Goal: Task Accomplishment & Management: Use online tool/utility

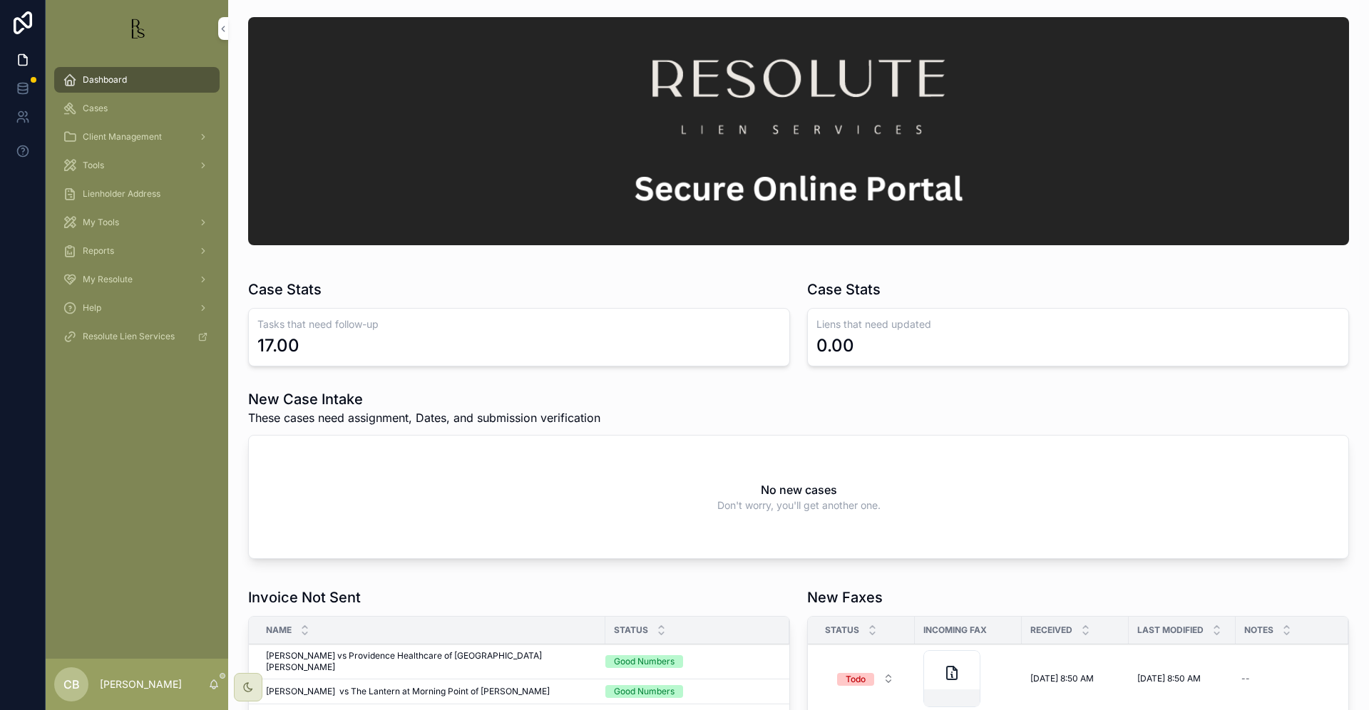
click at [101, 109] on span "Cases" at bounding box center [95, 108] width 25 height 11
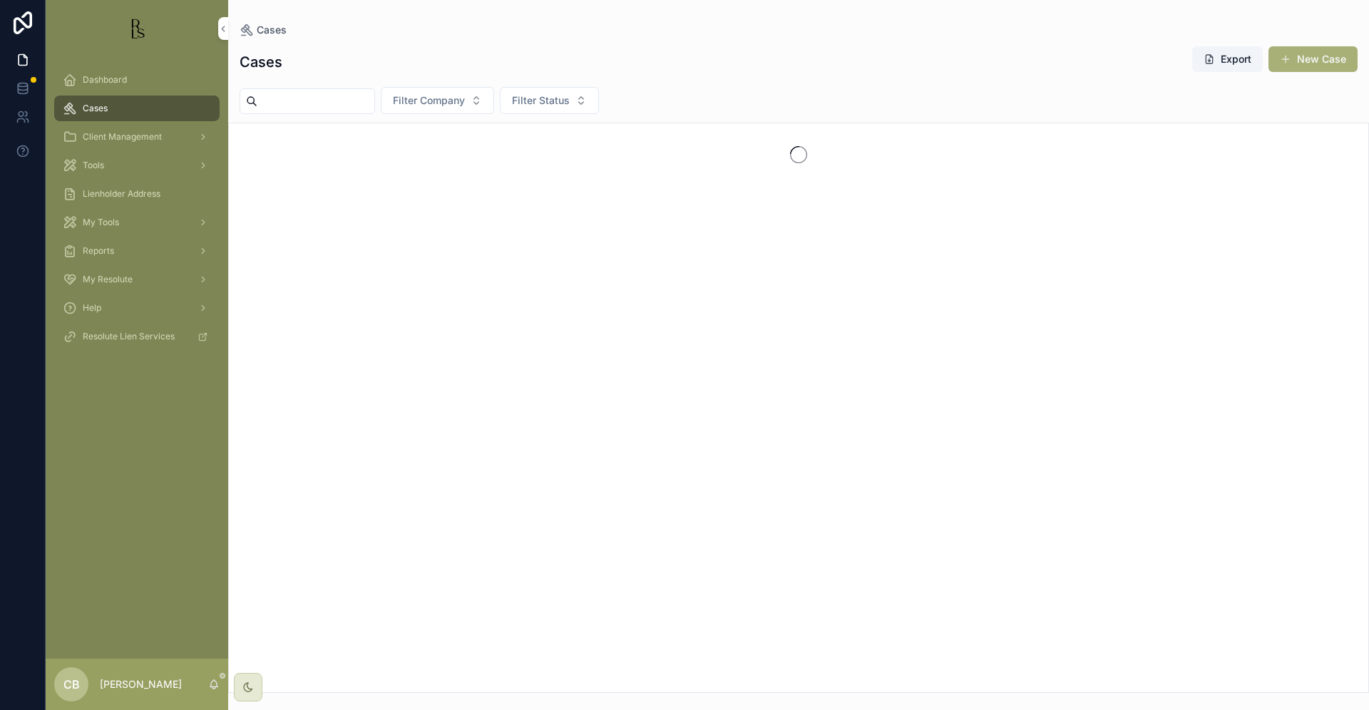
click at [101, 109] on span "Cases" at bounding box center [95, 108] width 25 height 11
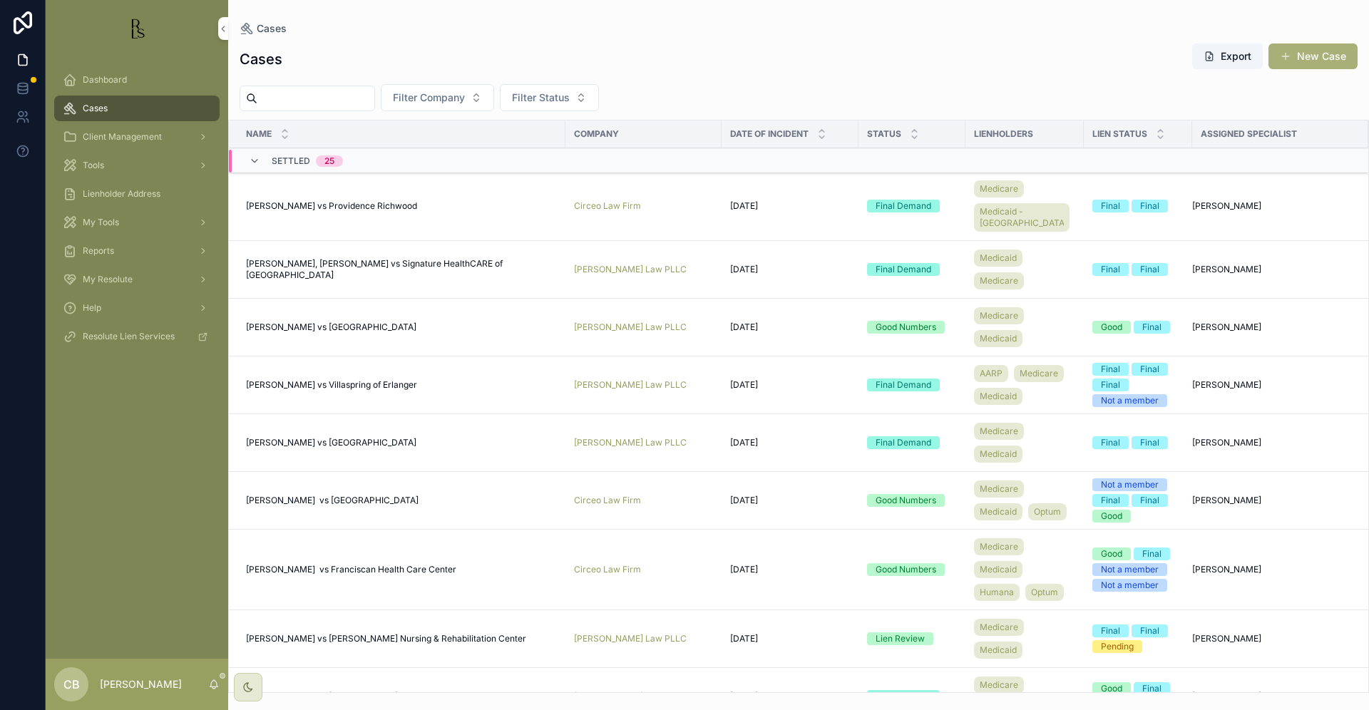
drag, startPoint x: 280, startPoint y: 98, endPoint x: 289, endPoint y: 103, distance: 9.9
click at [280, 98] on input "scrollable content" at bounding box center [315, 98] width 117 height 20
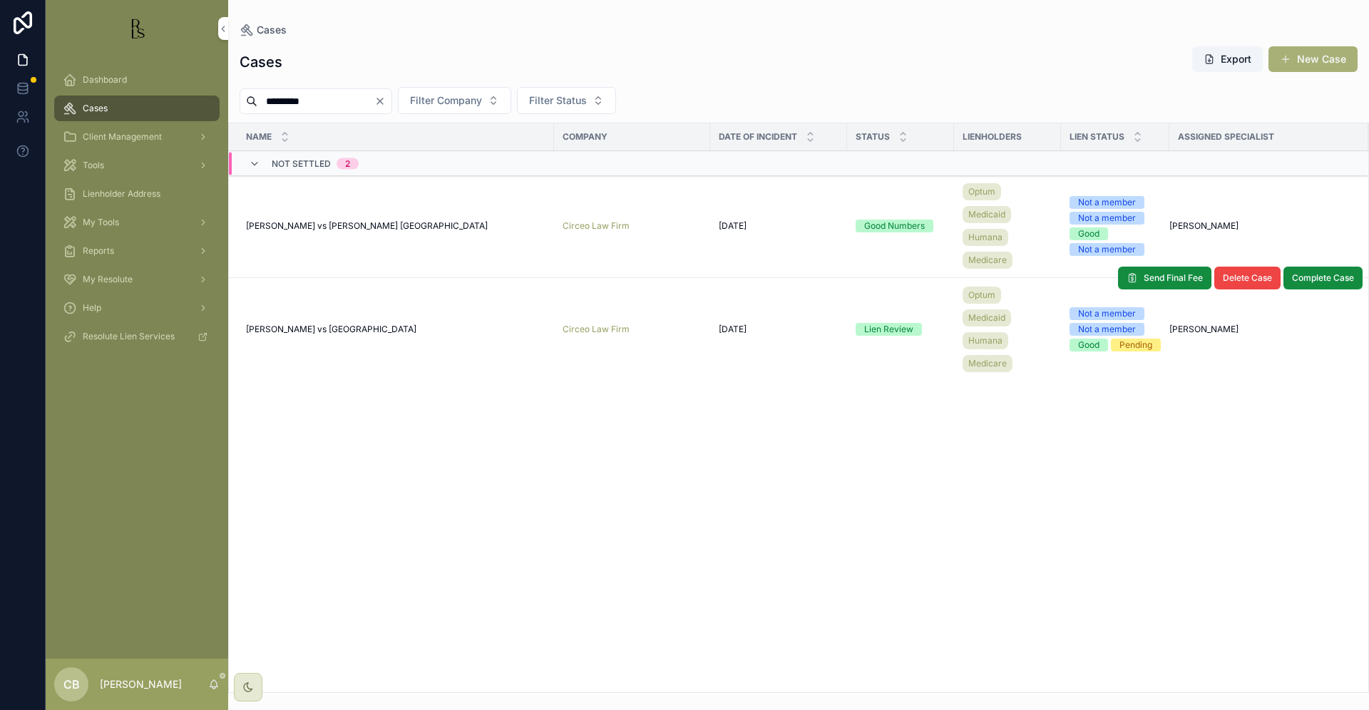
type input "*********"
click at [332, 325] on span "[PERSON_NAME] vs [GEOGRAPHIC_DATA]" at bounding box center [331, 329] width 170 height 11
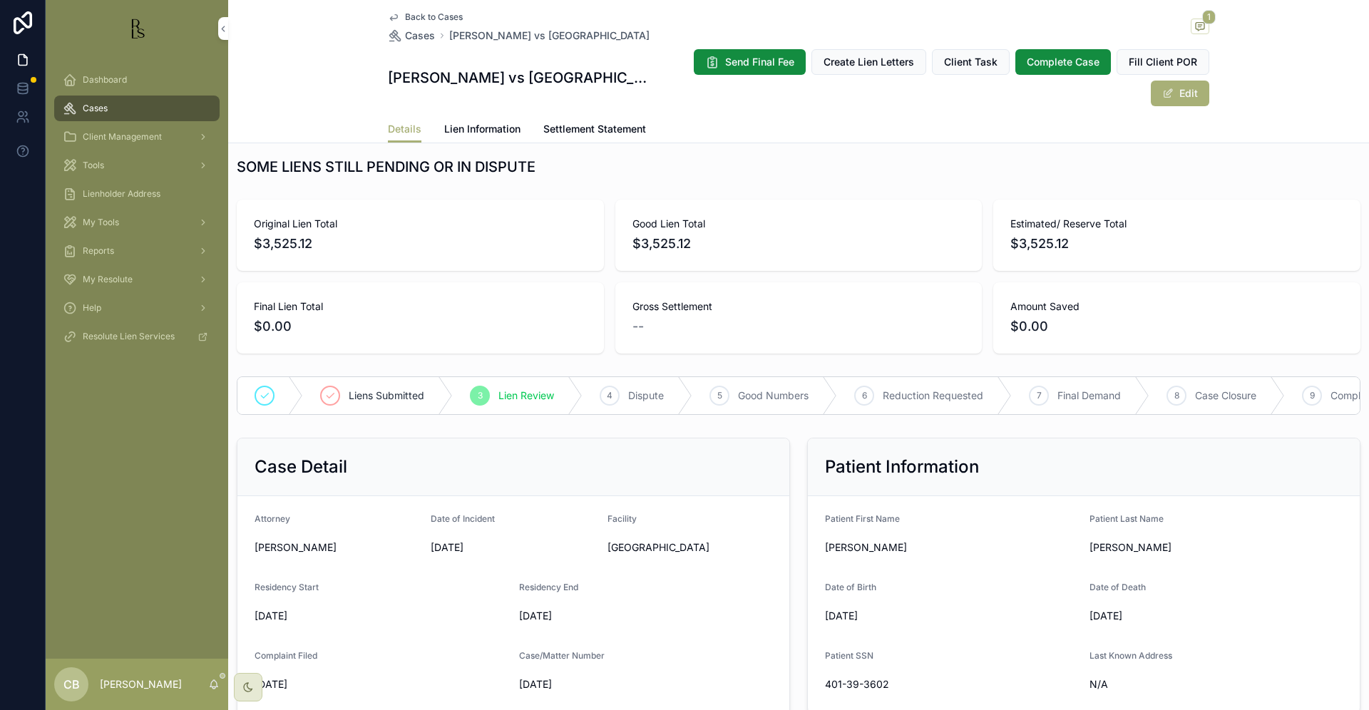
scroll to position [4, 0]
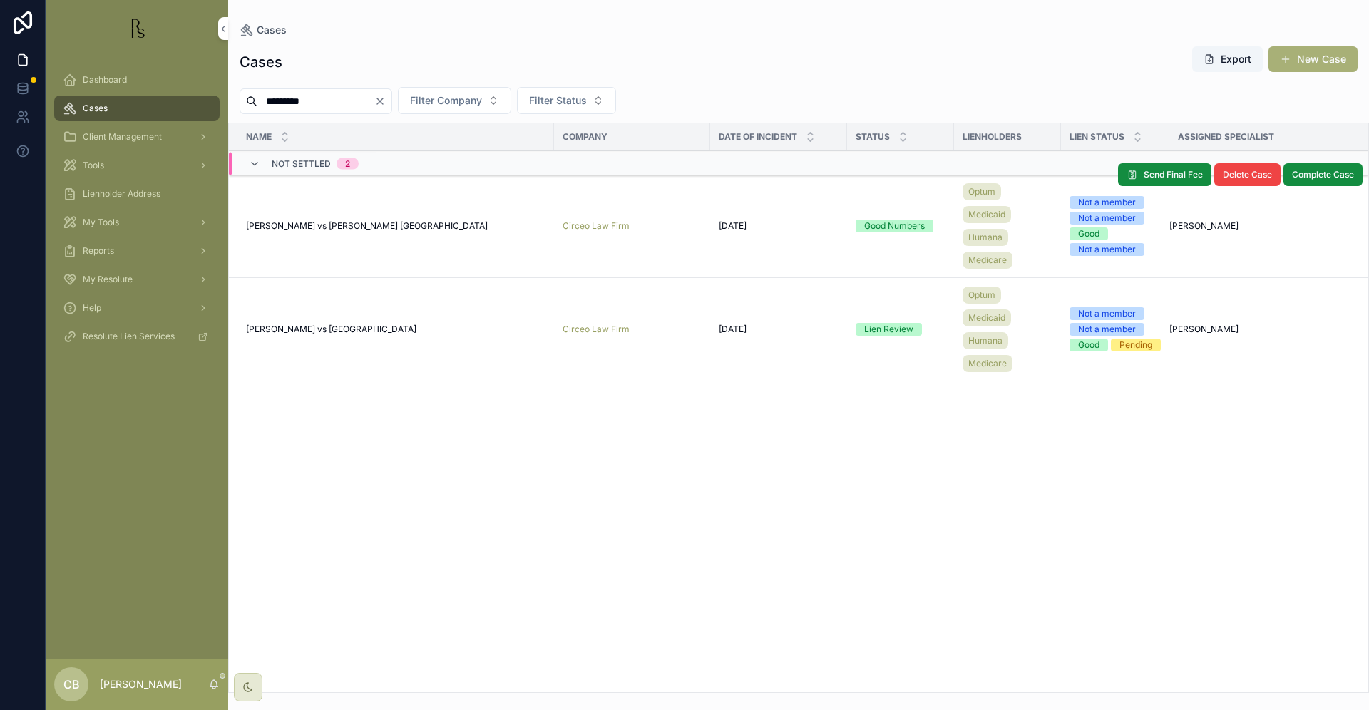
click at [339, 222] on span "[PERSON_NAME] vs [PERSON_NAME] [GEOGRAPHIC_DATA]" at bounding box center [367, 225] width 242 height 11
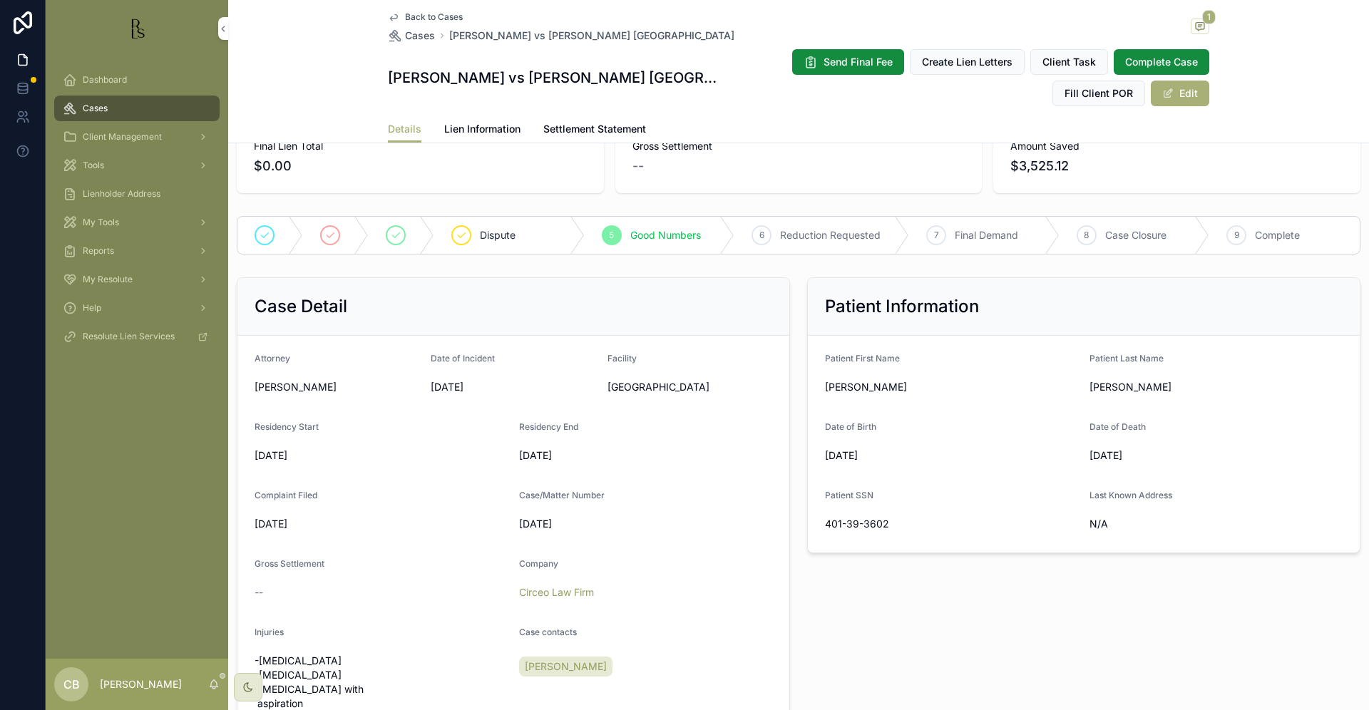
scroll to position [169, 0]
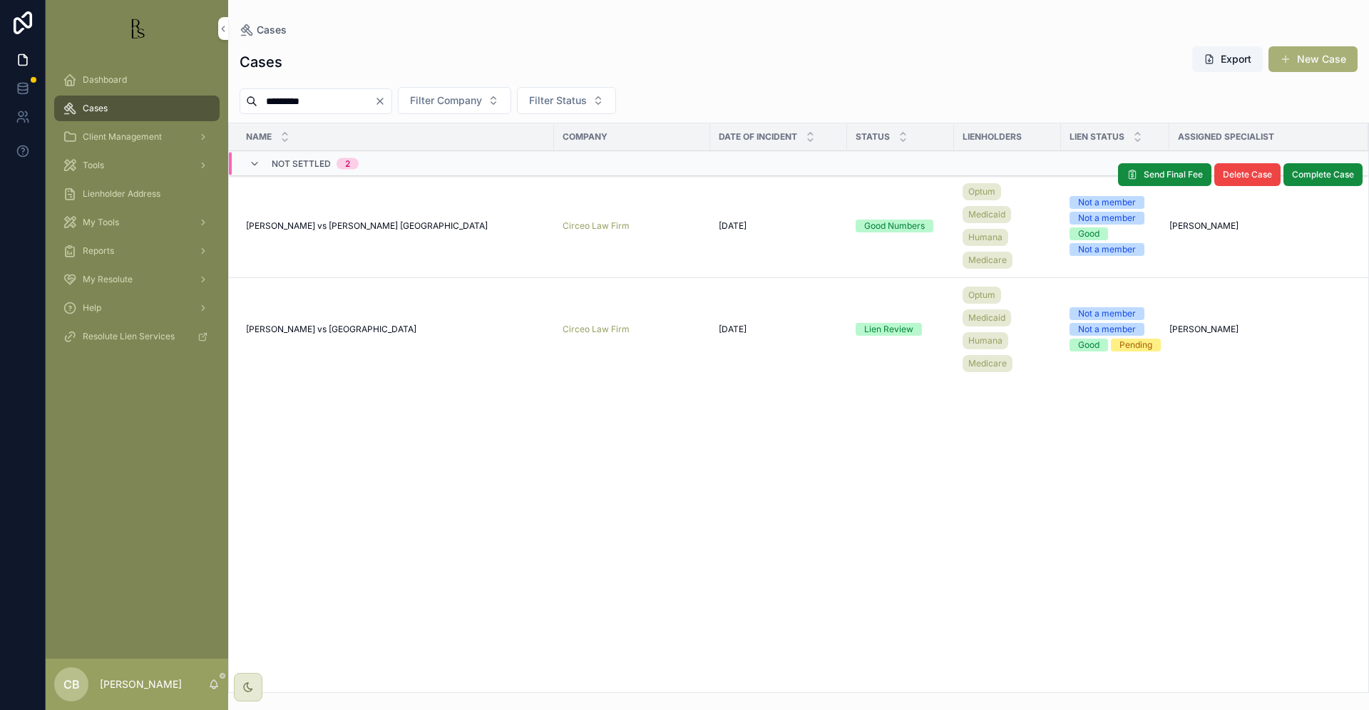
click at [391, 222] on span "[PERSON_NAME] vs [PERSON_NAME] [GEOGRAPHIC_DATA]" at bounding box center [367, 225] width 242 height 11
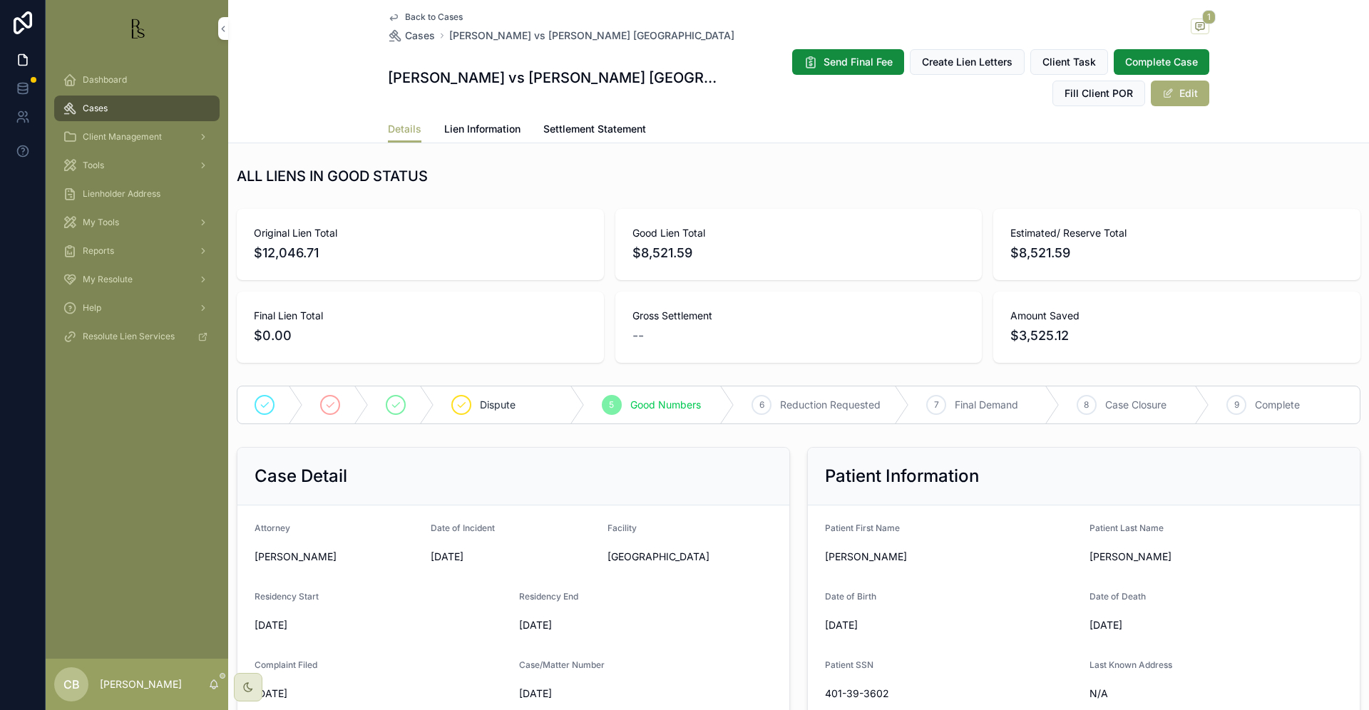
click at [98, 107] on span "Cases" at bounding box center [95, 108] width 25 height 11
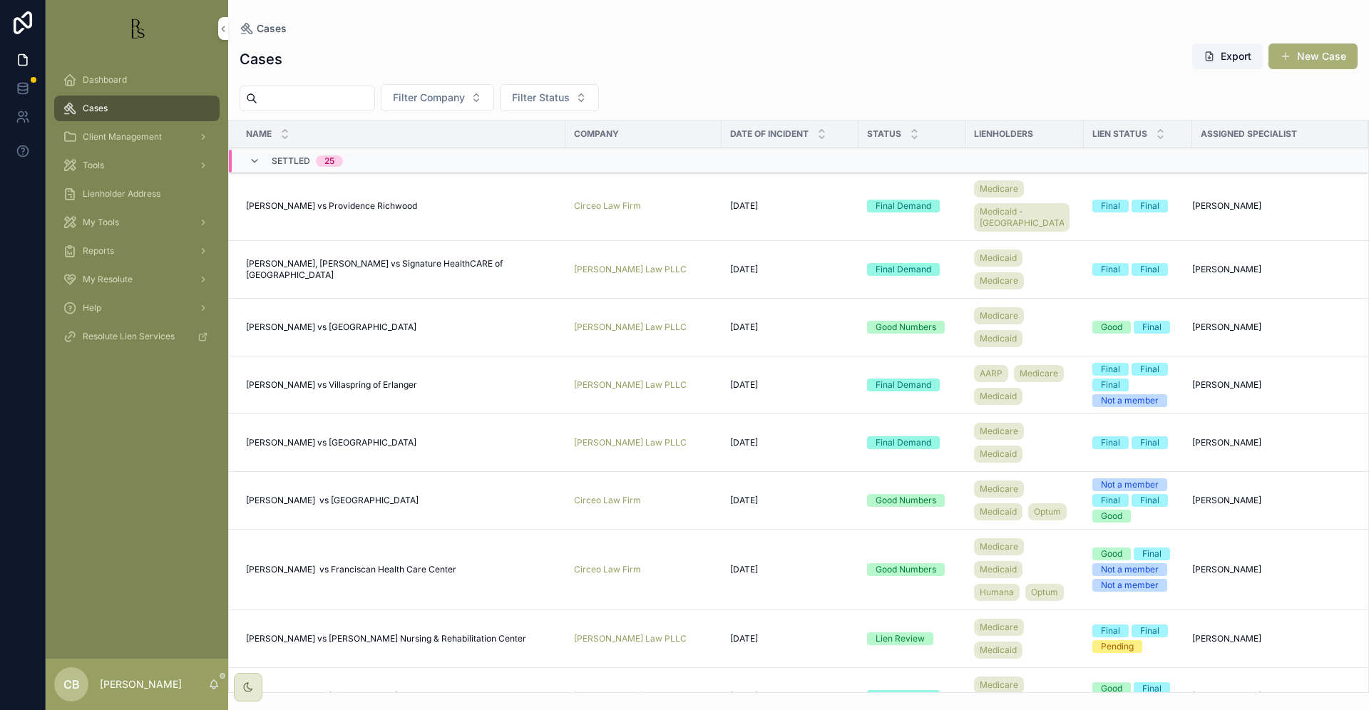
click at [309, 93] on input "scrollable content" at bounding box center [315, 98] width 117 height 20
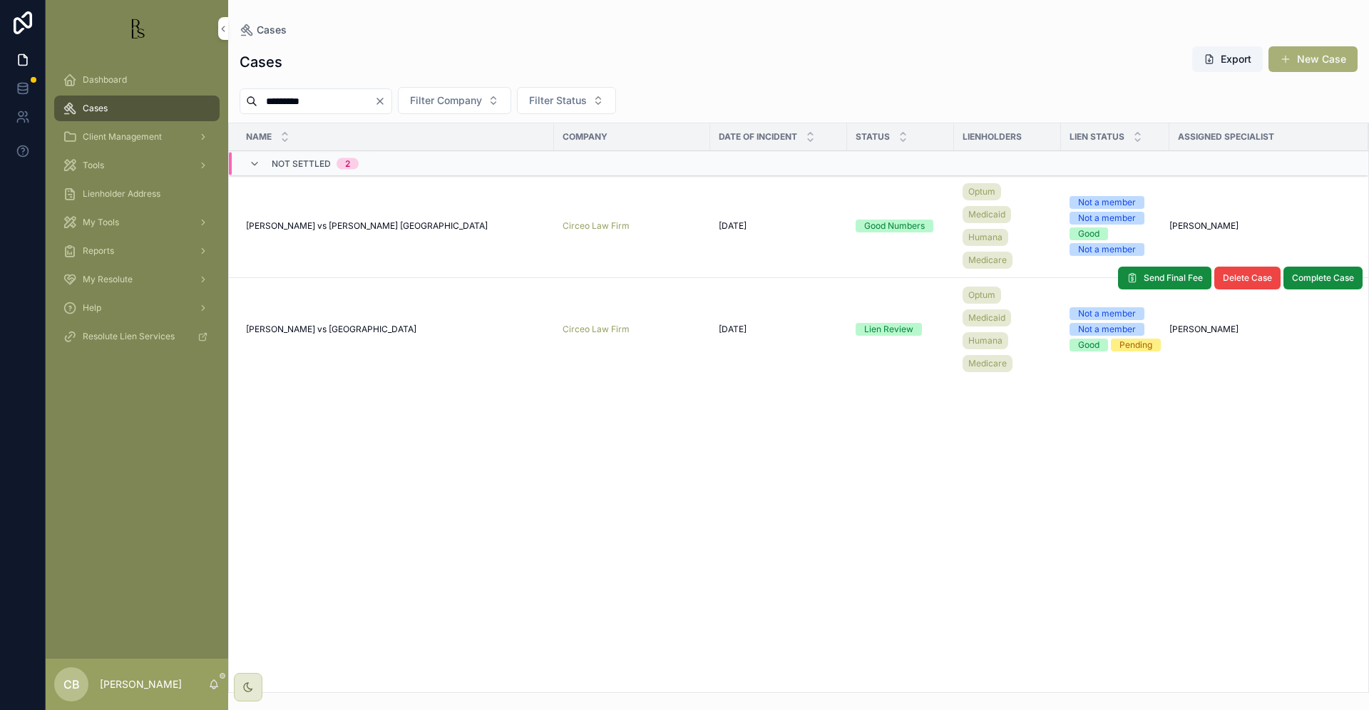
type input "*********"
click at [348, 327] on span "[PERSON_NAME] vs [GEOGRAPHIC_DATA]" at bounding box center [331, 329] width 170 height 11
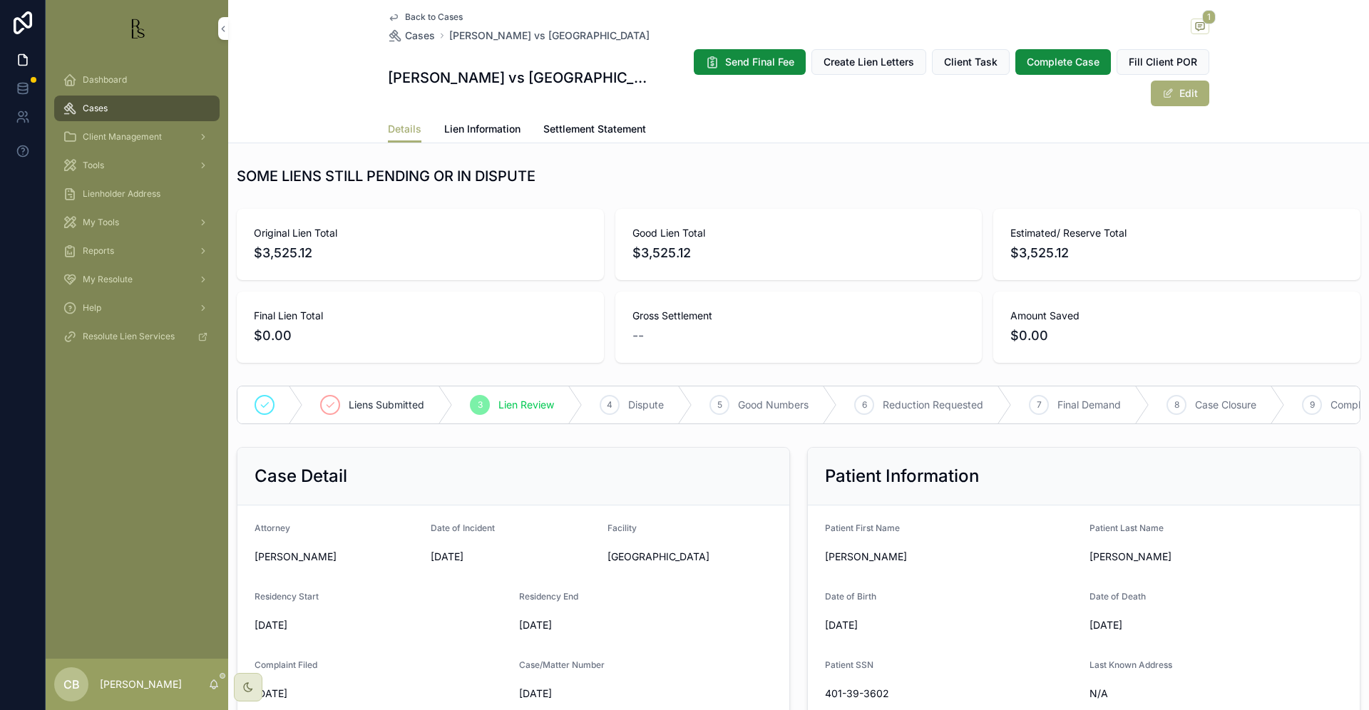
click at [594, 128] on span "Settlement Statement" at bounding box center [594, 129] width 103 height 14
click at [92, 109] on span "Cases" at bounding box center [95, 108] width 25 height 11
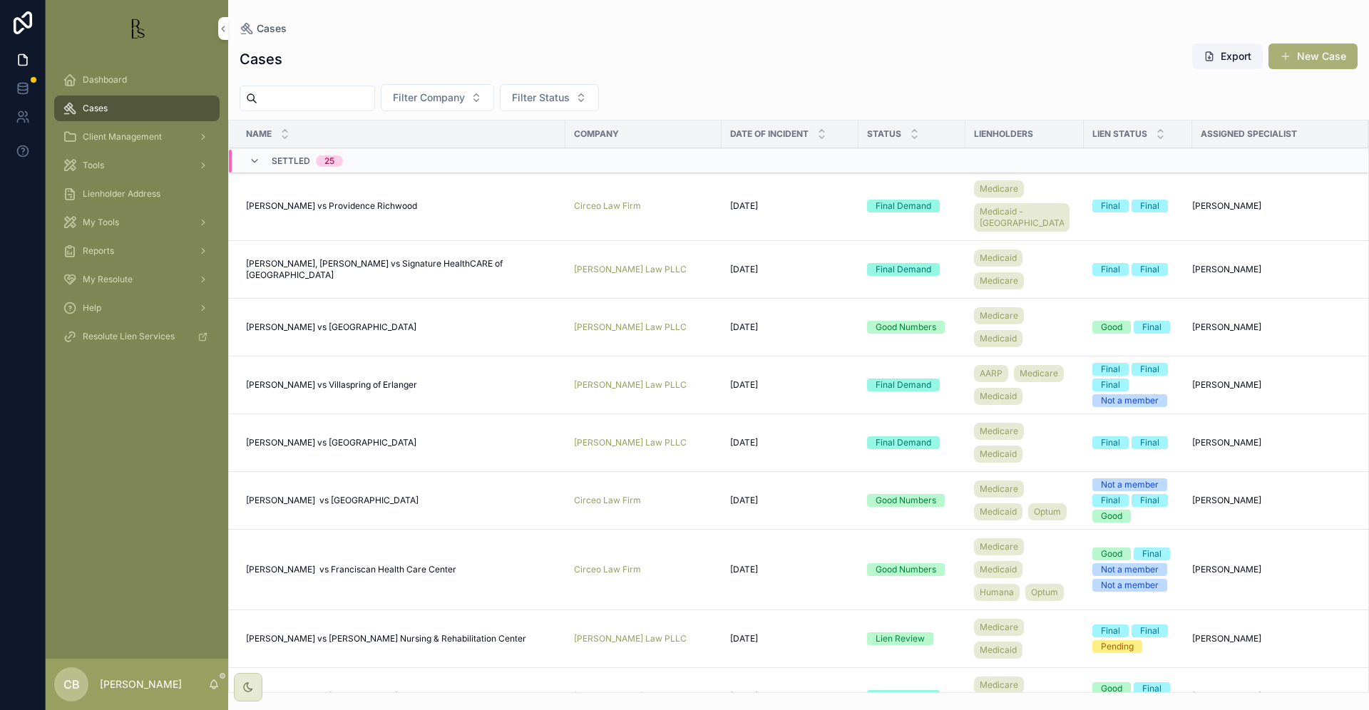
drag, startPoint x: 1290, startPoint y: 197, endPoint x: 92, endPoint y: 108, distance: 1201.5
click at [92, 109] on span "Cases" at bounding box center [95, 108] width 25 height 11
click at [287, 94] on input "scrollable content" at bounding box center [315, 98] width 117 height 20
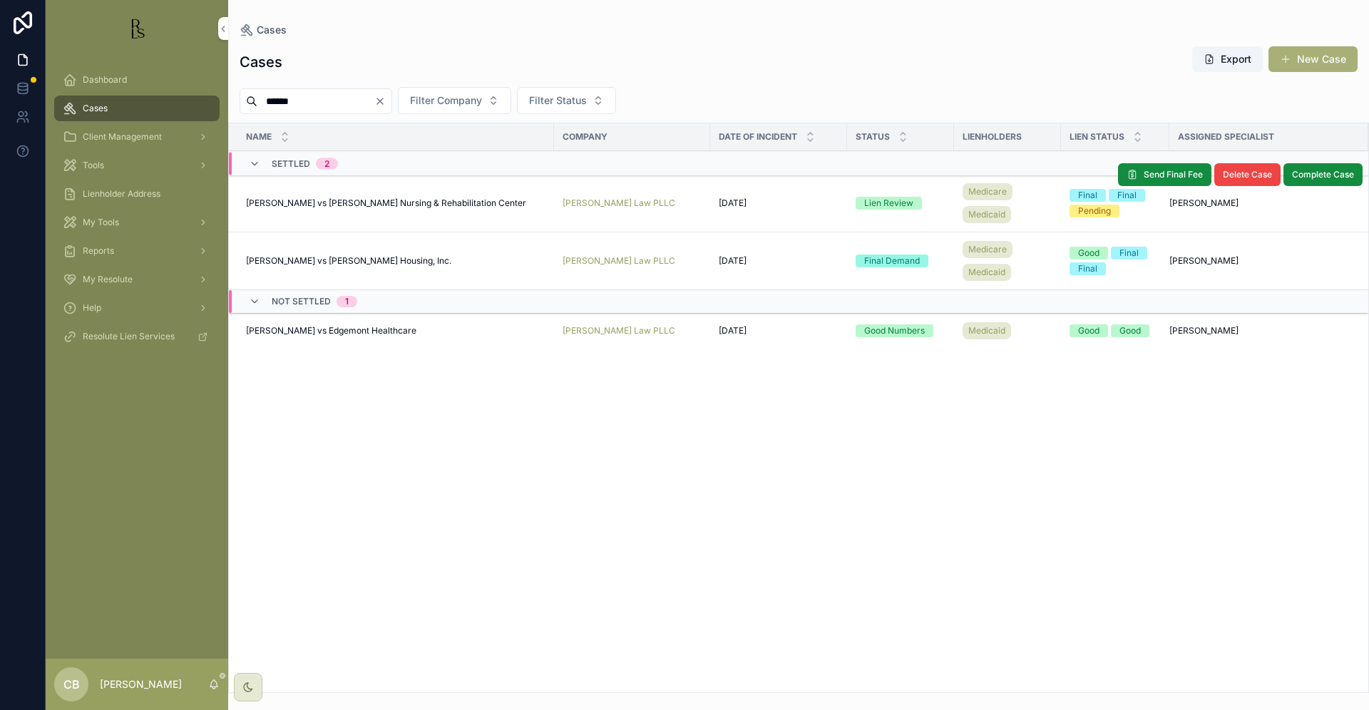
type input "******"
click at [383, 199] on span "[PERSON_NAME] vs [PERSON_NAME] Nursing & Rehabilitation Center" at bounding box center [386, 202] width 280 height 11
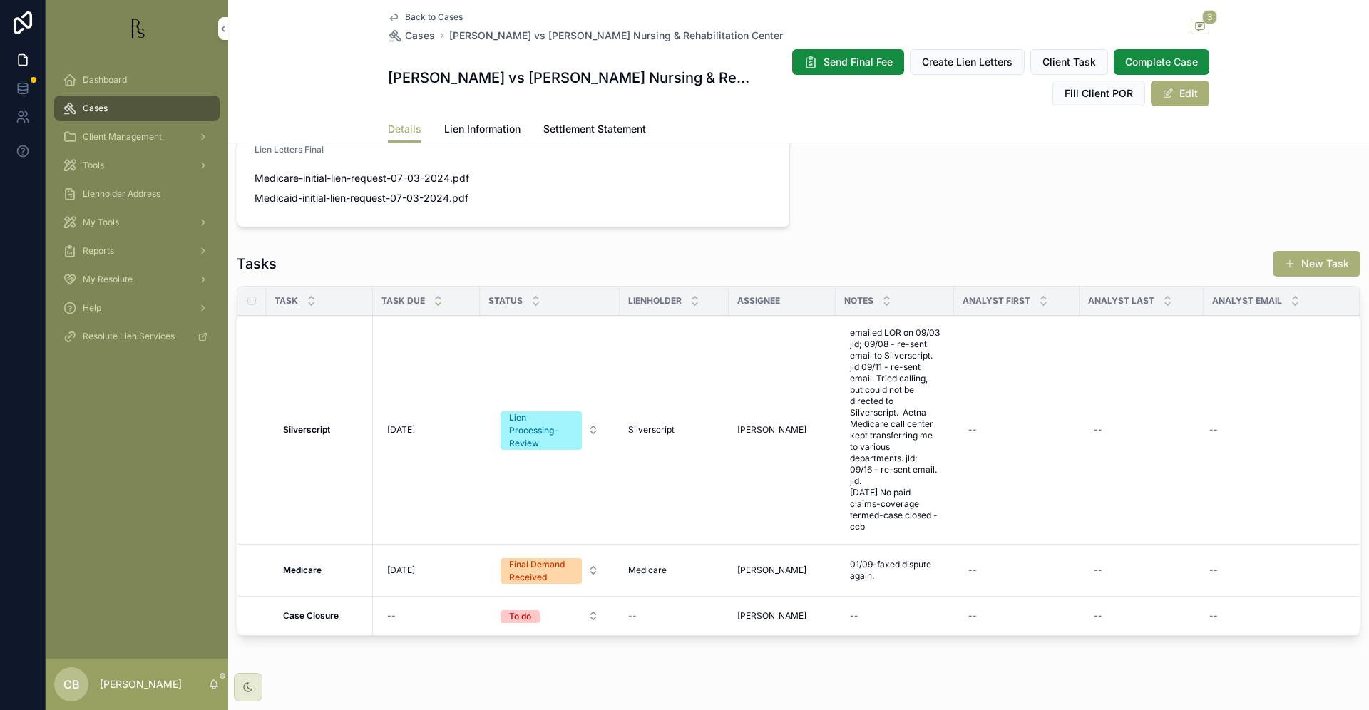
scroll to position [1003, 0]
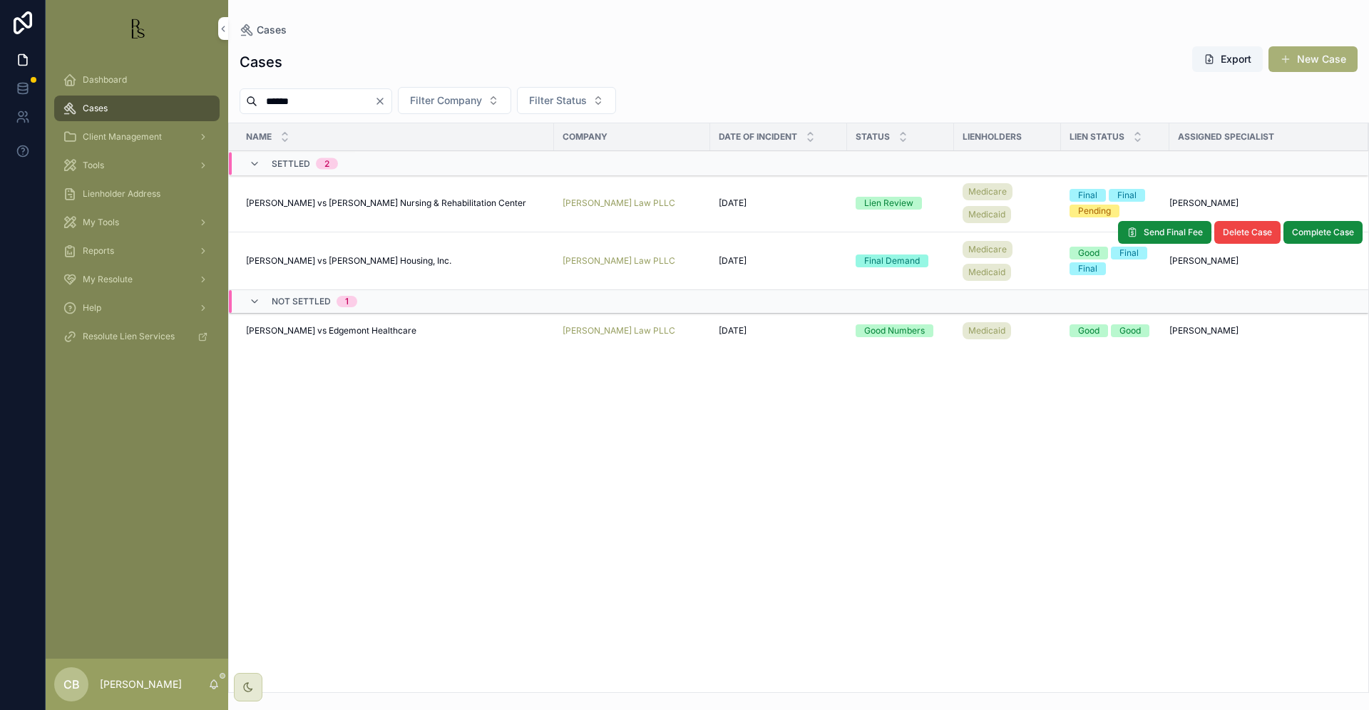
click at [360, 260] on span "[PERSON_NAME] vs [PERSON_NAME] Housing, Inc." at bounding box center [348, 260] width 205 height 11
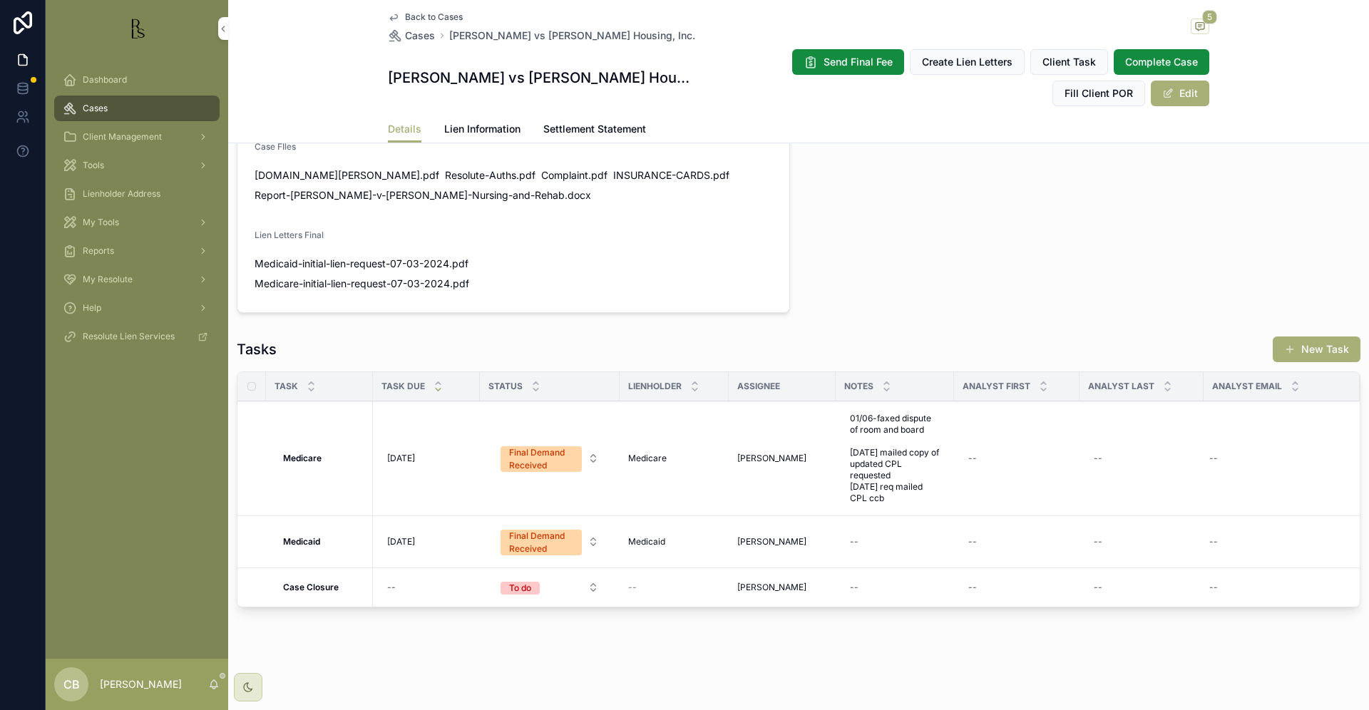
scroll to position [917, 0]
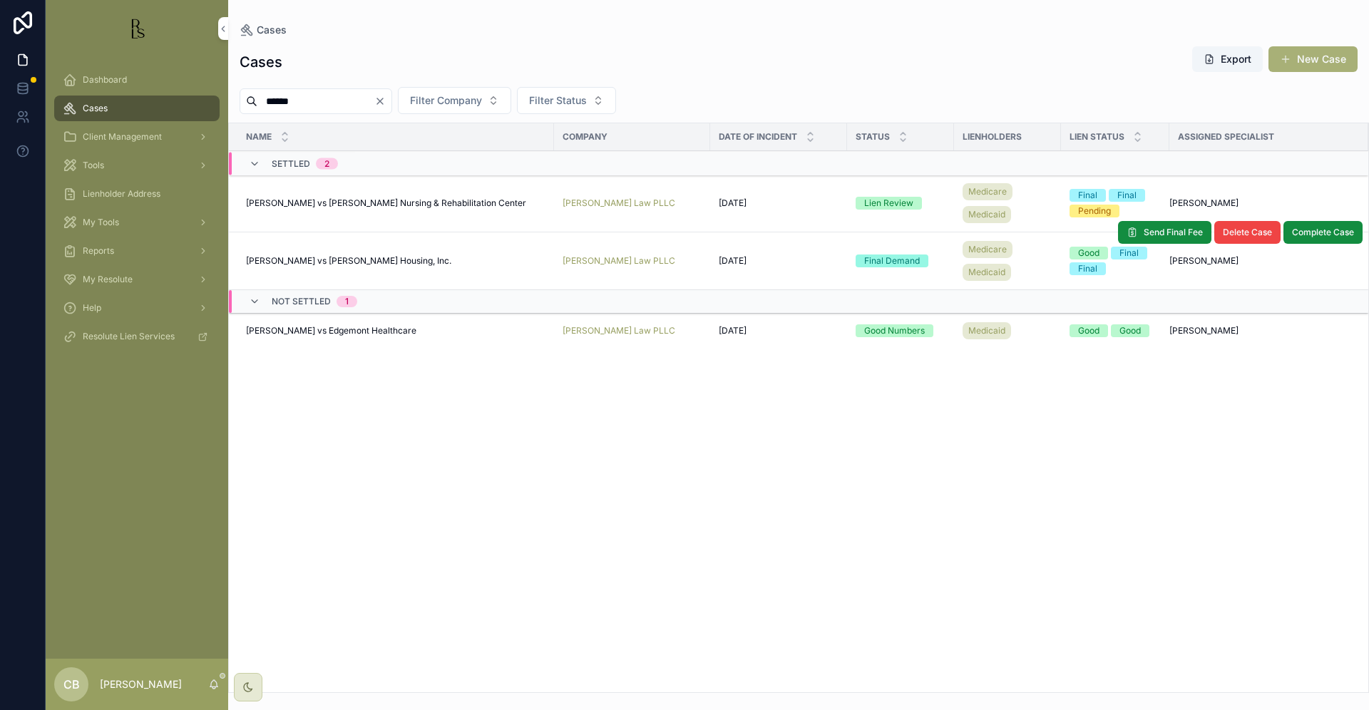
click at [361, 257] on span "[PERSON_NAME] vs [PERSON_NAME] Housing, Inc." at bounding box center [348, 260] width 205 height 11
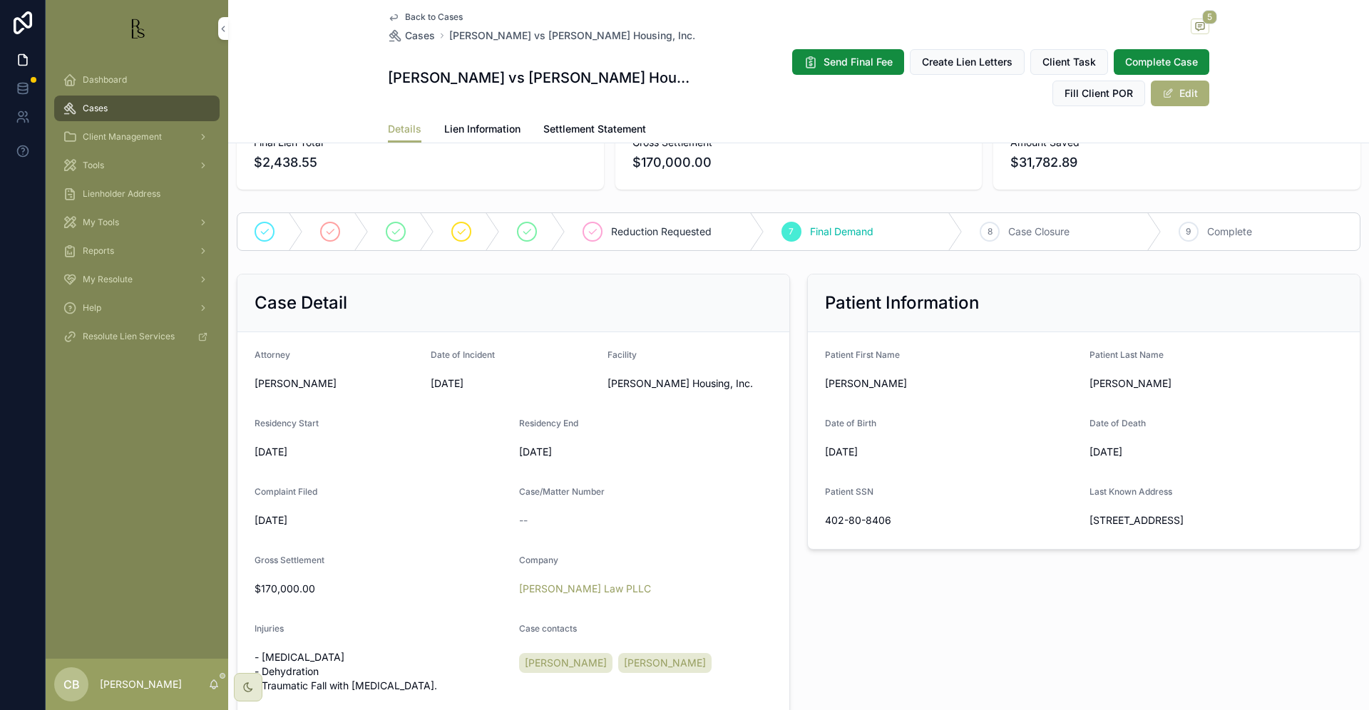
scroll to position [163, 0]
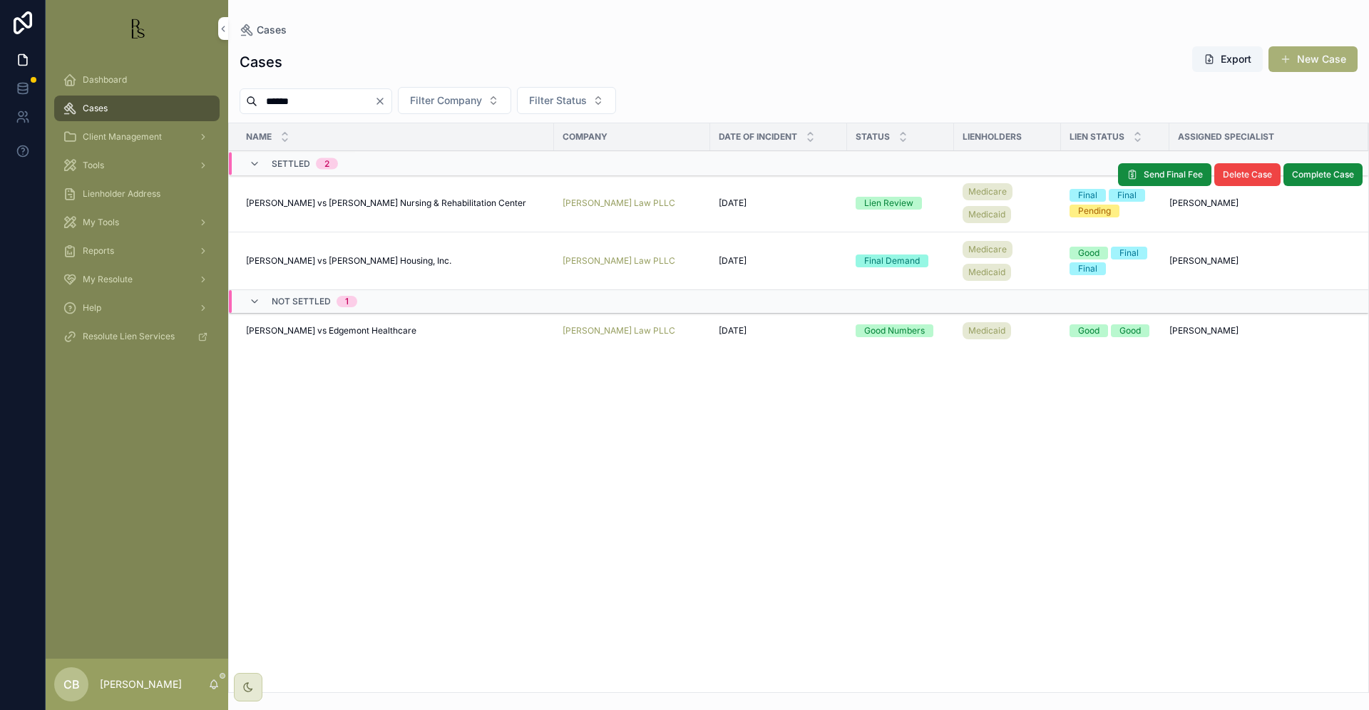
click at [355, 201] on span "[PERSON_NAME] vs [PERSON_NAME] Nursing & Rehabilitation Center" at bounding box center [386, 202] width 280 height 11
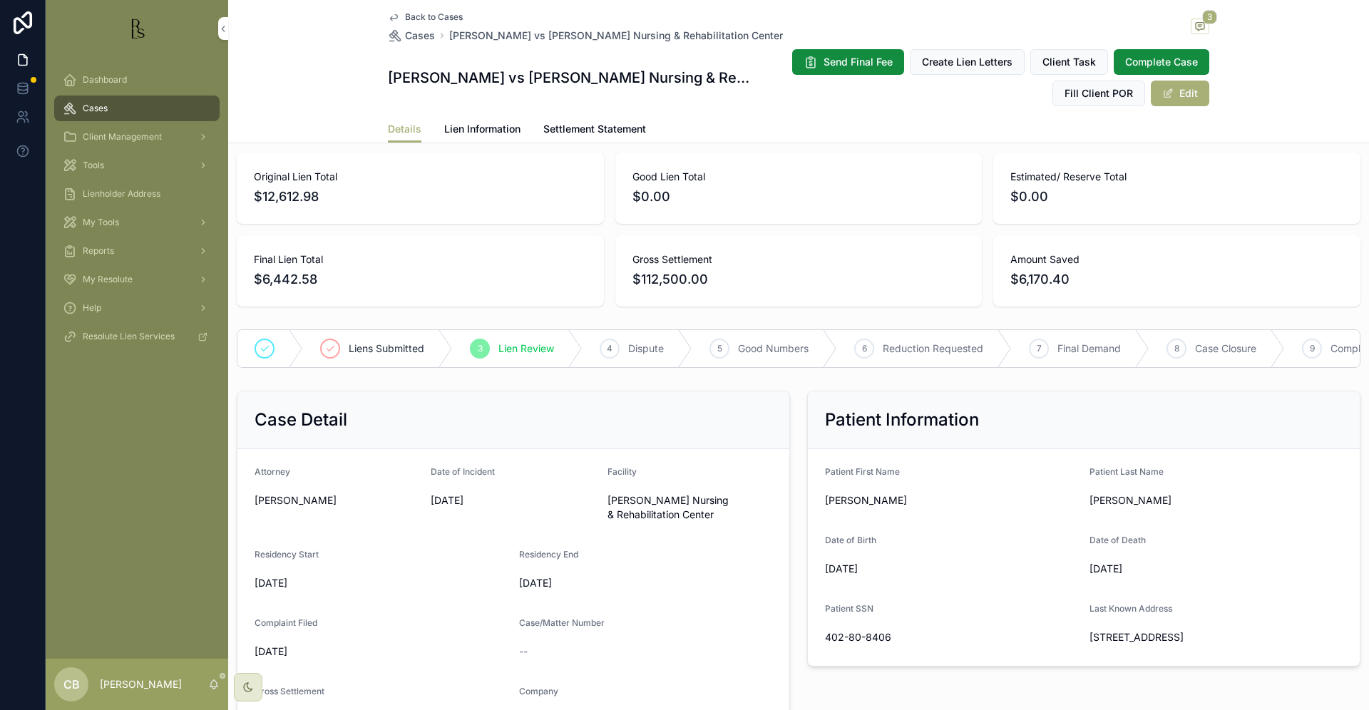
scroll to position [62, 0]
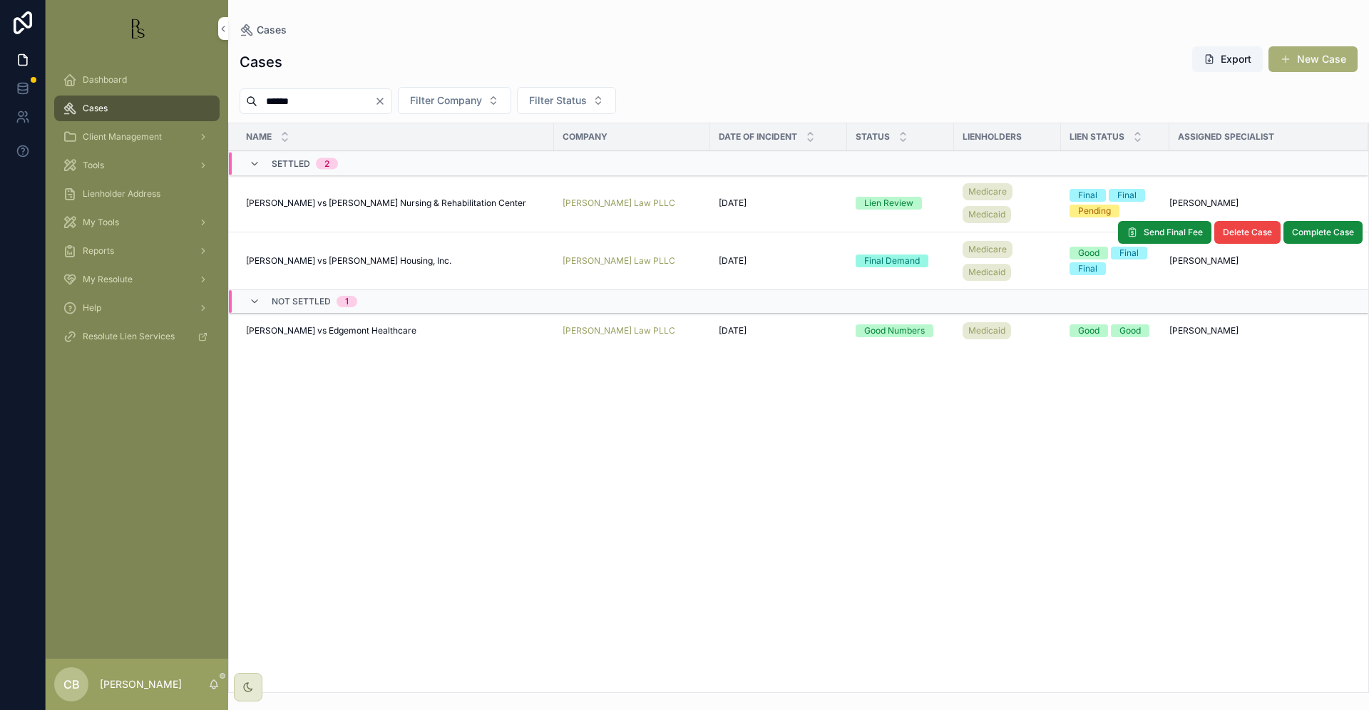
click at [352, 258] on span "[PERSON_NAME] vs [PERSON_NAME] Housing, Inc." at bounding box center [348, 260] width 205 height 11
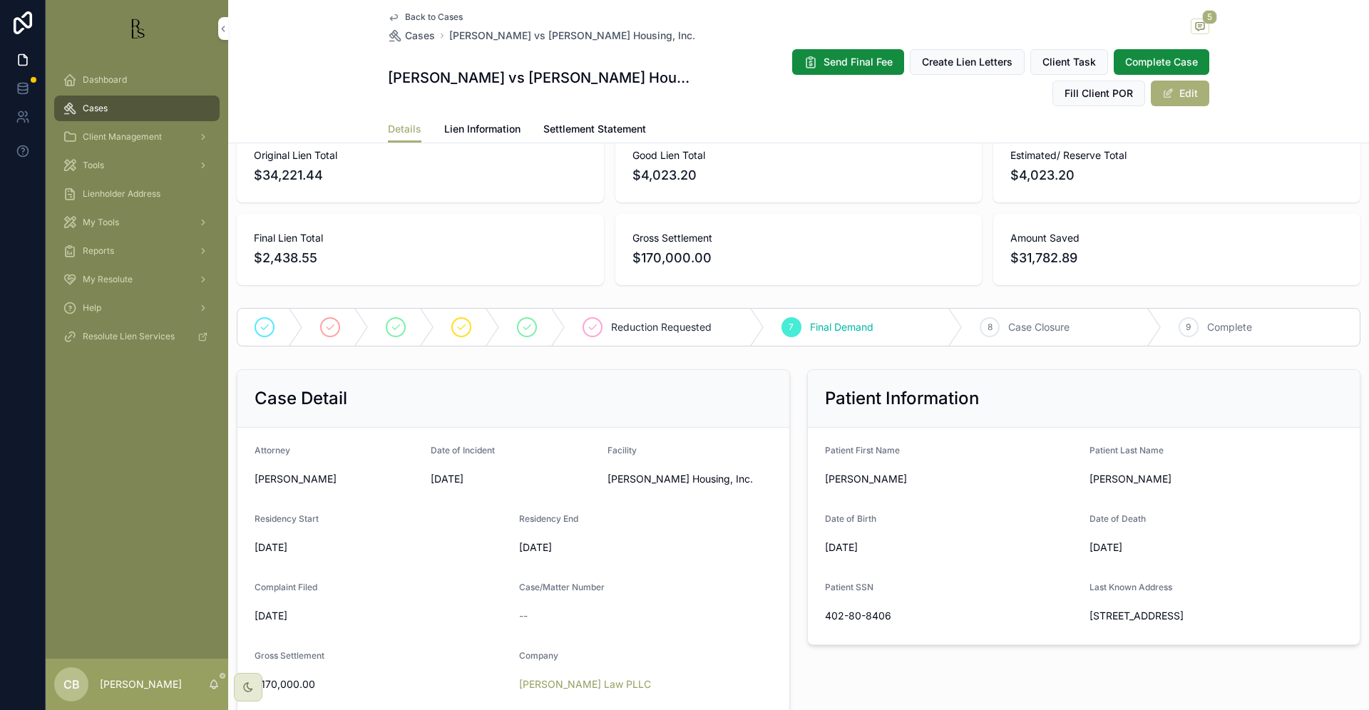
scroll to position [78, 0]
click at [101, 163] on span "Tools" at bounding box center [93, 165] width 21 height 11
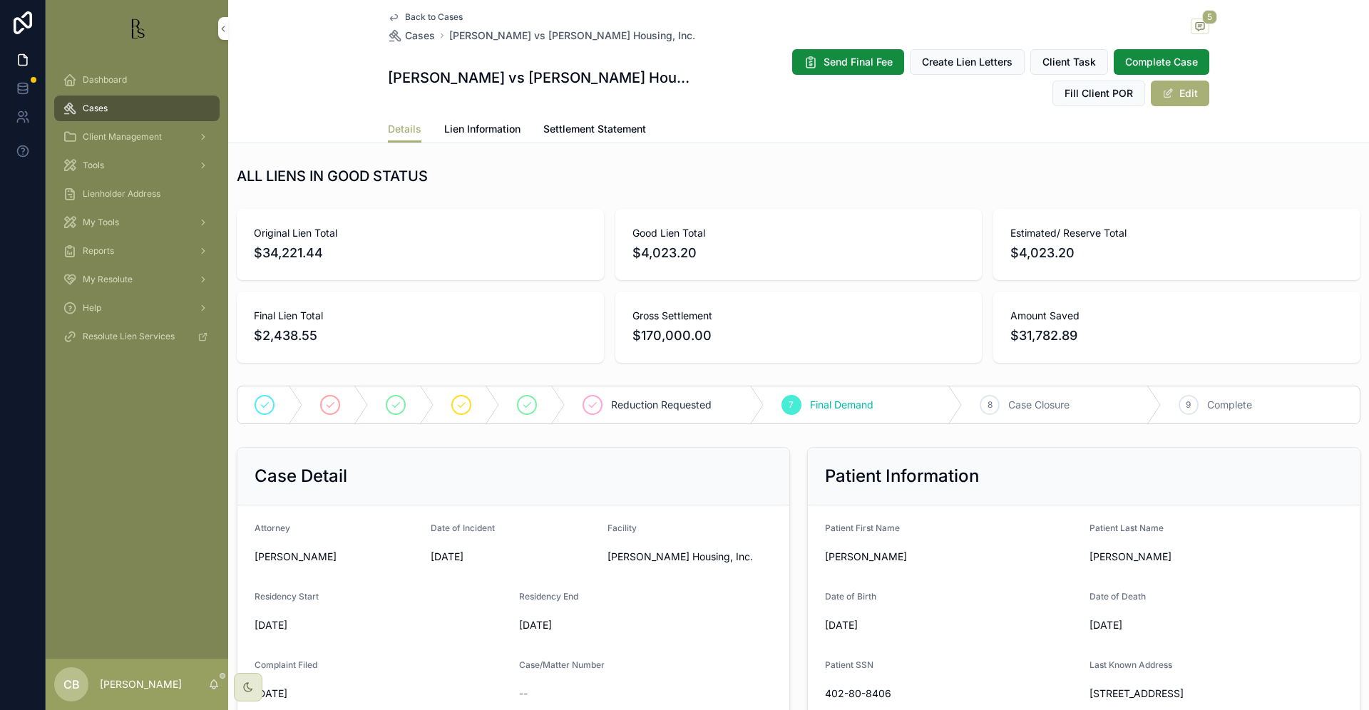
click at [101, 163] on span "Tools" at bounding box center [93, 165] width 21 height 11
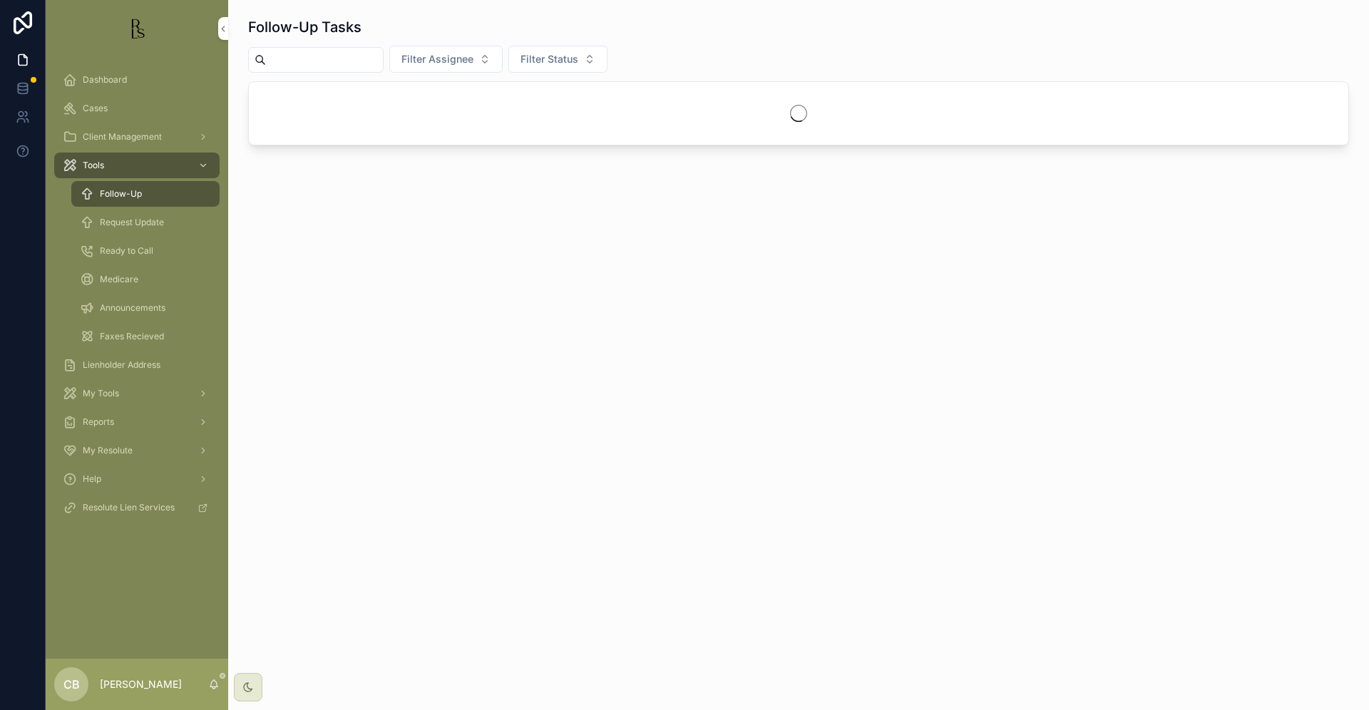
click at [131, 192] on span "Follow-Up" at bounding box center [121, 193] width 42 height 11
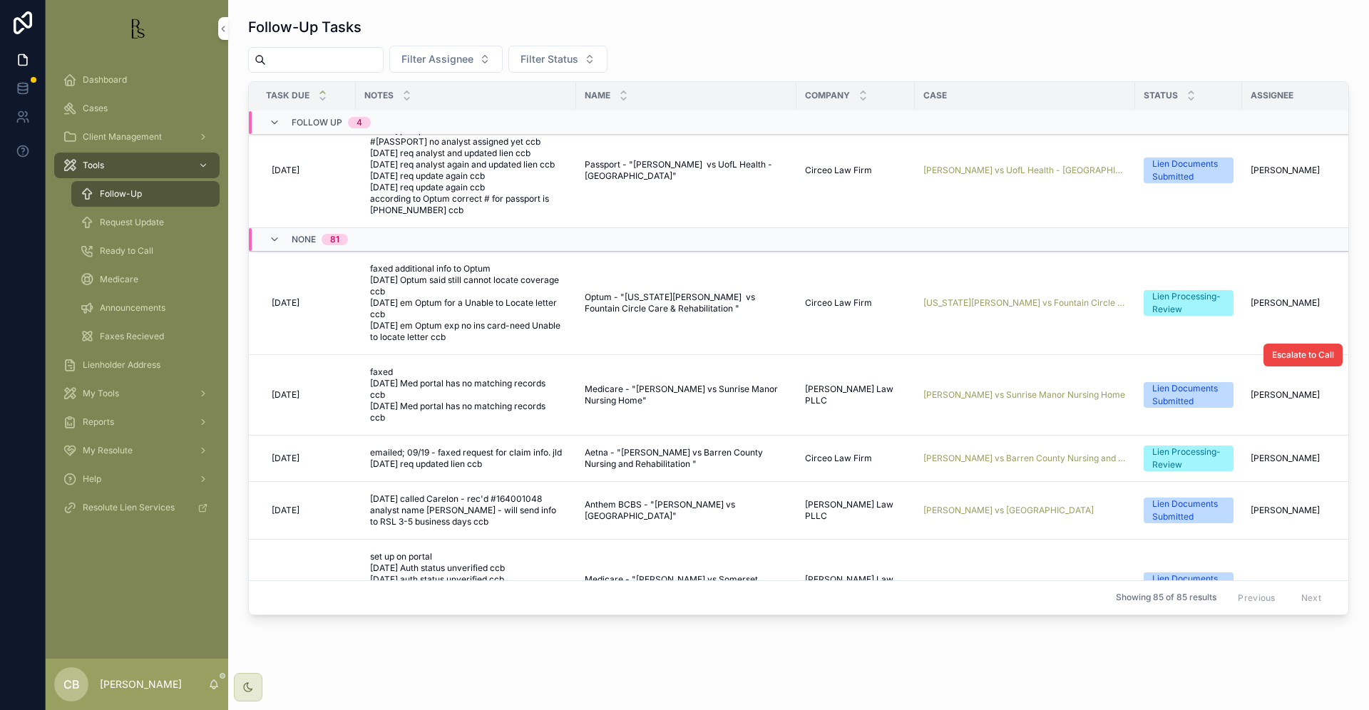
scroll to position [426, 0]
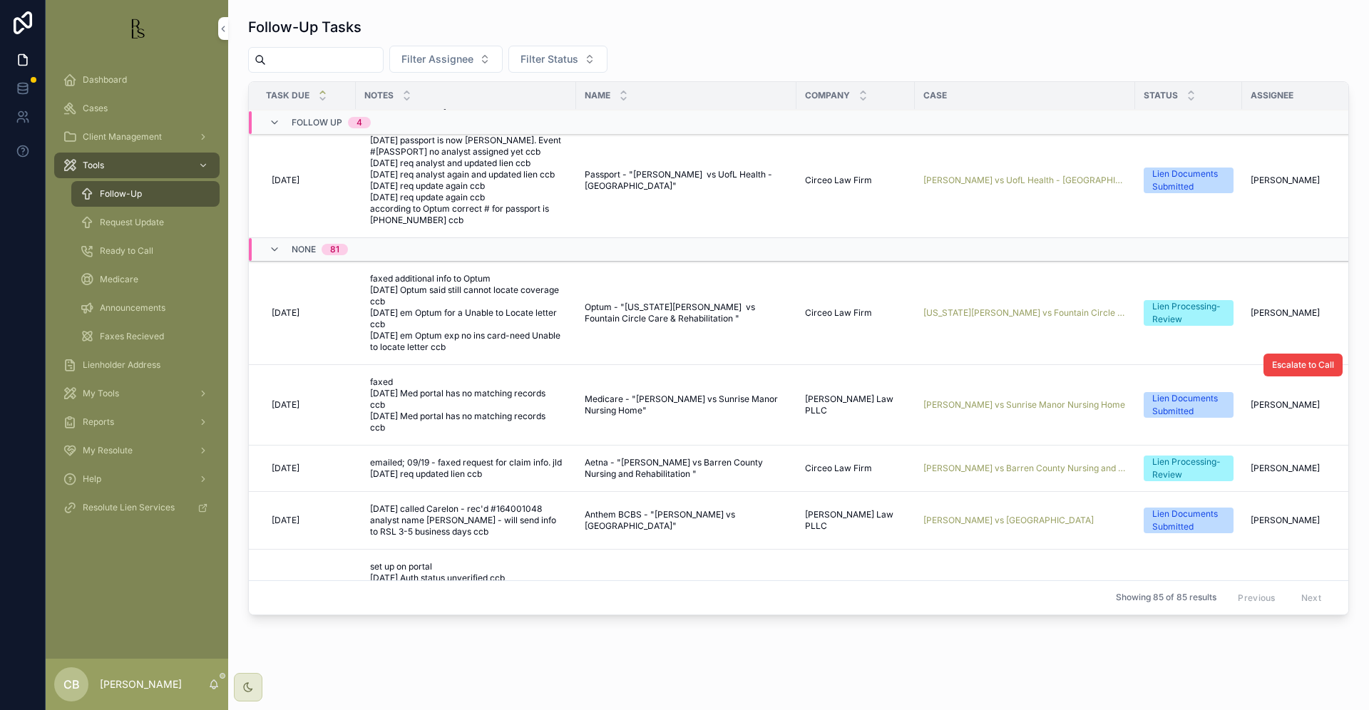
click at [991, 399] on span "[PERSON_NAME] vs Sunrise Manor Nursing Home" at bounding box center [1024, 404] width 202 height 11
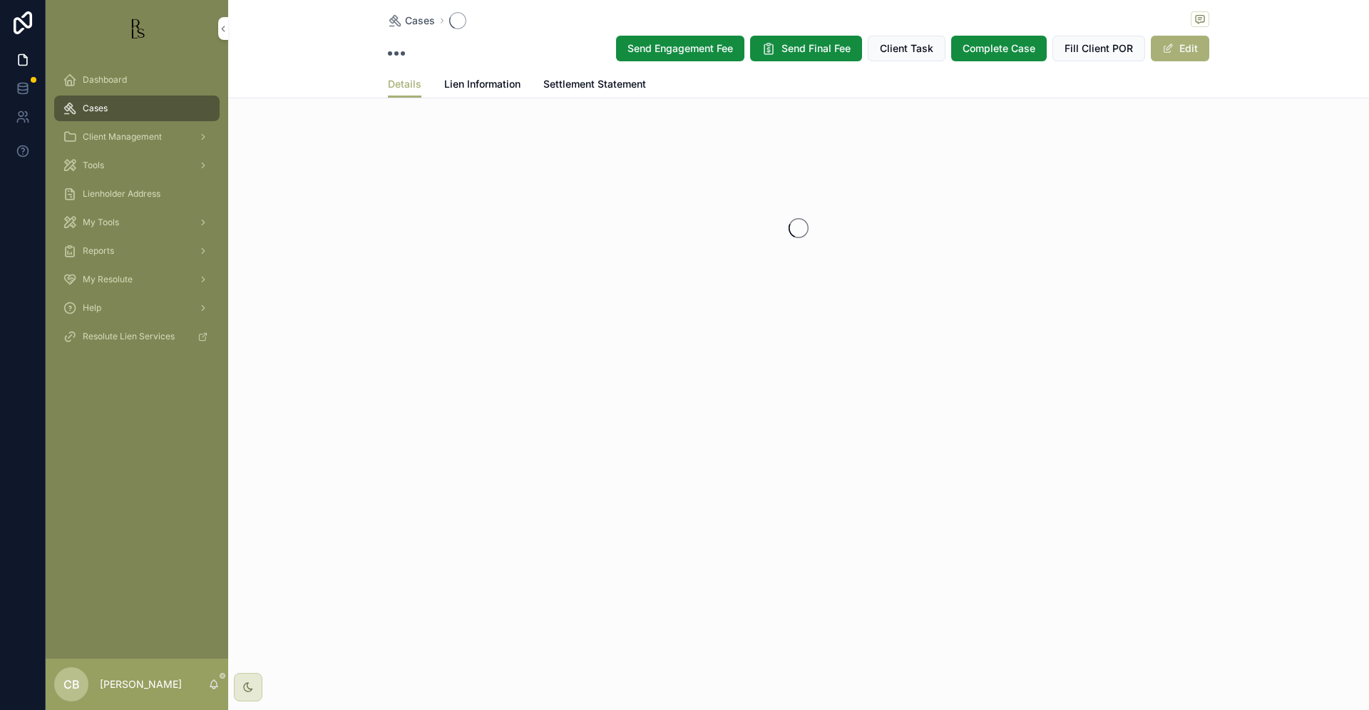
click at [991, 399] on div "Cases Send Engagement Fee Send Final Fee Client Task Complete Case Fill Client …" at bounding box center [798, 216] width 1140 height 432
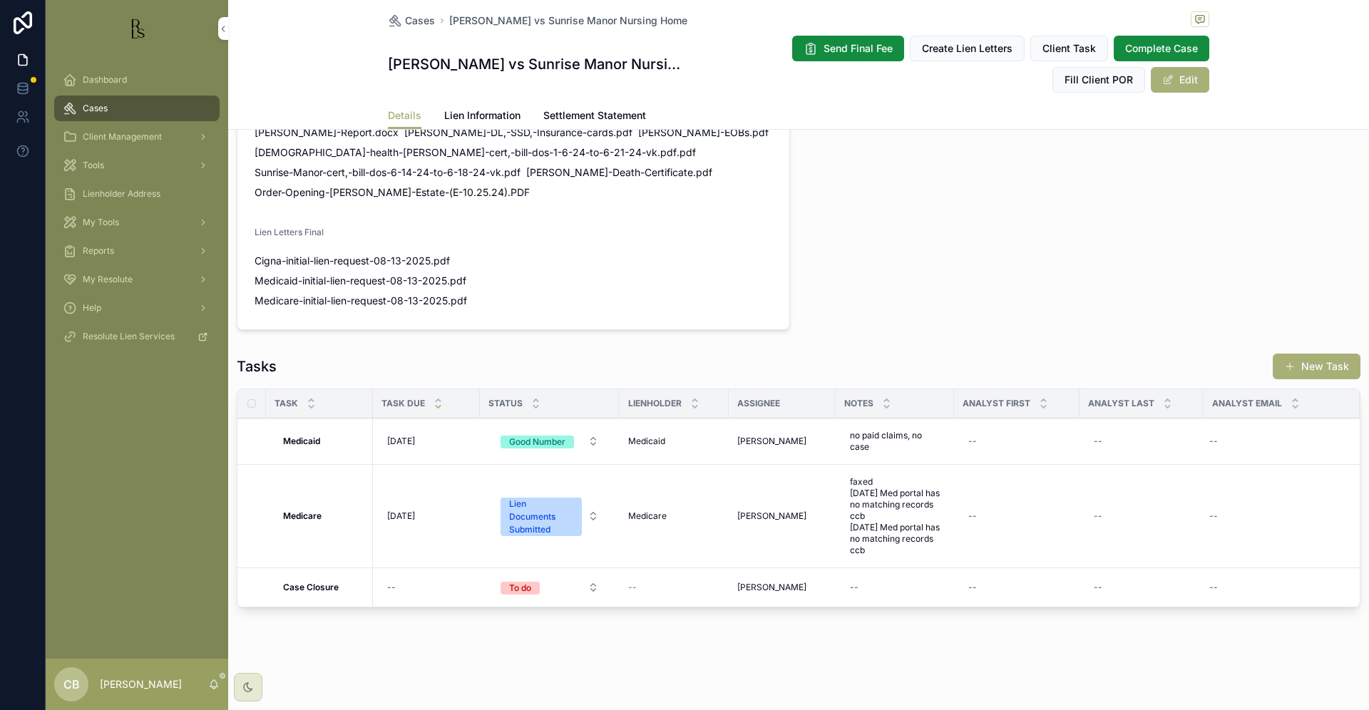
scroll to position [1019, 0]
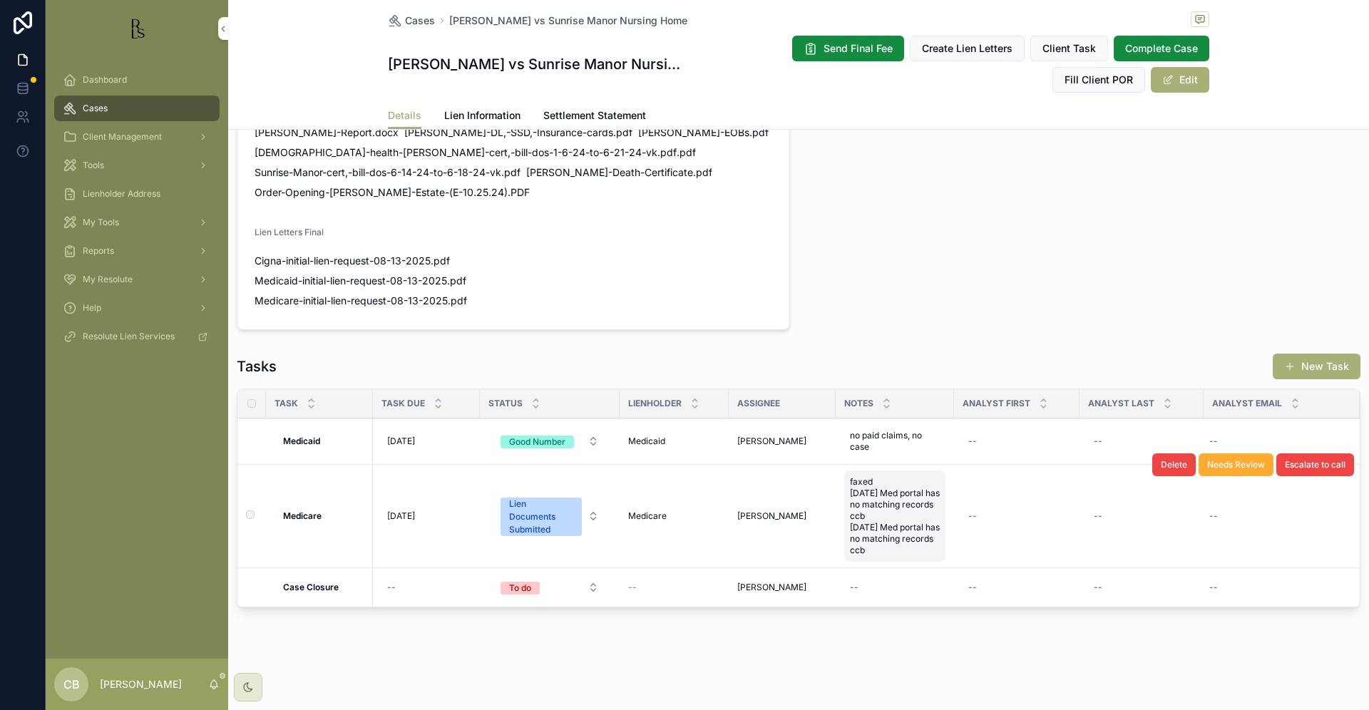
click at [902, 545] on span "faxed [DATE] Med portal has no matching records ccb [DATE] Med portal has no ma…" at bounding box center [895, 516] width 90 height 80
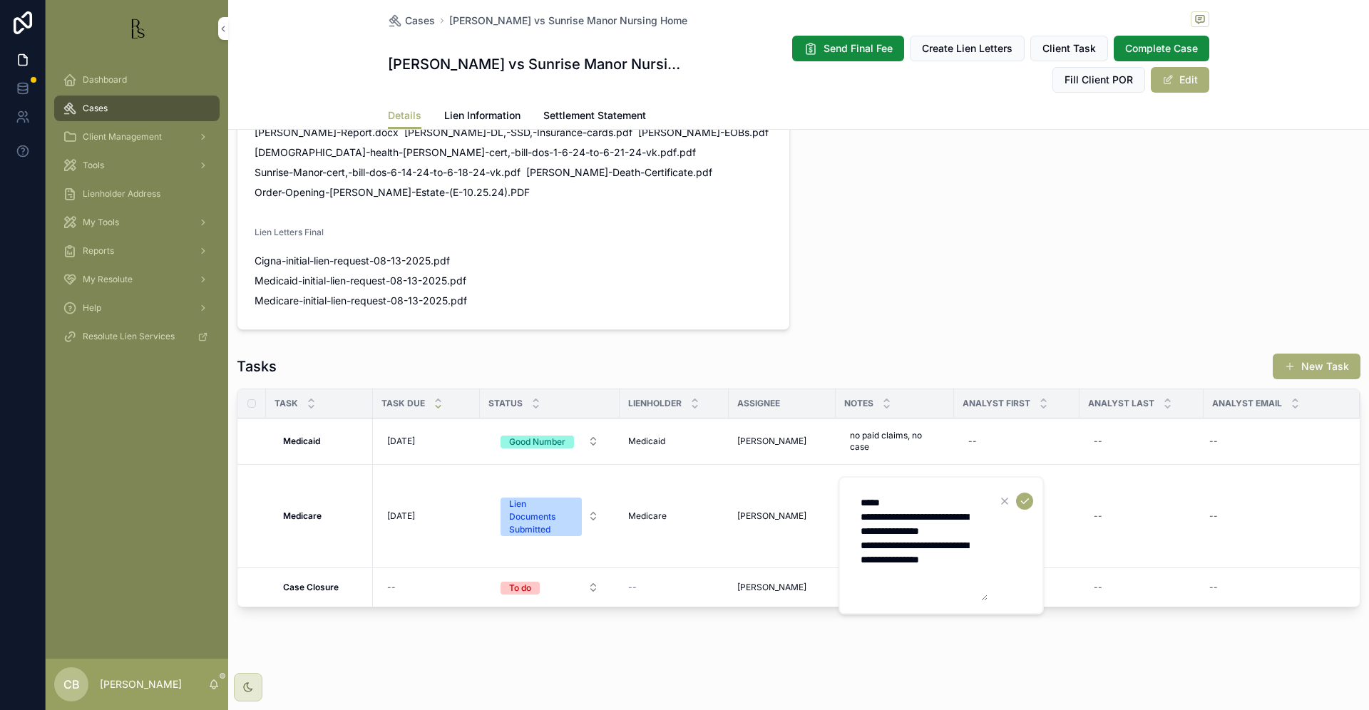
click at [981, 559] on textarea "**********" at bounding box center [919, 545] width 135 height 111
type textarea "**********"
click at [1025, 498] on icon "scrollable content" at bounding box center [1024, 500] width 11 height 11
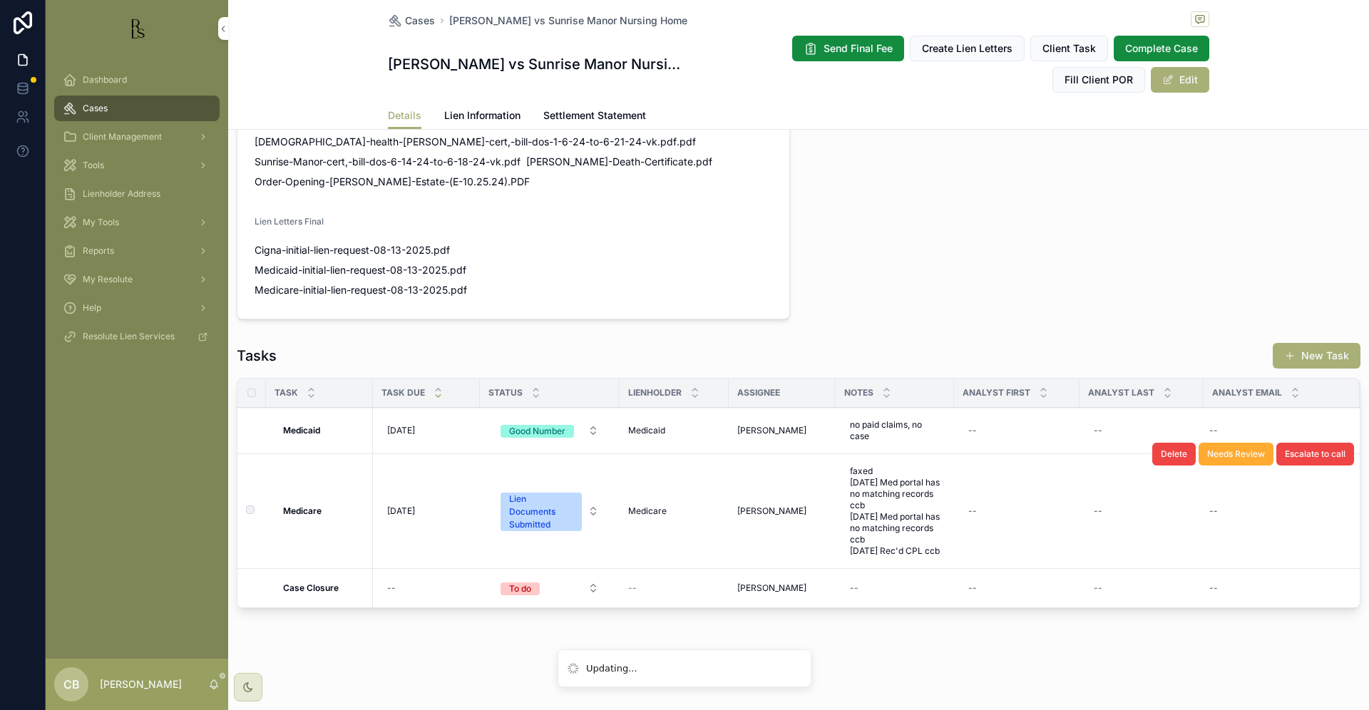
scroll to position [1021, 0]
click at [411, 516] on span "[DATE]" at bounding box center [401, 510] width 28 height 11
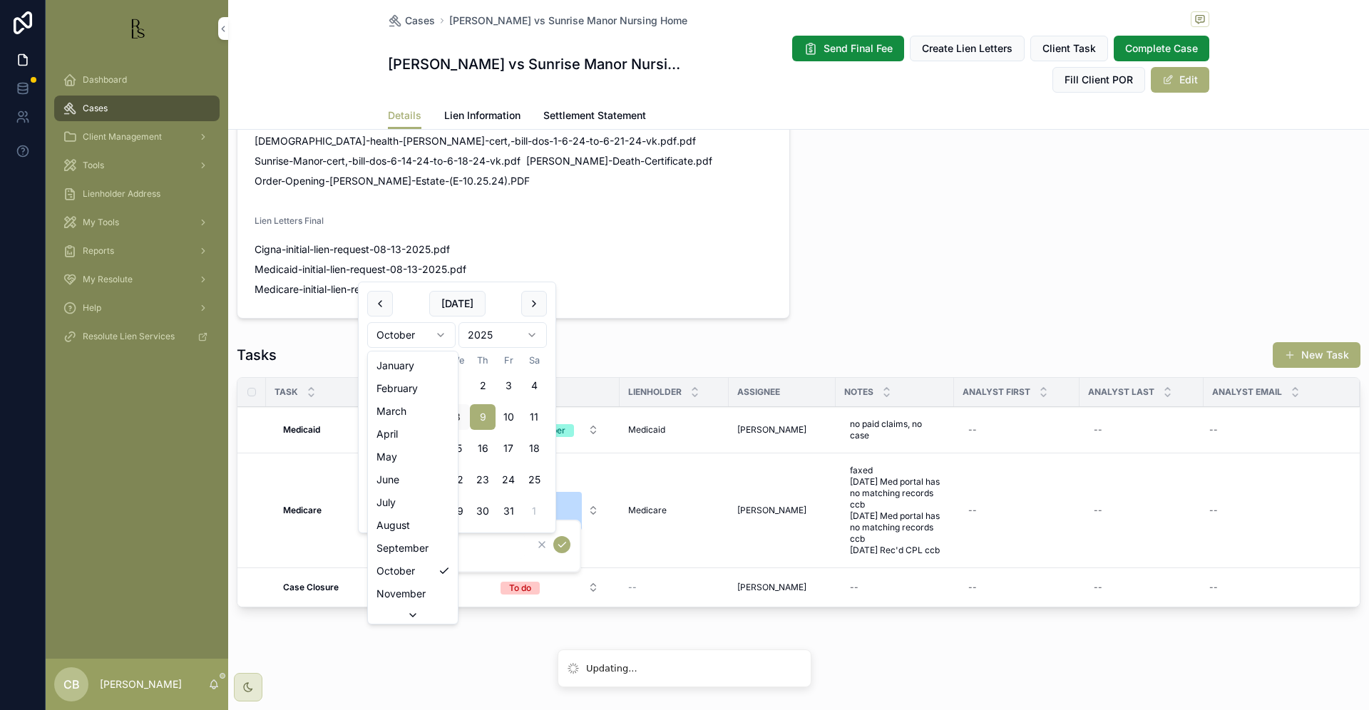
click at [445, 334] on html "Updating... Dashboard Cases Client Management Tools Lienholder Address My Tools…" at bounding box center [684, 355] width 1369 height 710
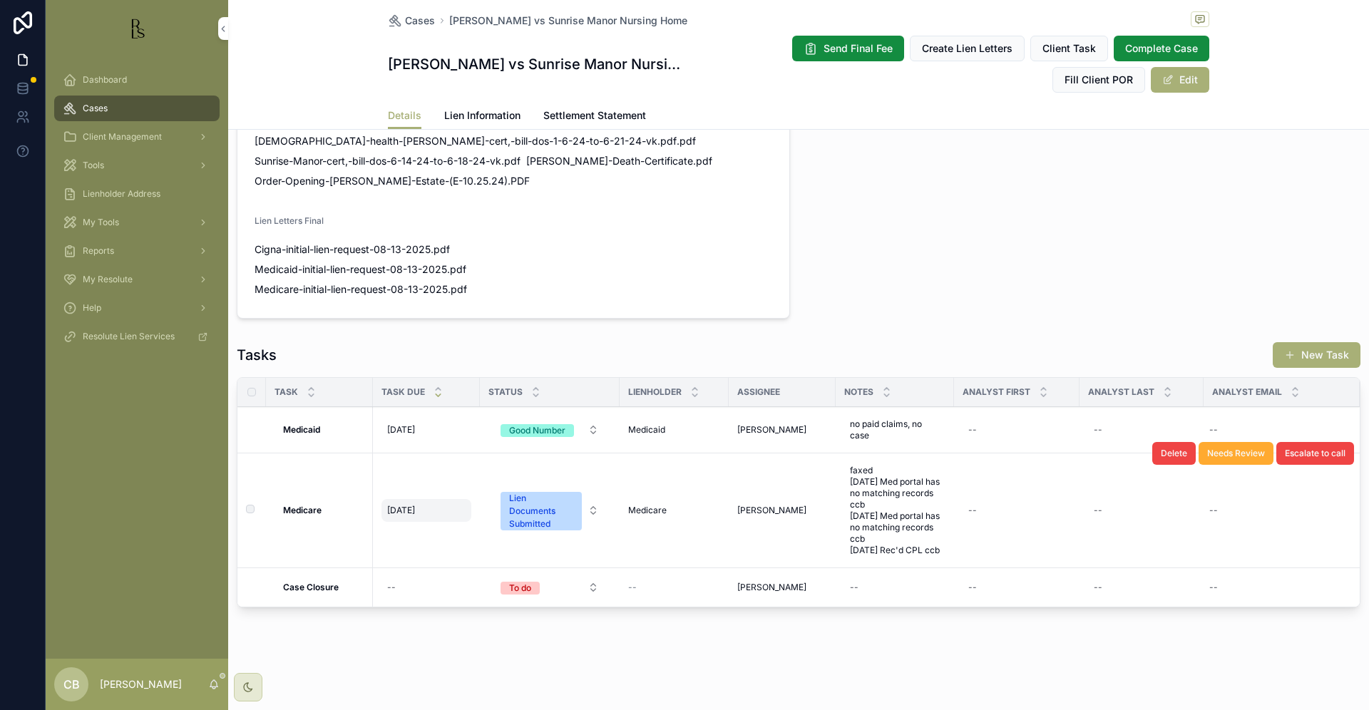
click at [413, 516] on span "[DATE]" at bounding box center [401, 510] width 28 height 11
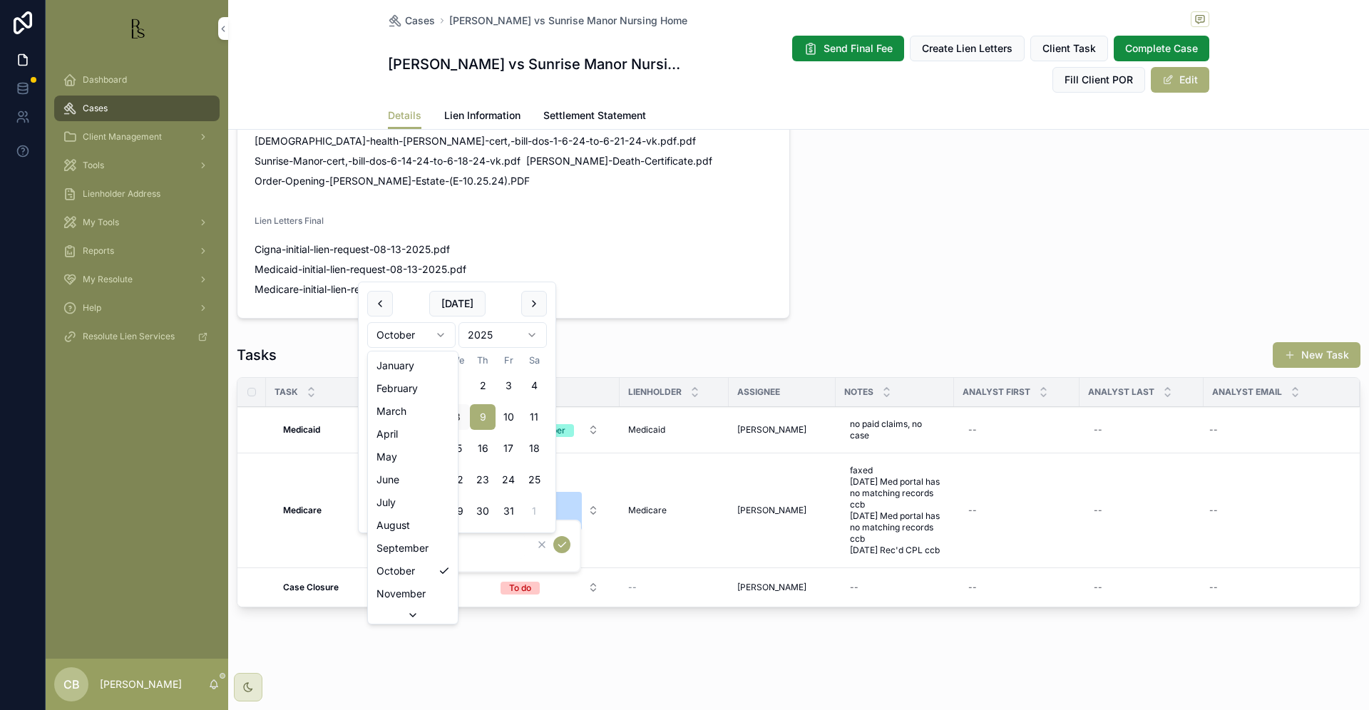
click at [436, 327] on html "Dashboard Cases Client Management Tools Lienholder Address My Tools Reports My …" at bounding box center [684, 355] width 1369 height 710
click at [439, 329] on html "Dashboard Cases Client Management Tools Lienholder Address My Tools Reports My …" at bounding box center [684, 355] width 1369 height 710
click at [462, 415] on button "8" at bounding box center [457, 417] width 26 height 26
click at [443, 542] on input "********" at bounding box center [456, 546] width 135 height 20
type input "********"
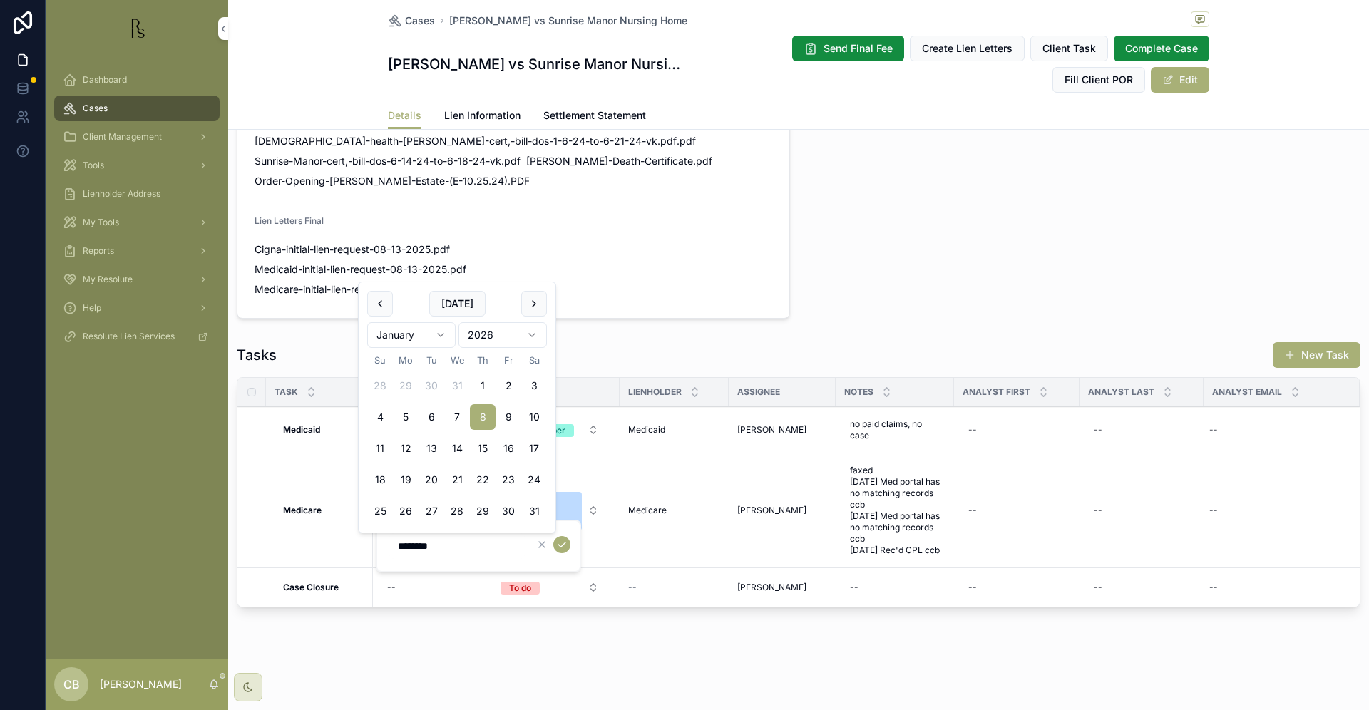
click at [559, 542] on icon "scrollable content" at bounding box center [561, 544] width 11 height 11
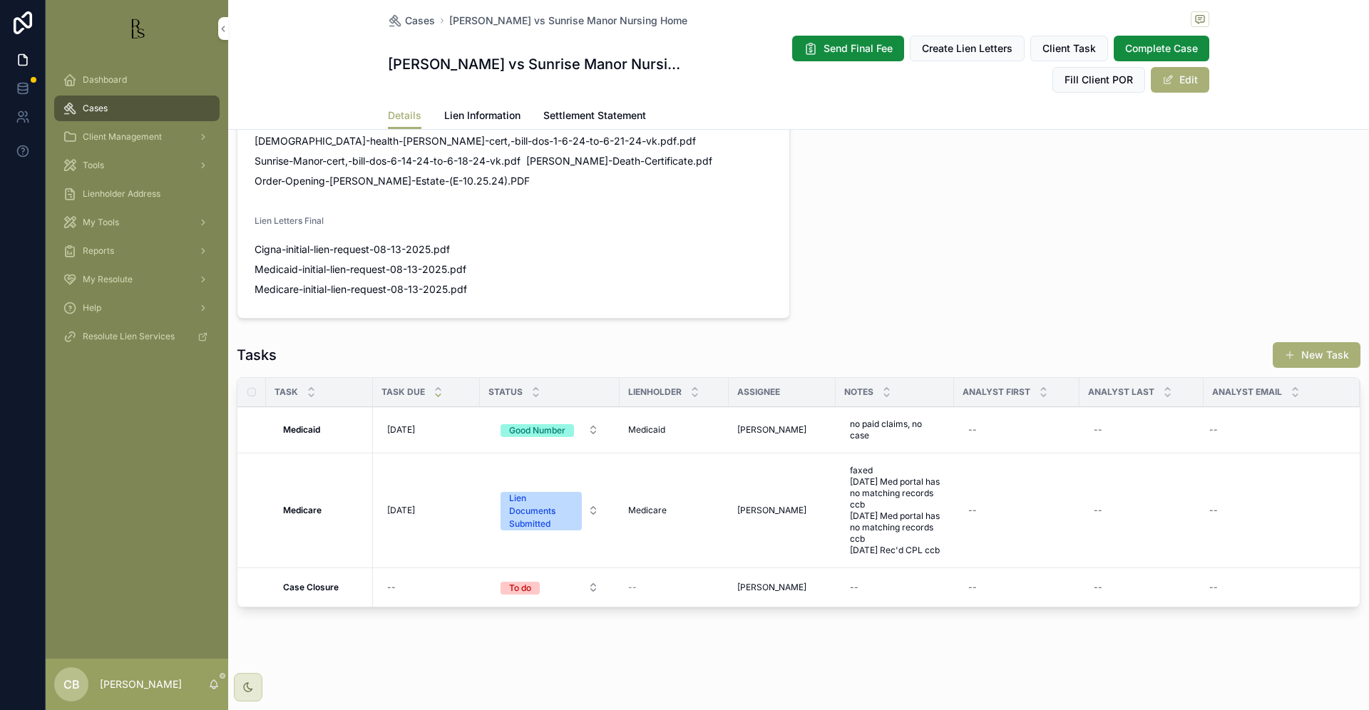
click at [470, 115] on span "Lien Information" at bounding box center [482, 115] width 76 height 14
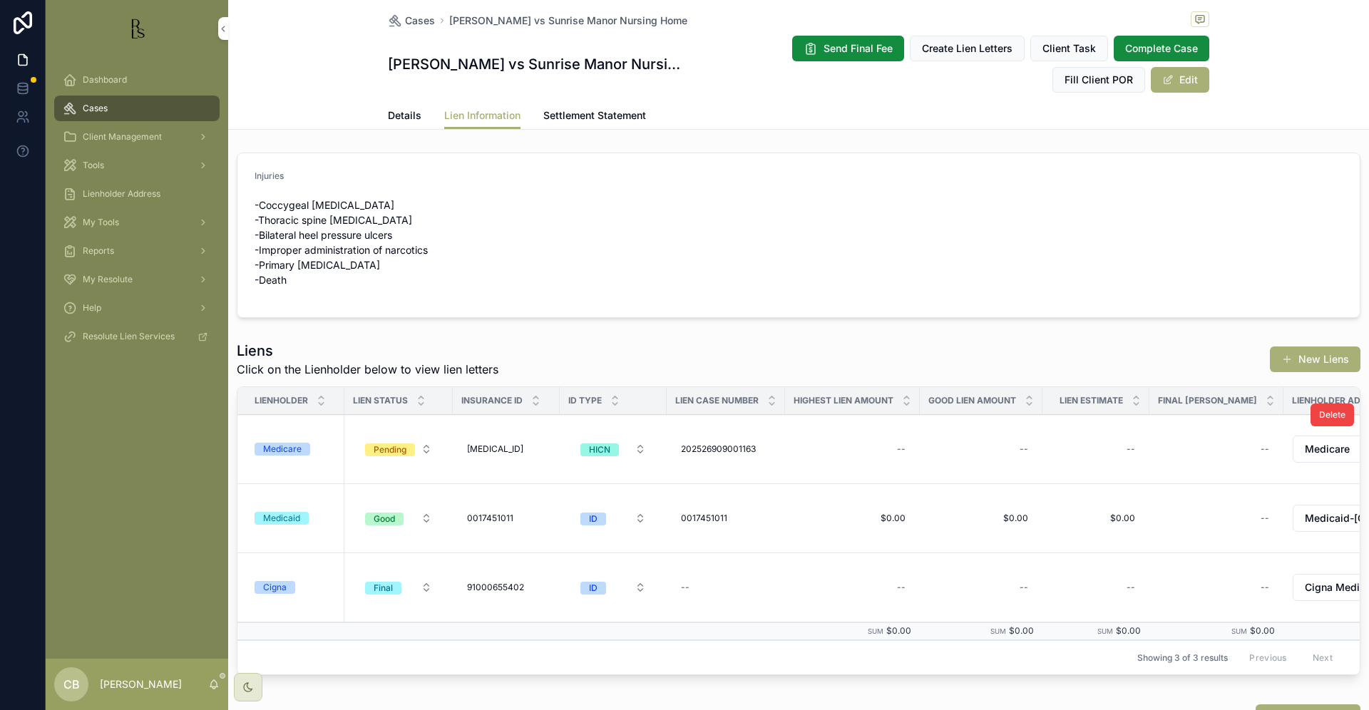
click at [288, 447] on div "Medicare" at bounding box center [282, 449] width 38 height 13
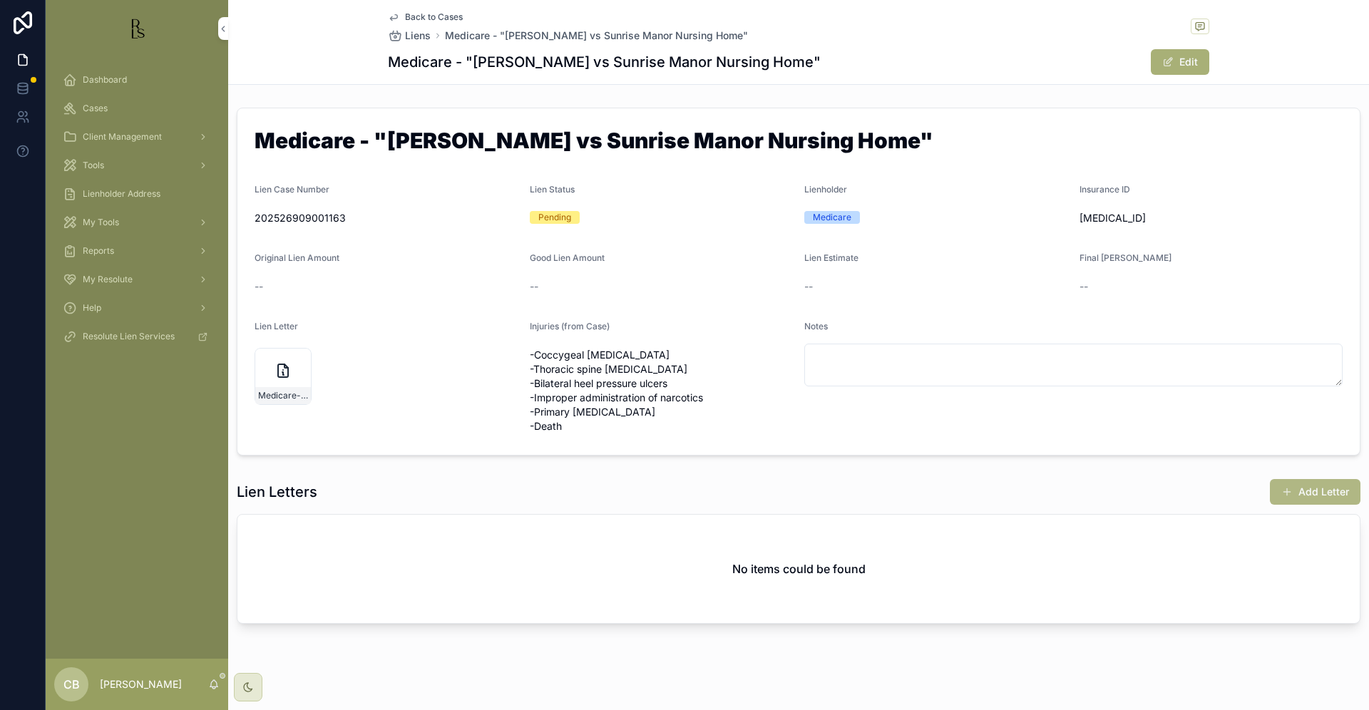
click at [1312, 490] on button "Add Letter" at bounding box center [1314, 492] width 91 height 26
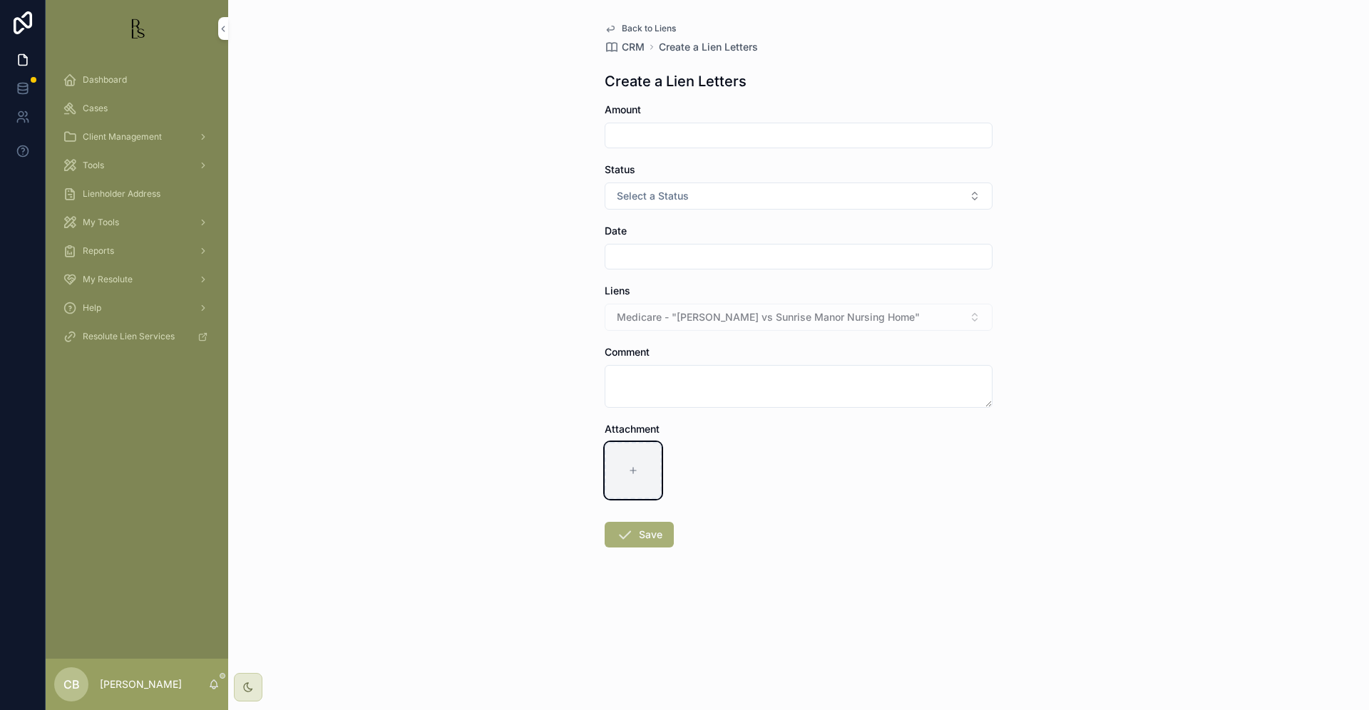
click at [629, 467] on icon "scrollable content" at bounding box center [633, 470] width 10 height 10
type input "**********"
click at [687, 132] on input "scrollable content" at bounding box center [798, 135] width 386 height 20
type input "*********"
click at [711, 200] on button "Select a Status" at bounding box center [798, 195] width 388 height 27
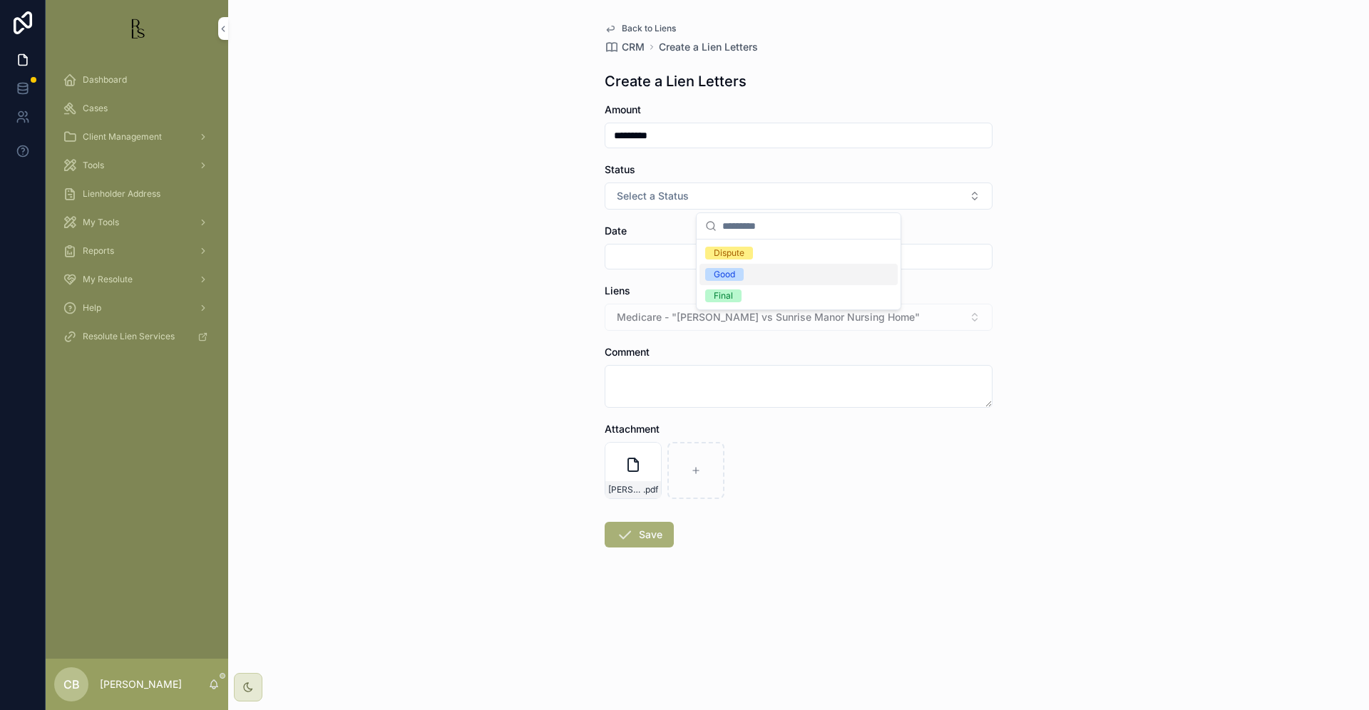
click at [720, 272] on div "Good" at bounding box center [723, 274] width 21 height 13
click at [664, 250] on input "scrollable content" at bounding box center [798, 257] width 386 height 20
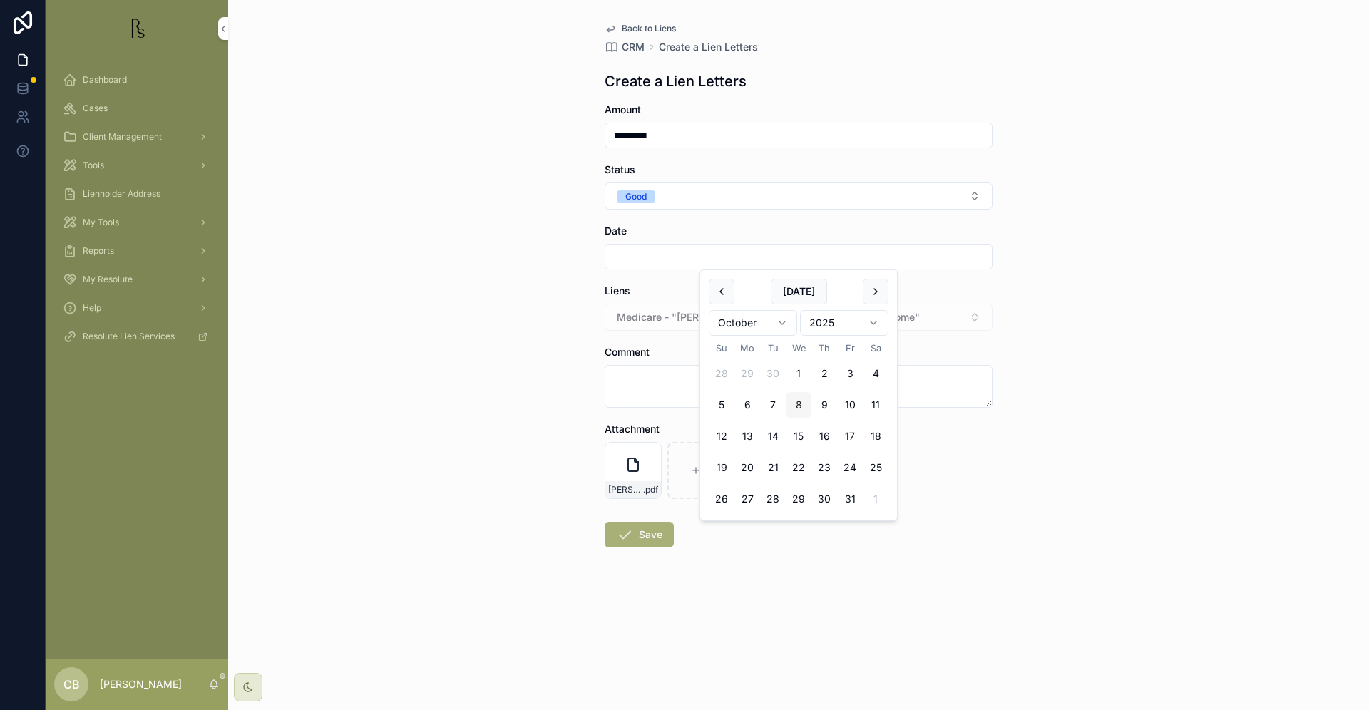
click at [800, 403] on button "8" at bounding box center [798, 405] width 26 height 26
type input "*********"
click at [633, 379] on textarea "scrollable content" at bounding box center [798, 386] width 388 height 43
click at [644, 537] on button "Save" at bounding box center [638, 535] width 69 height 26
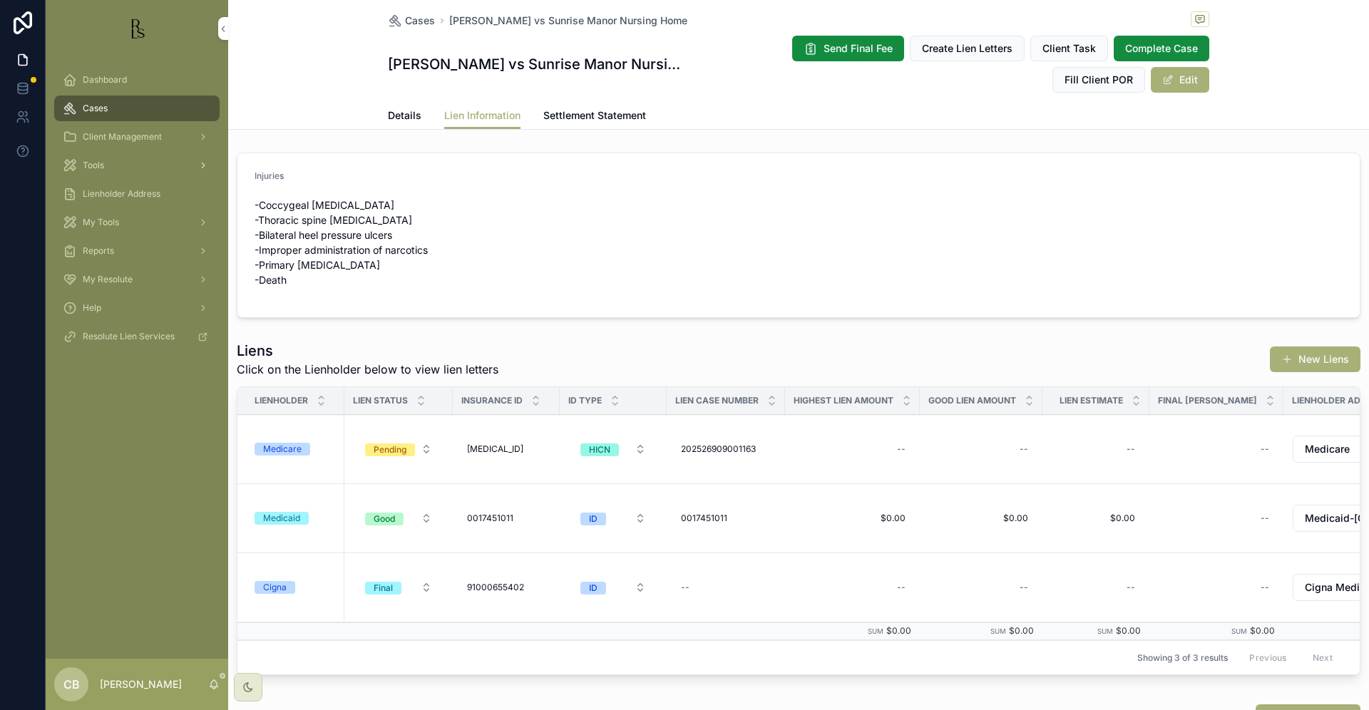
click at [96, 163] on span "Tools" at bounding box center [93, 165] width 21 height 11
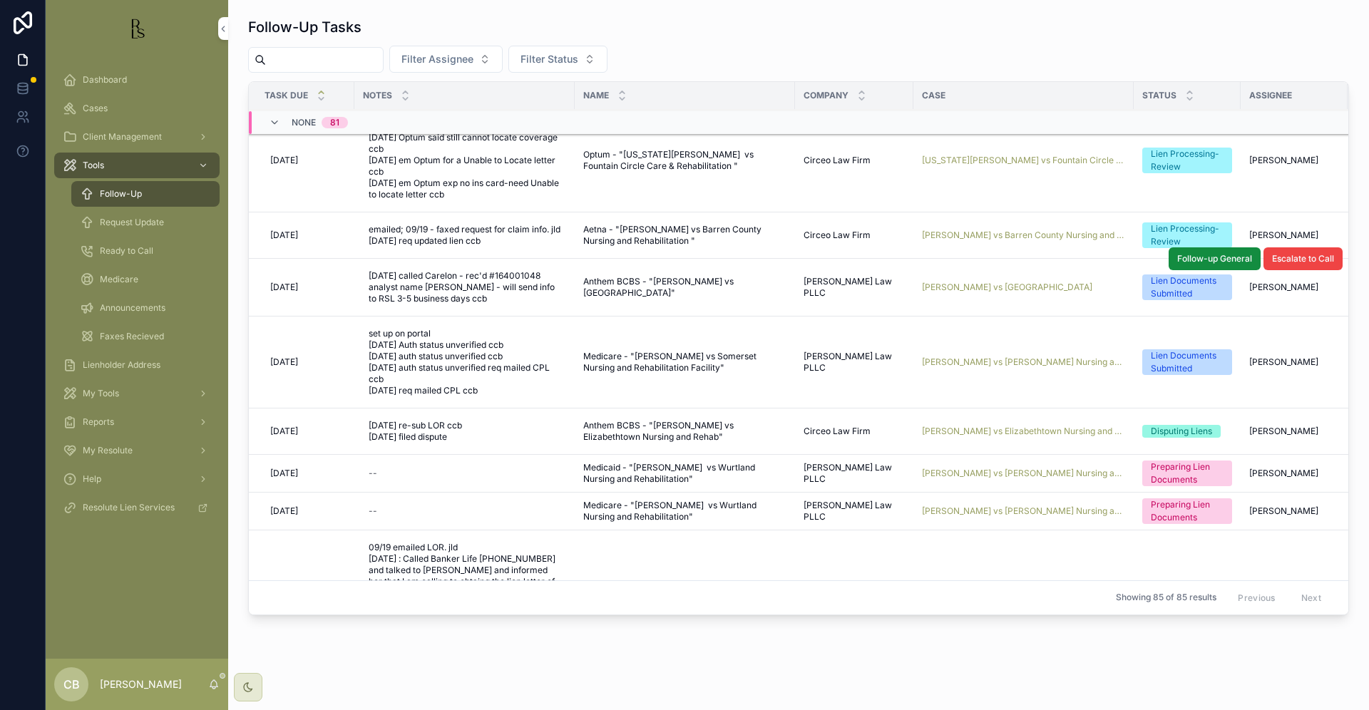
scroll to position [582, 1]
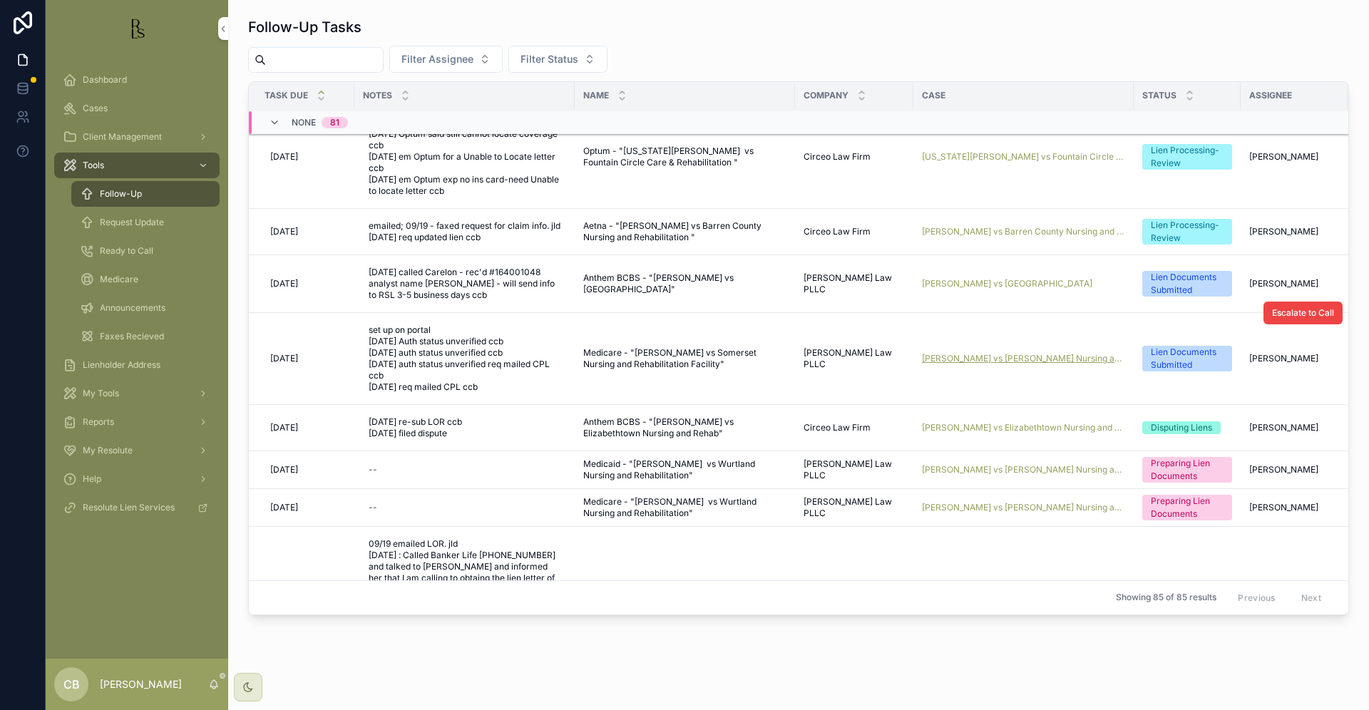
click at [1004, 364] on span "[PERSON_NAME] vs [PERSON_NAME] Nursing and Rehabilitation Facility" at bounding box center [1023, 358] width 203 height 11
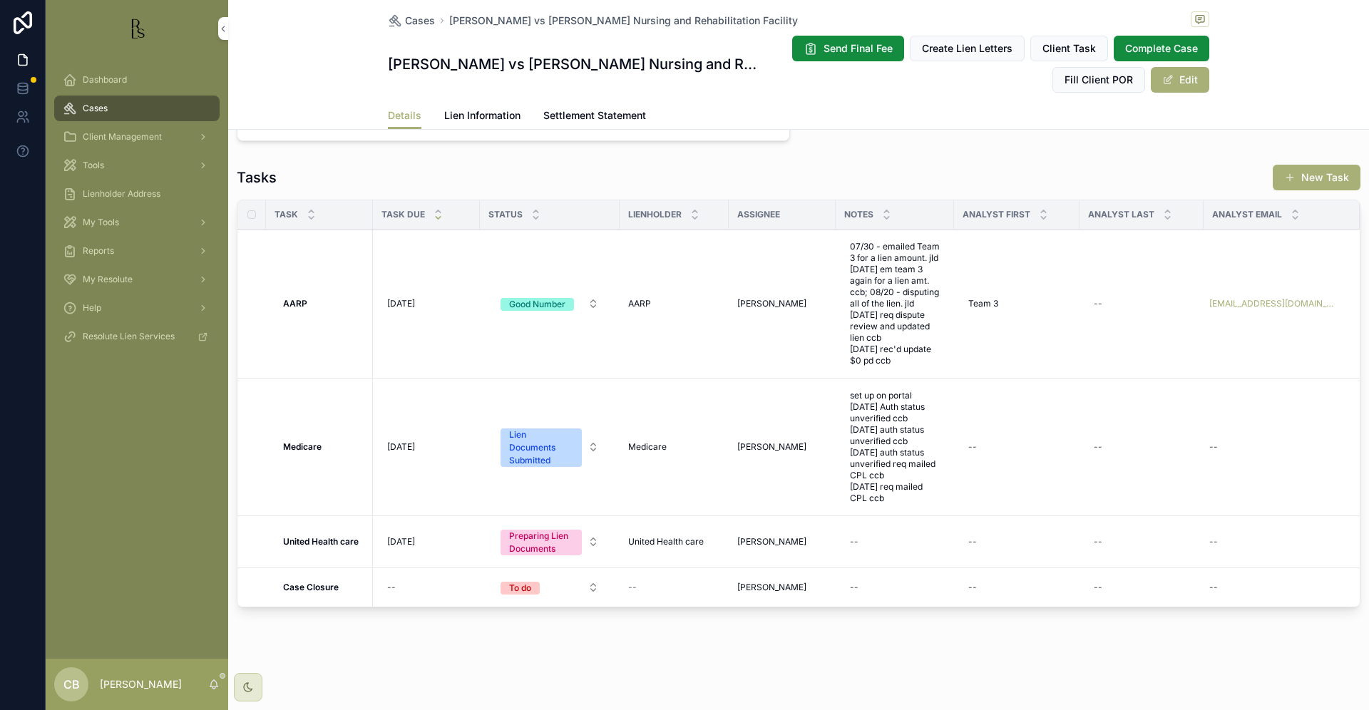
scroll to position [1145, 0]
click at [473, 114] on span "Lien Information" at bounding box center [482, 115] width 76 height 14
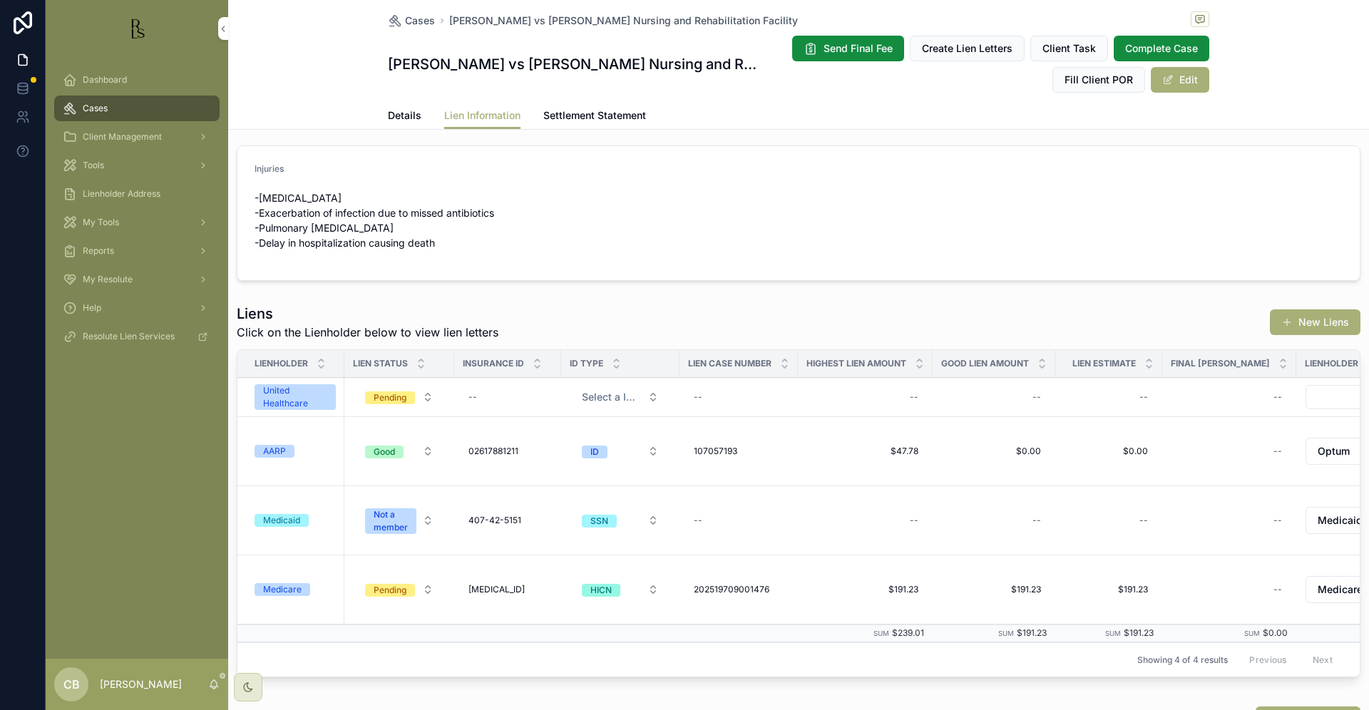
scroll to position [312, 0]
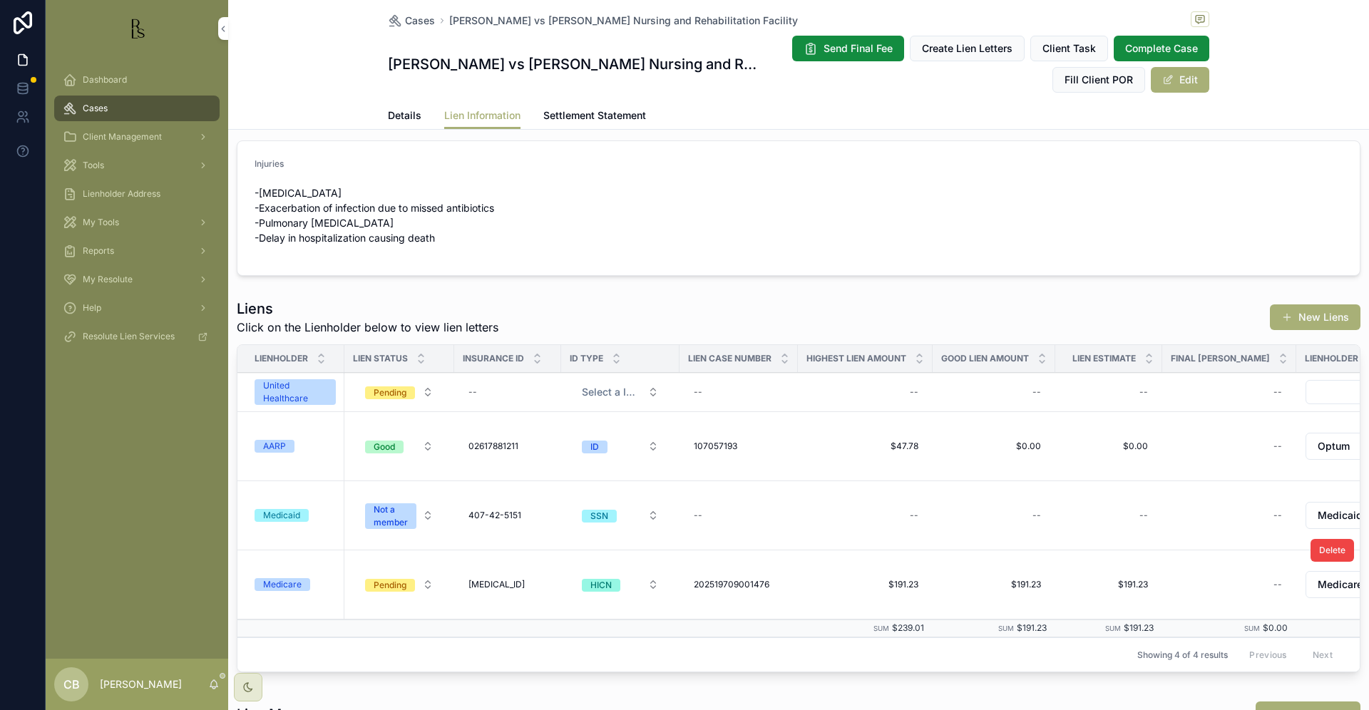
click at [282, 583] on div "Medicare" at bounding box center [282, 584] width 38 height 13
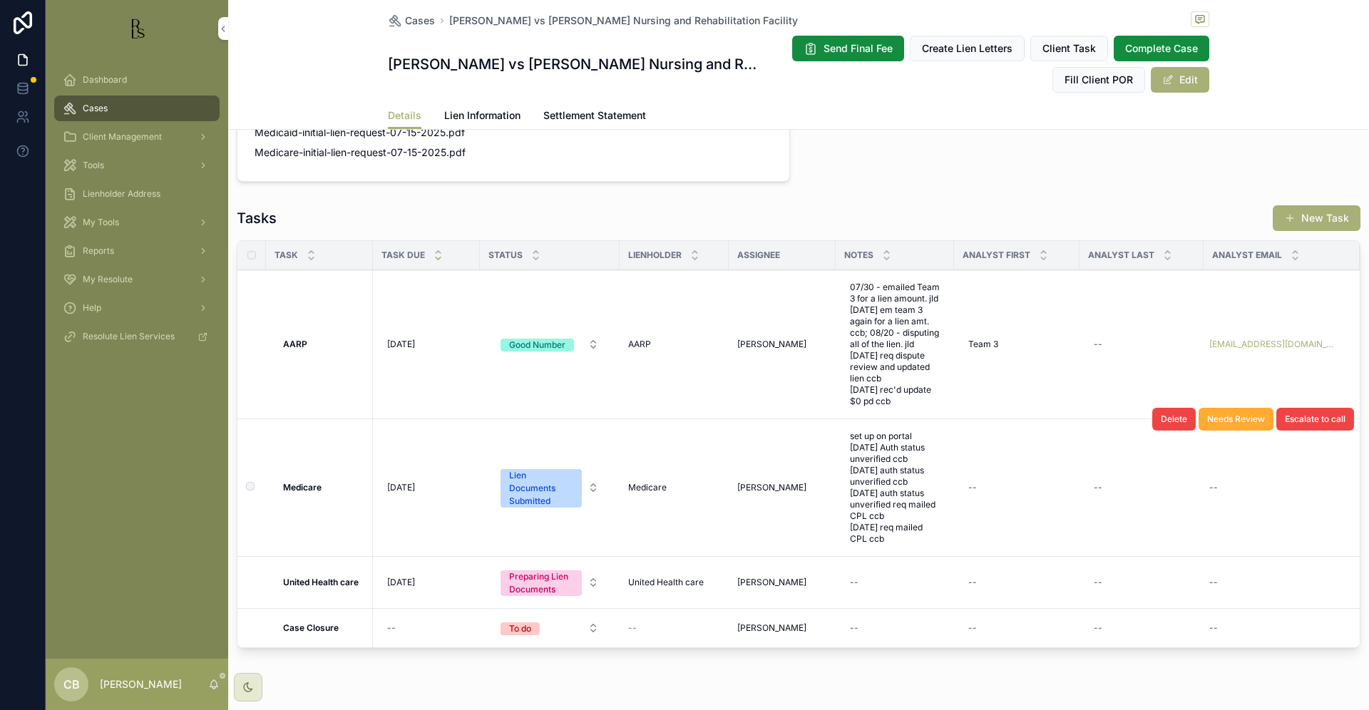
scroll to position [1083, 0]
click at [415, 493] on span "[DATE]" at bounding box center [401, 486] width 28 height 11
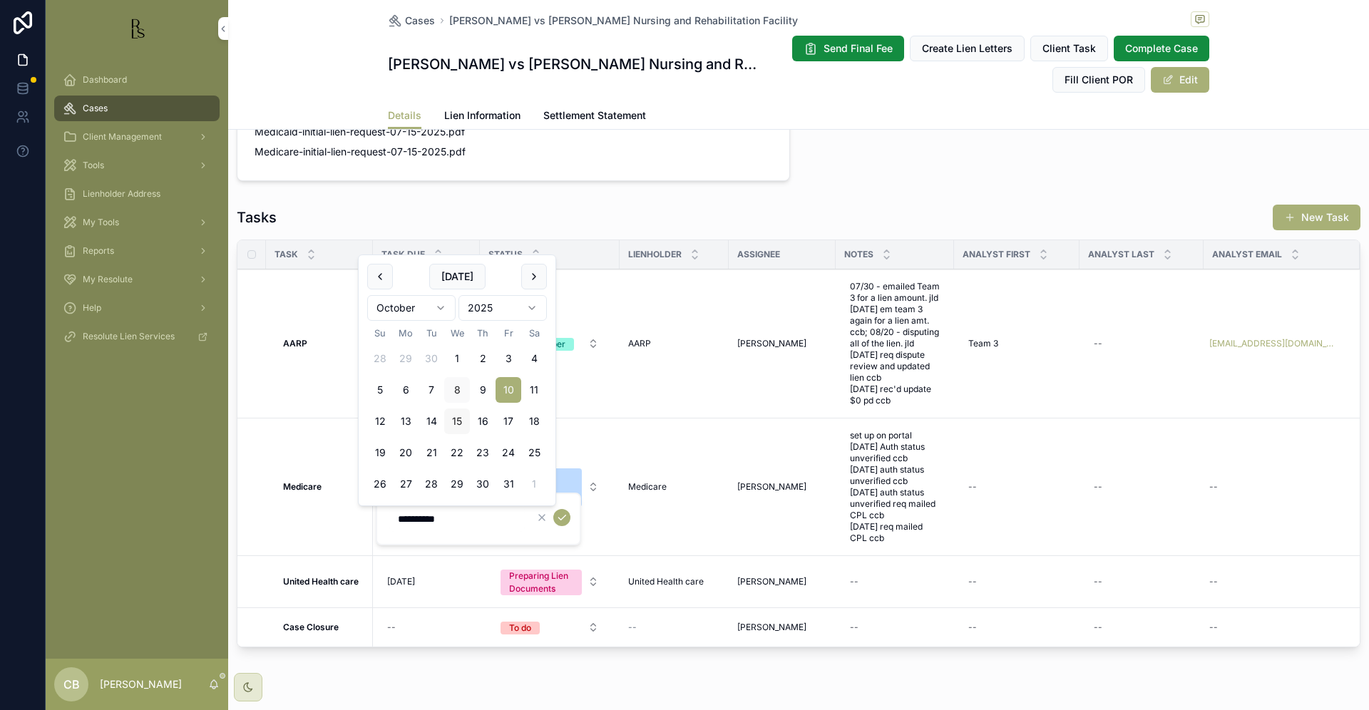
click at [454, 416] on button "15" at bounding box center [457, 421] width 26 height 26
type input "**********"
click at [562, 517] on icon "scrollable content" at bounding box center [561, 517] width 11 height 11
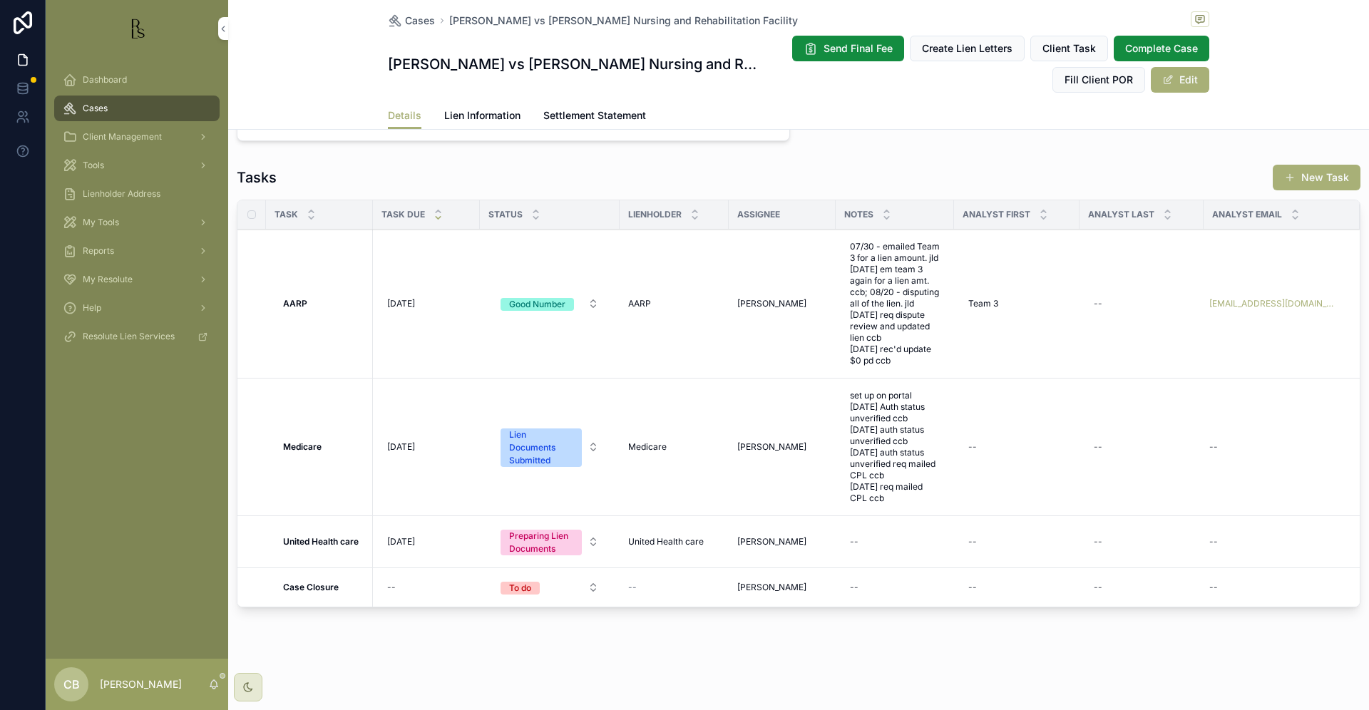
scroll to position [0, 0]
click at [99, 158] on div "Tools" at bounding box center [137, 165] width 148 height 23
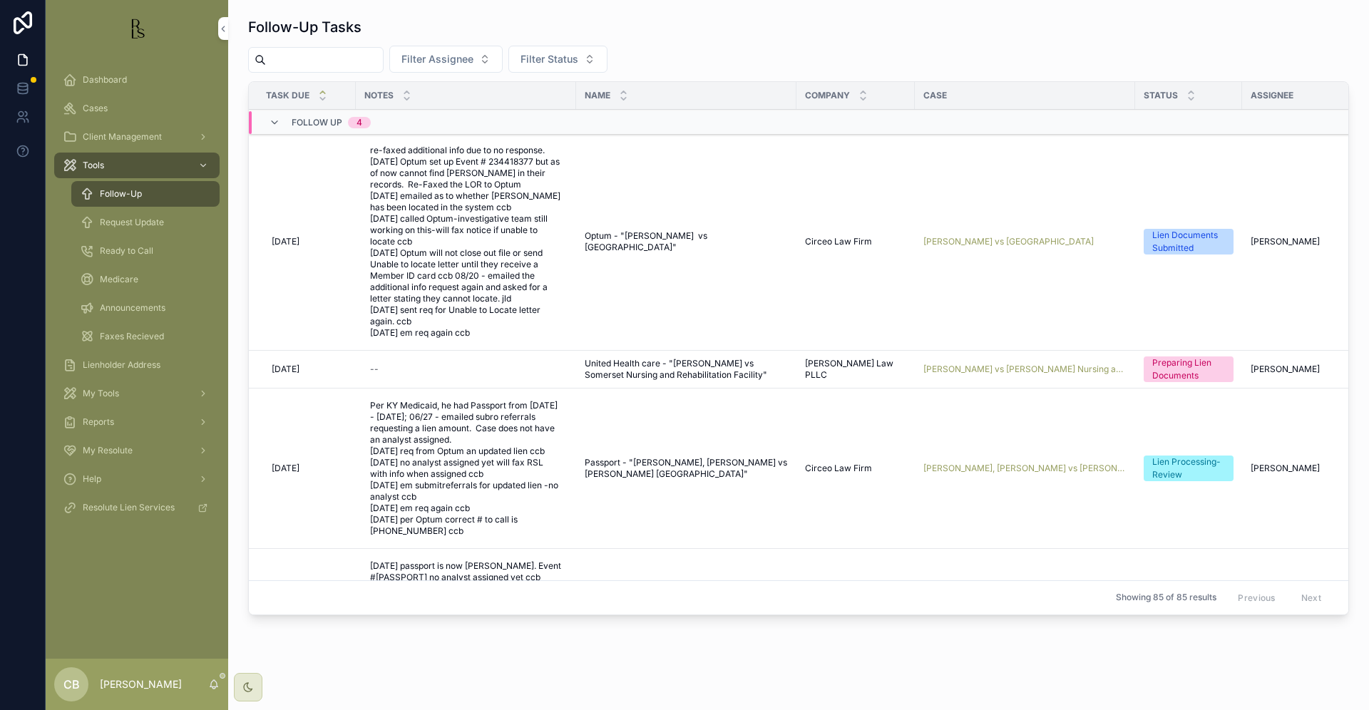
click at [131, 197] on span "Follow-Up" at bounding box center [121, 193] width 42 height 11
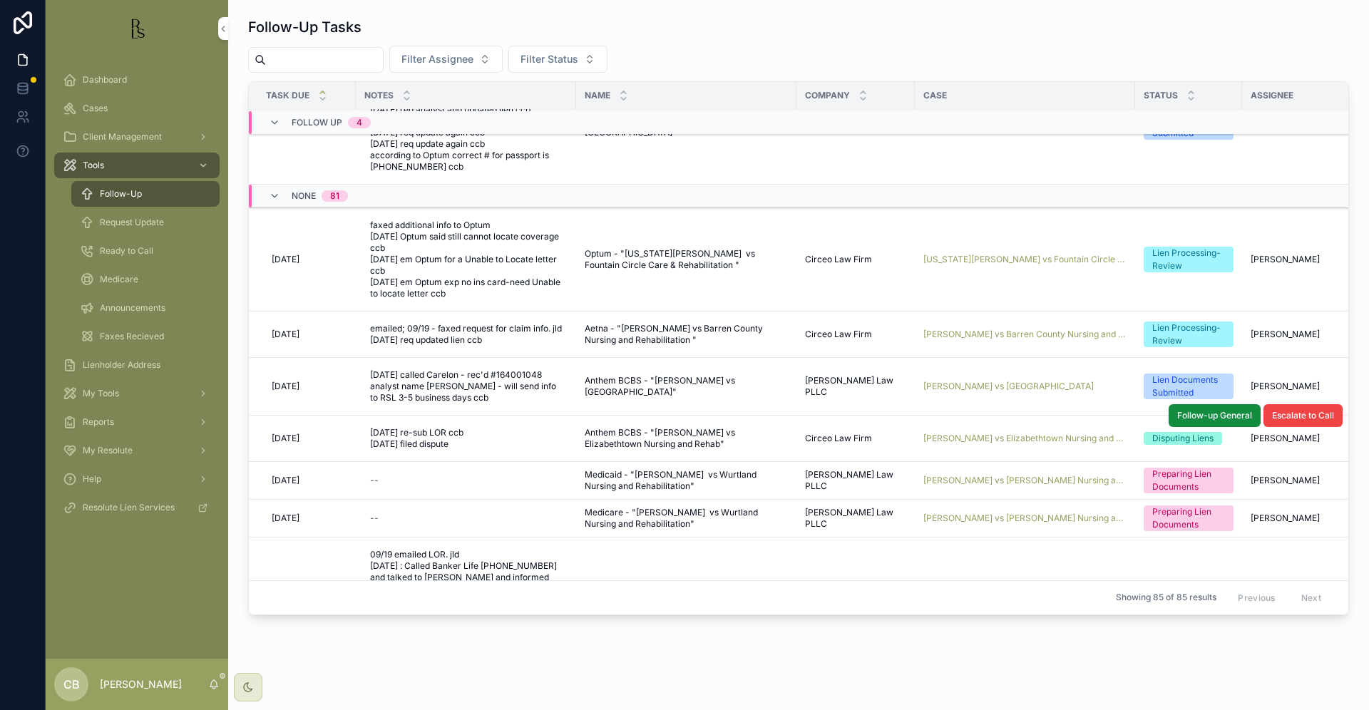
scroll to position [483, 0]
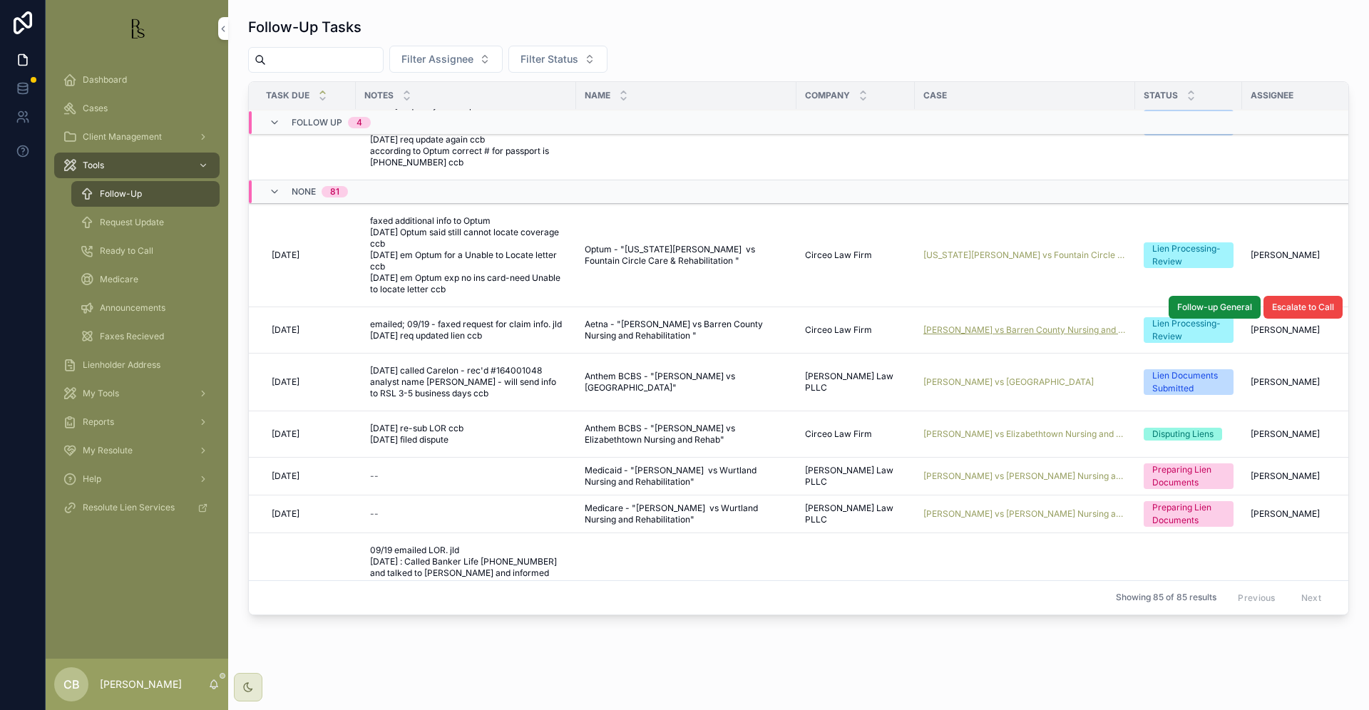
click at [1014, 336] on span "[PERSON_NAME] vs Barren County Nursing and Rehabilitation" at bounding box center [1024, 329] width 203 height 11
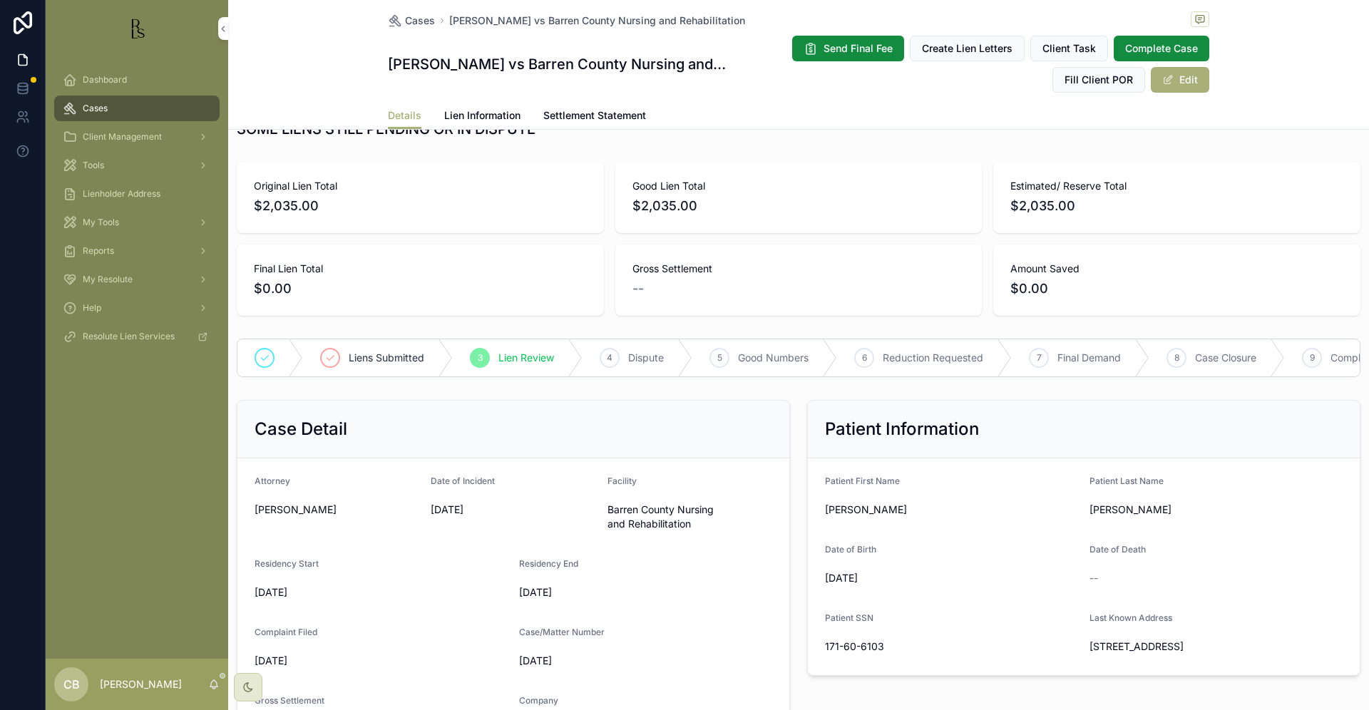
scroll to position [38, 0]
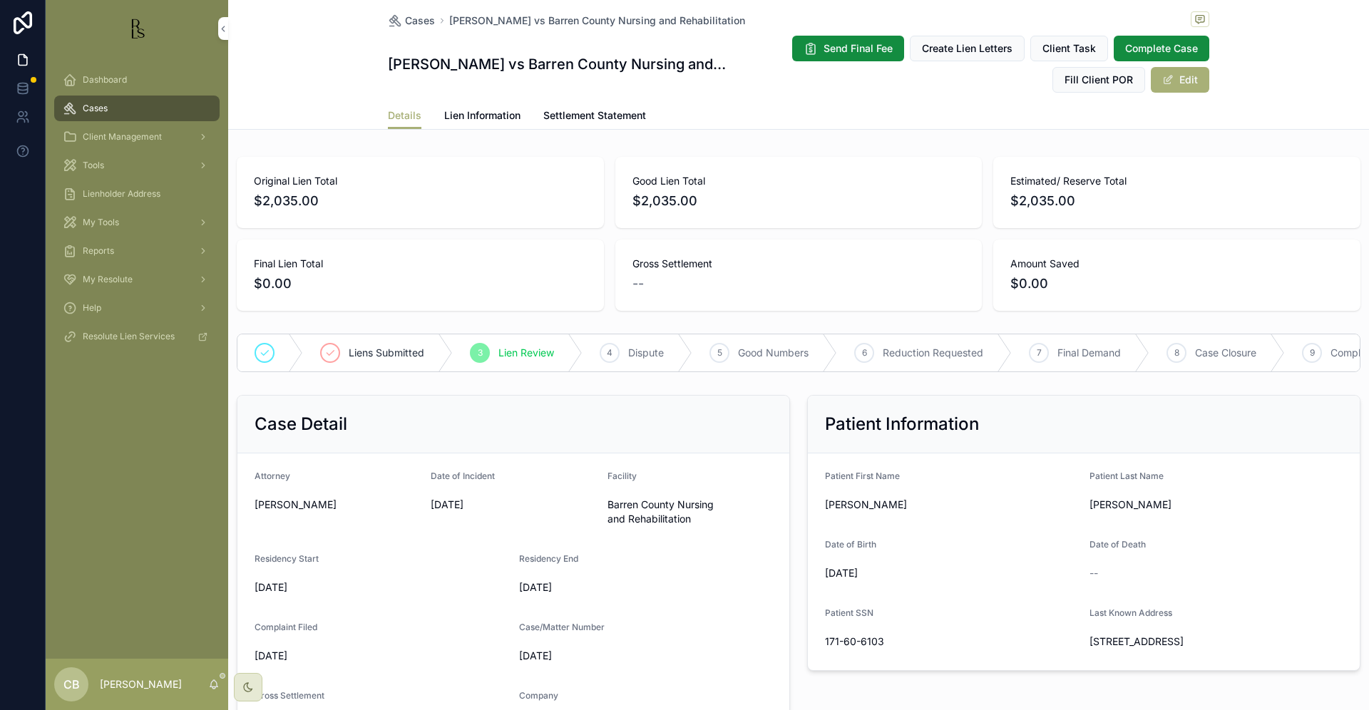
click at [482, 107] on link "Lien Information" at bounding box center [482, 117] width 76 height 29
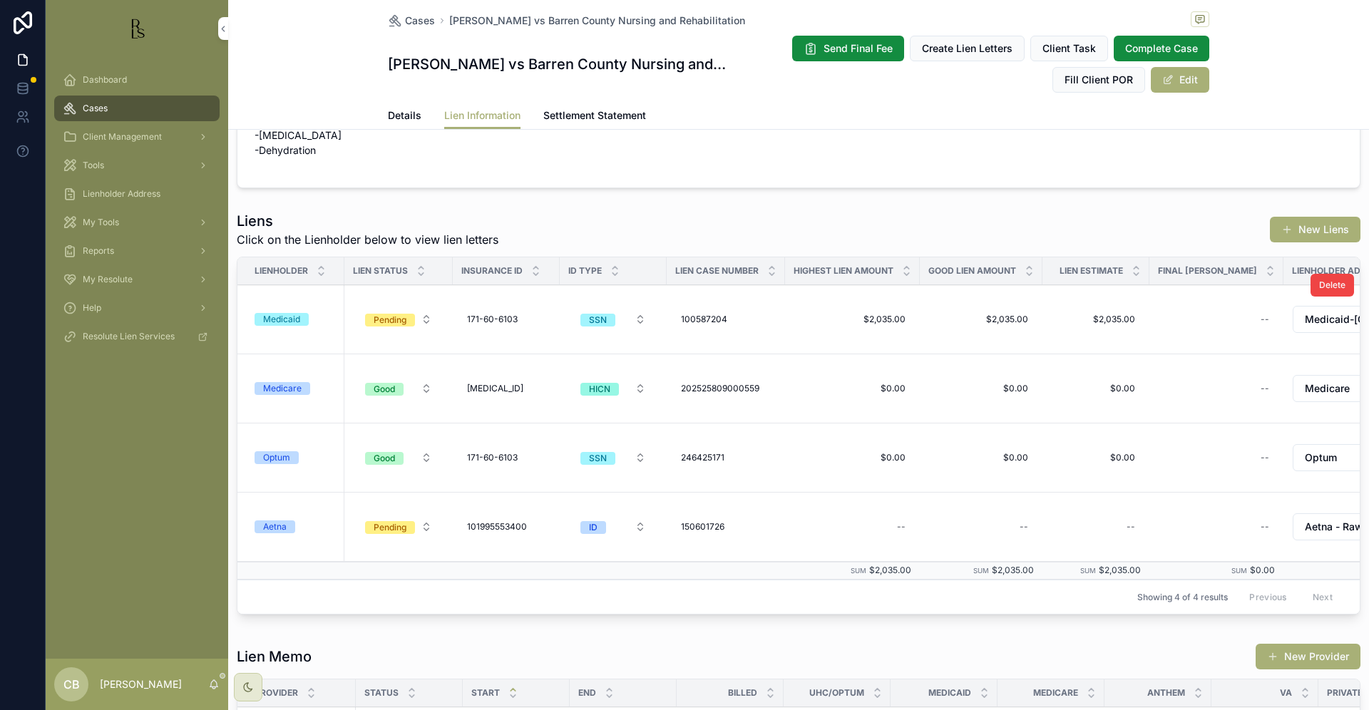
scroll to position [93, 0]
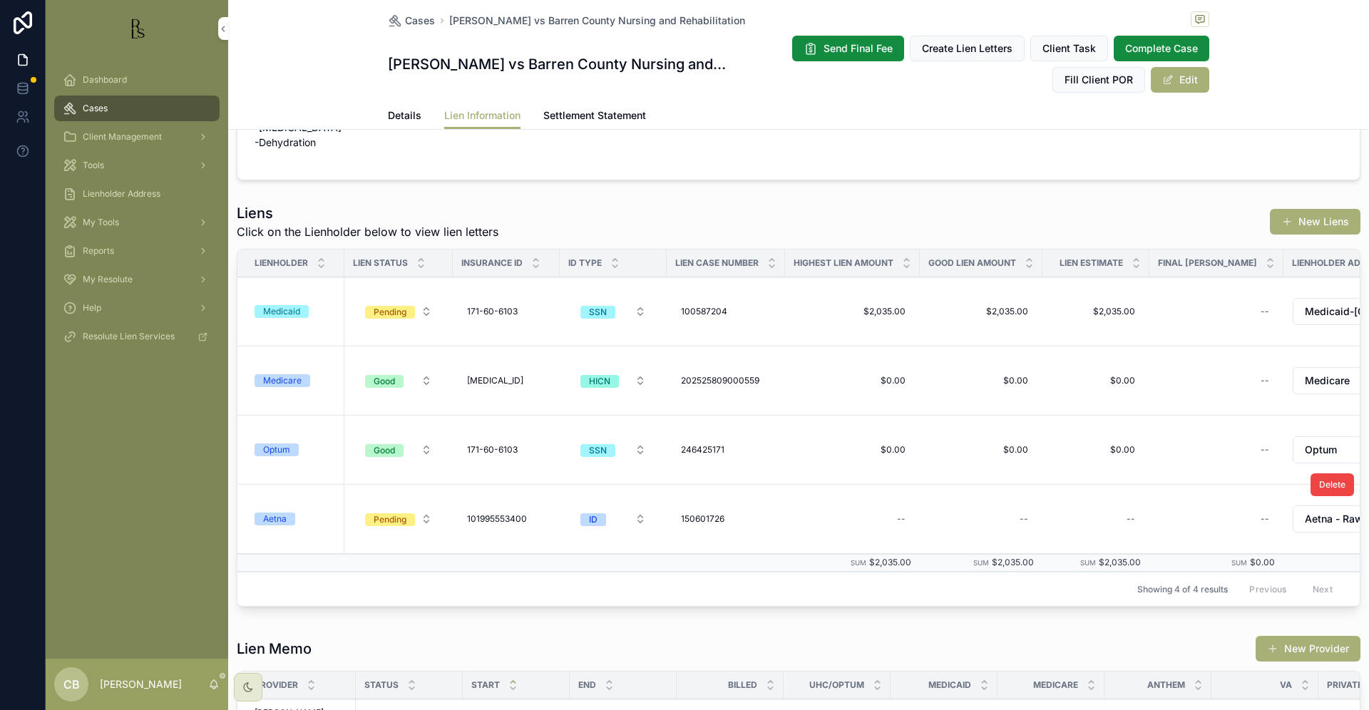
click at [277, 516] on div "Aetna" at bounding box center [275, 518] width 24 height 13
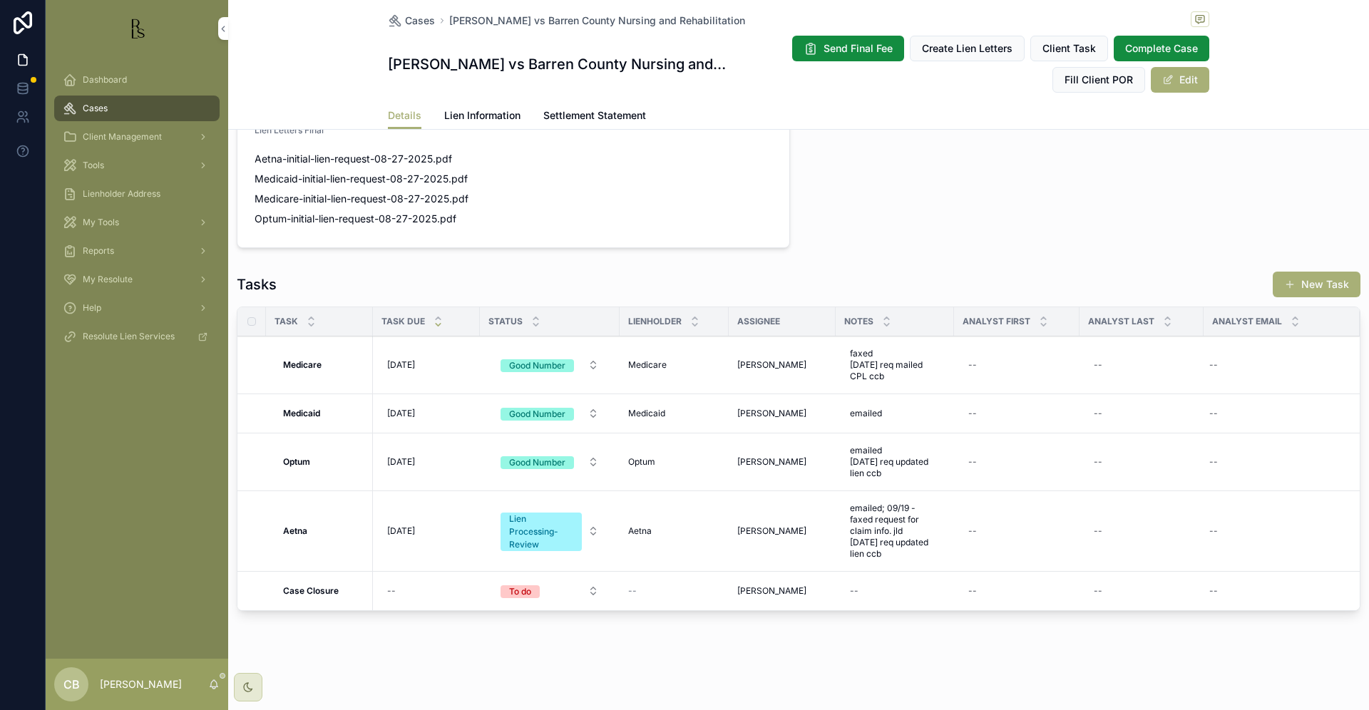
scroll to position [1026, 0]
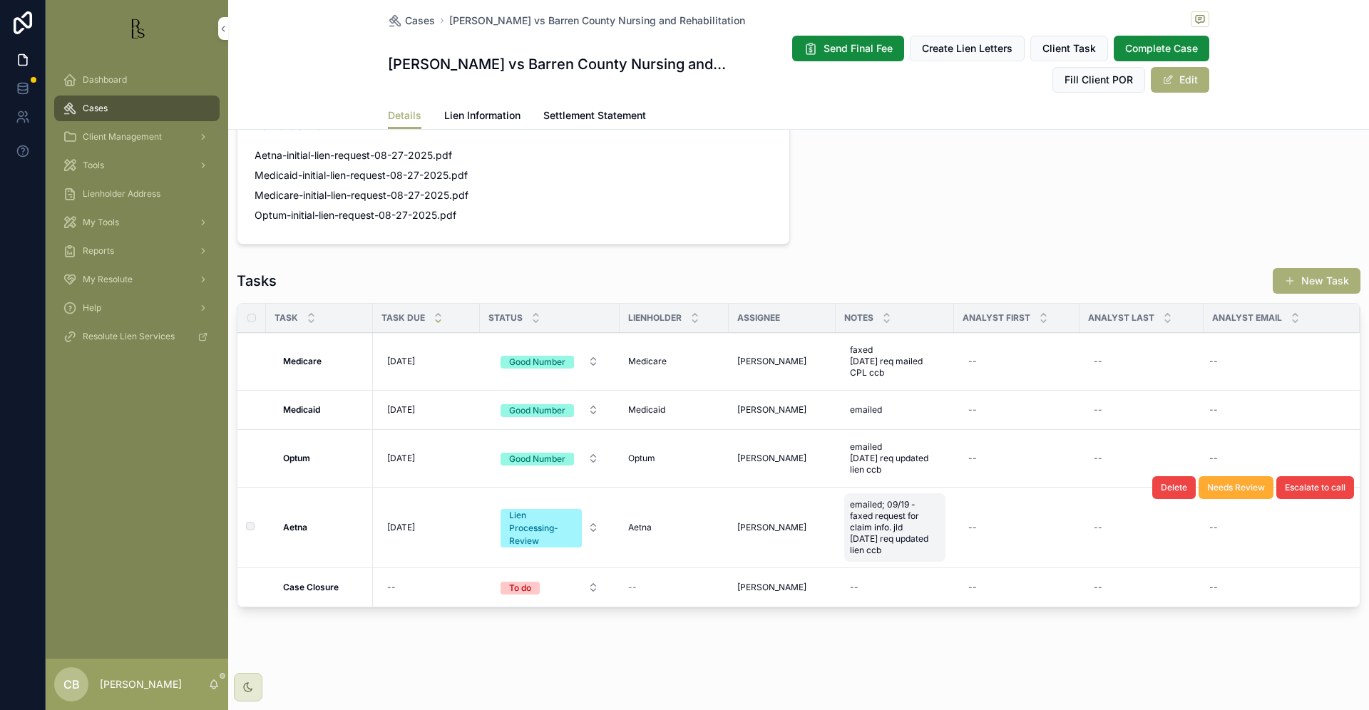
click at [875, 535] on span "emailed; 09/19 - faxed request for claim info. jld [DATE] req updated lien ccb" at bounding box center [895, 527] width 90 height 57
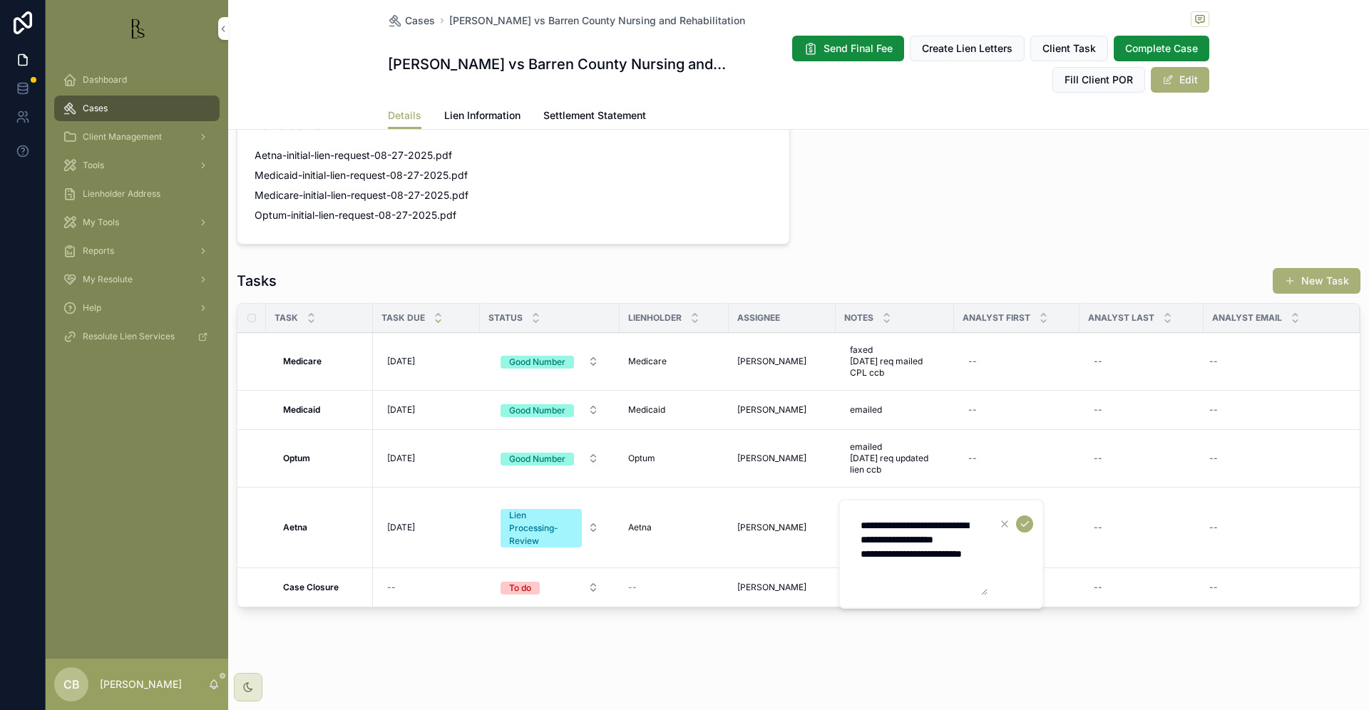
click at [919, 567] on textarea "**********" at bounding box center [919, 553] width 135 height 83
type textarea "**********"
click at [477, 115] on span "Lien Information" at bounding box center [482, 115] width 76 height 14
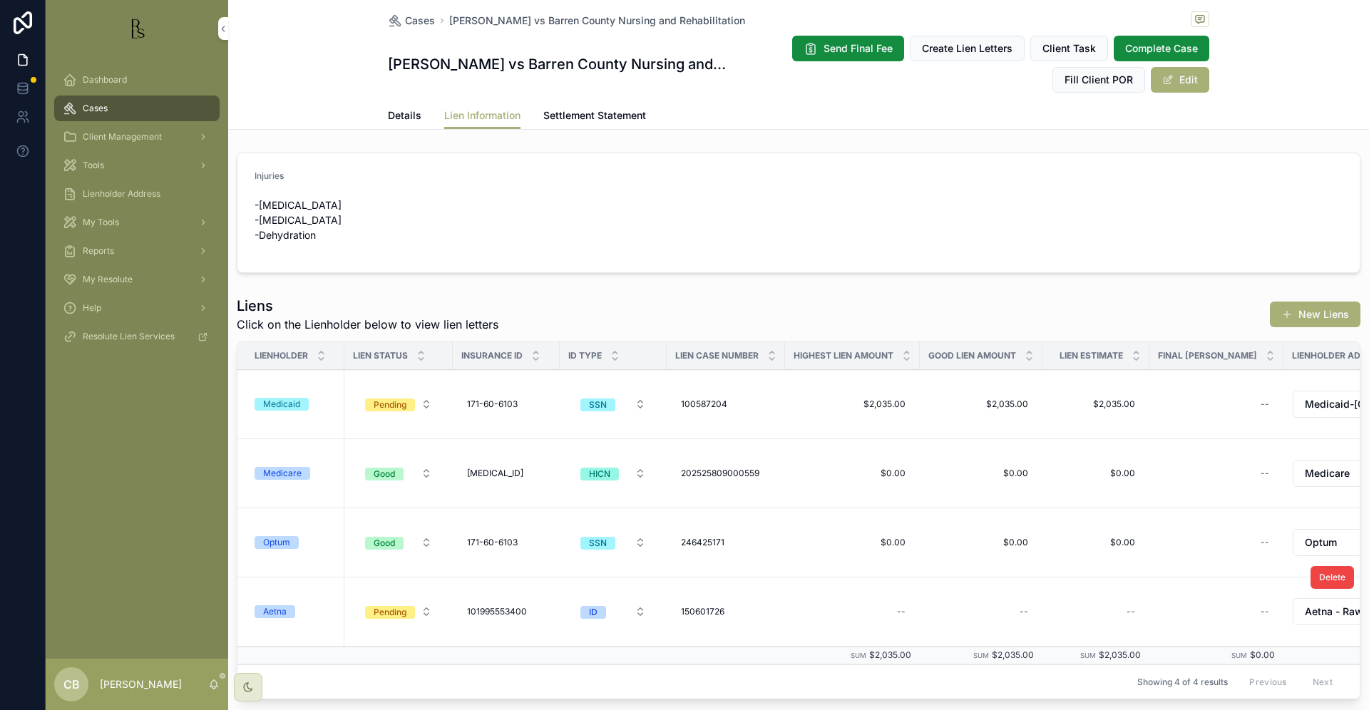
click at [278, 608] on div "Aetna" at bounding box center [275, 611] width 24 height 13
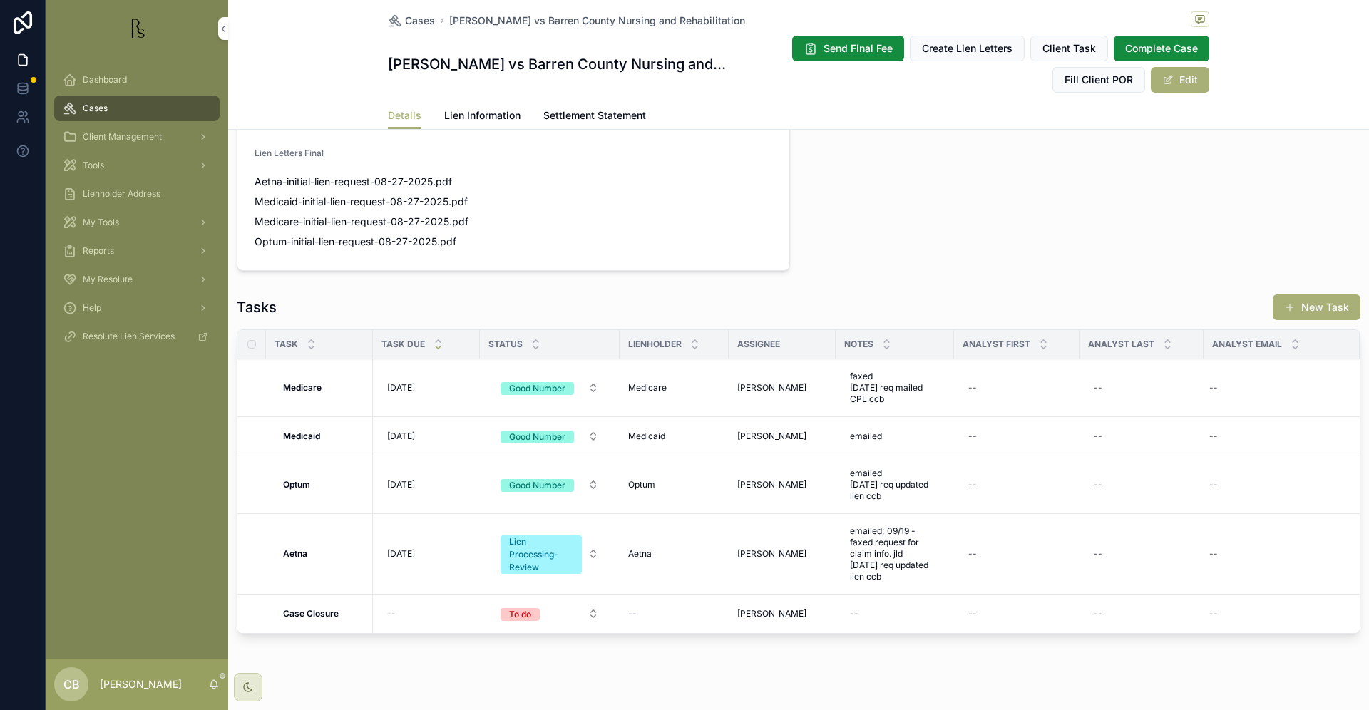
scroll to position [1001, 0]
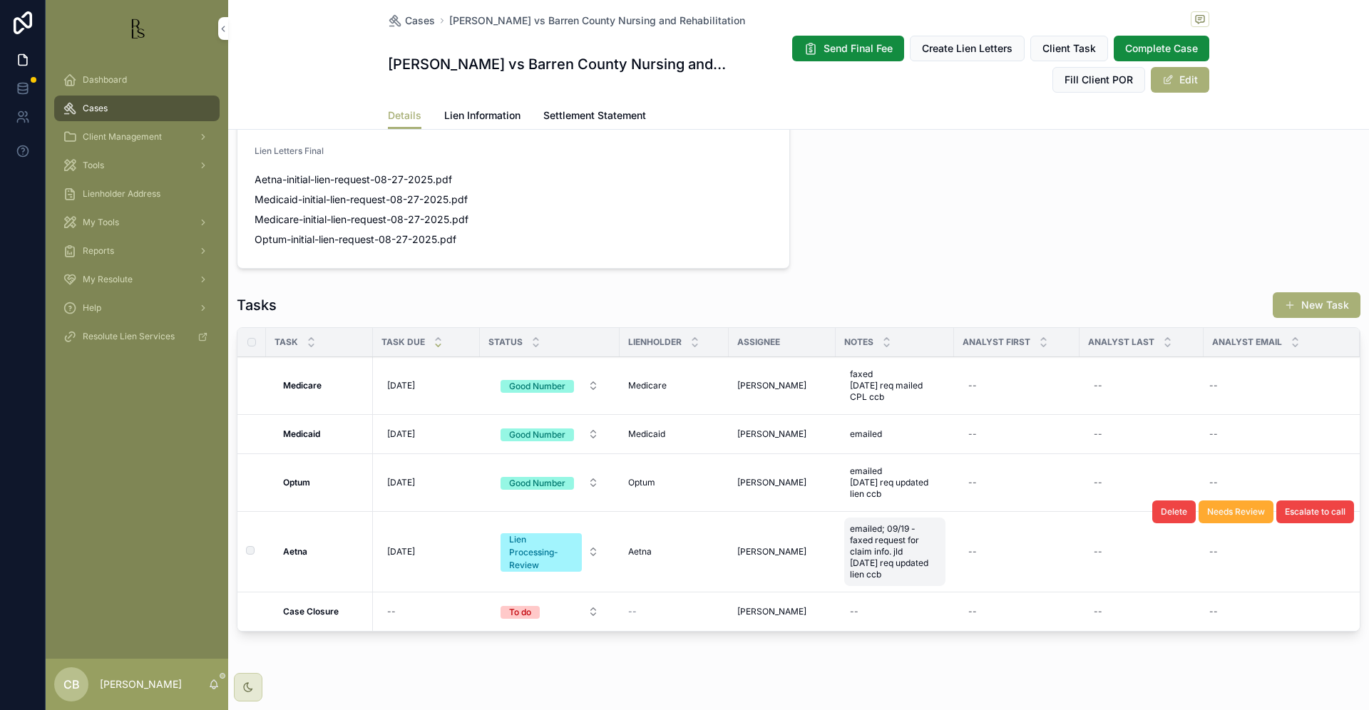
click at [894, 571] on span "emailed; 09/19 - faxed request for claim info. jld [DATE] req updated lien ccb" at bounding box center [895, 551] width 90 height 57
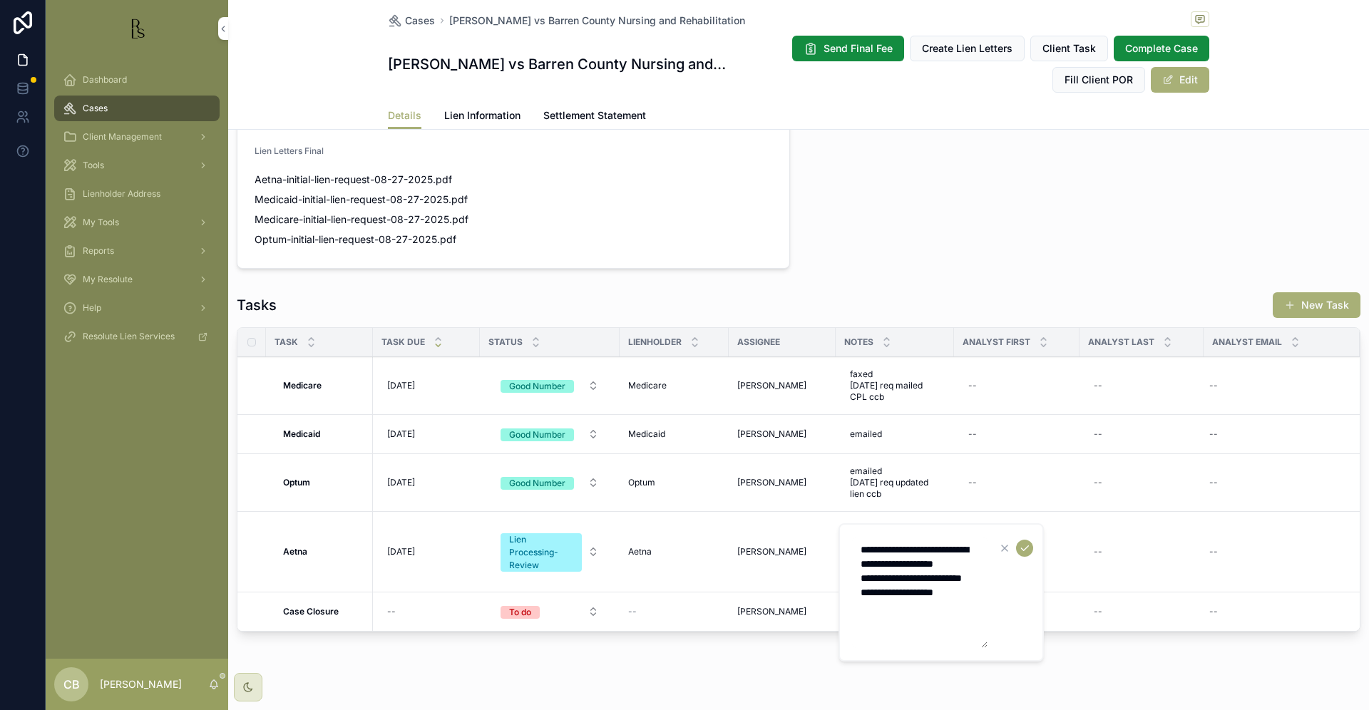
click at [971, 605] on textarea "**********" at bounding box center [919, 592] width 135 height 111
type textarea "**********"
click at [1023, 546] on icon "scrollable content" at bounding box center [1024, 547] width 11 height 11
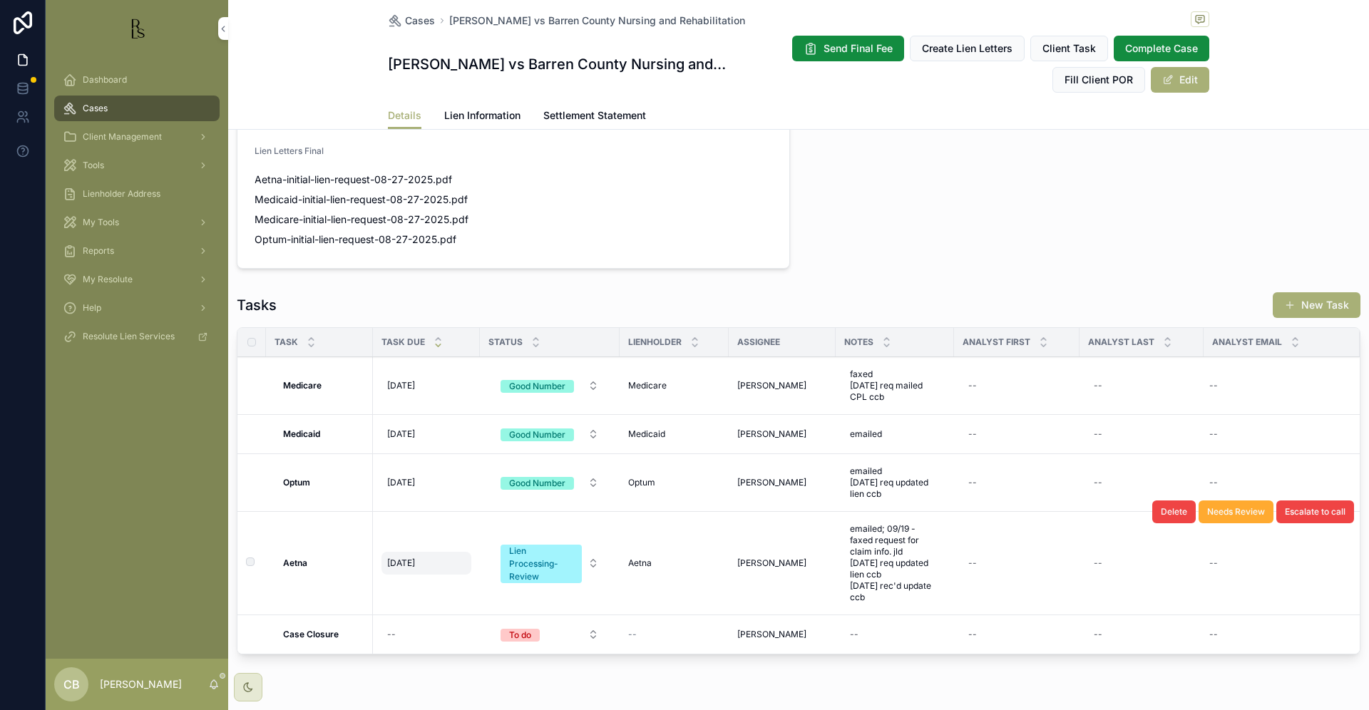
click at [401, 562] on span "[DATE]" at bounding box center [401, 562] width 28 height 11
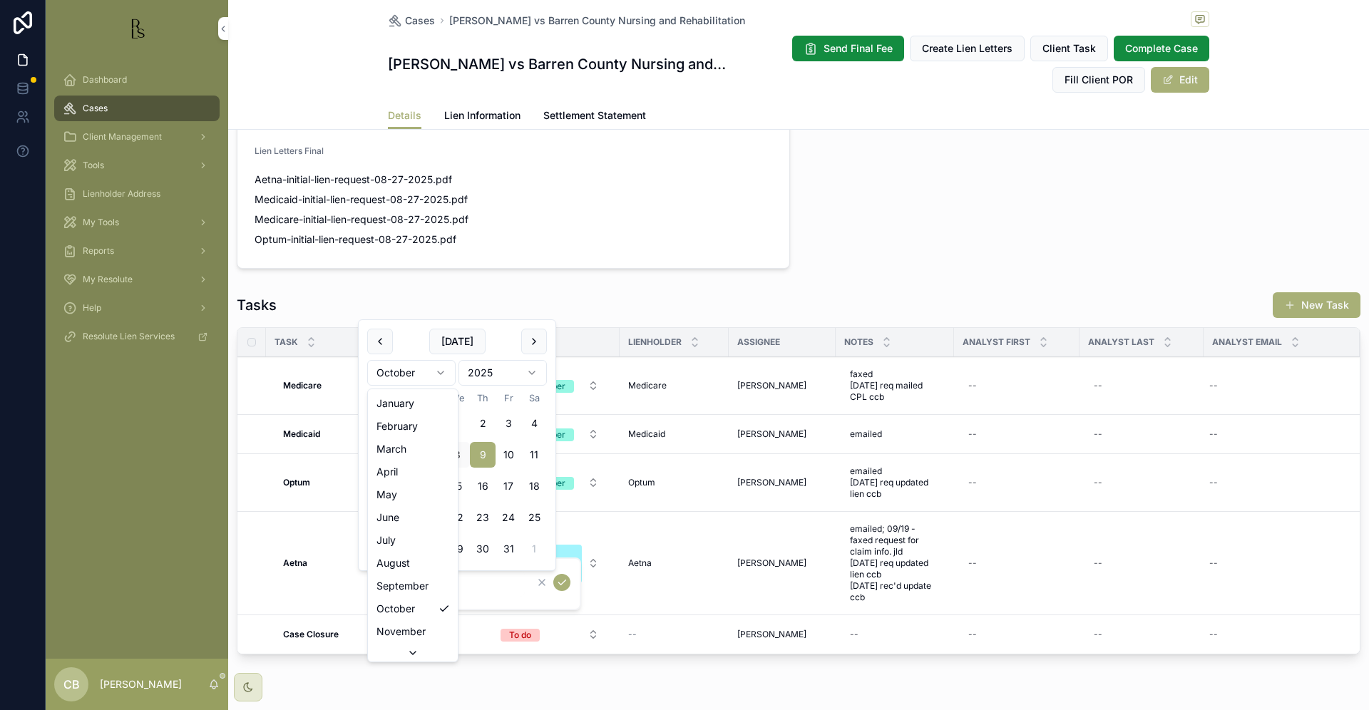
click at [441, 369] on html "Dashboard Cases Client Management Tools Lienholder Address My Tools Reports My …" at bounding box center [684, 355] width 1369 height 710
click at [455, 451] on button "8" at bounding box center [457, 455] width 26 height 26
click at [450, 582] on input "*********" at bounding box center [456, 584] width 135 height 20
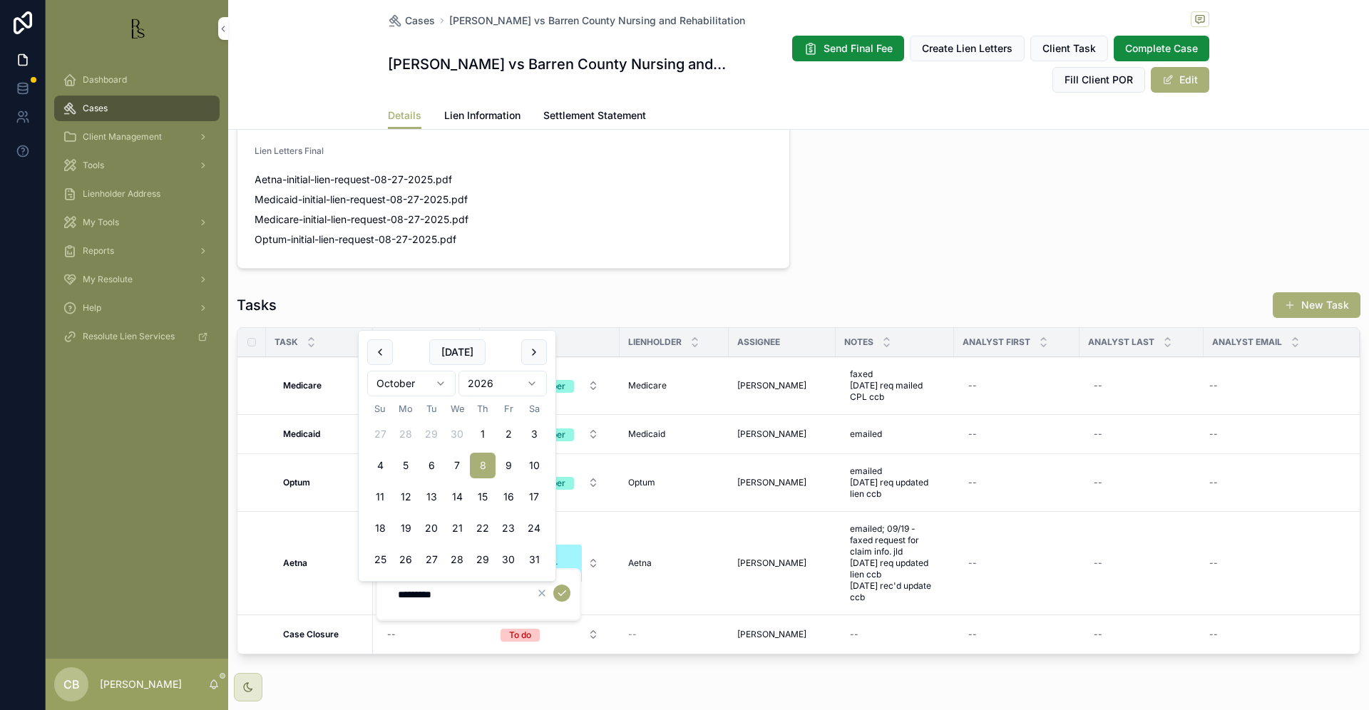
type input "*********"
click at [561, 592] on icon "scrollable content" at bounding box center [561, 592] width 11 height 11
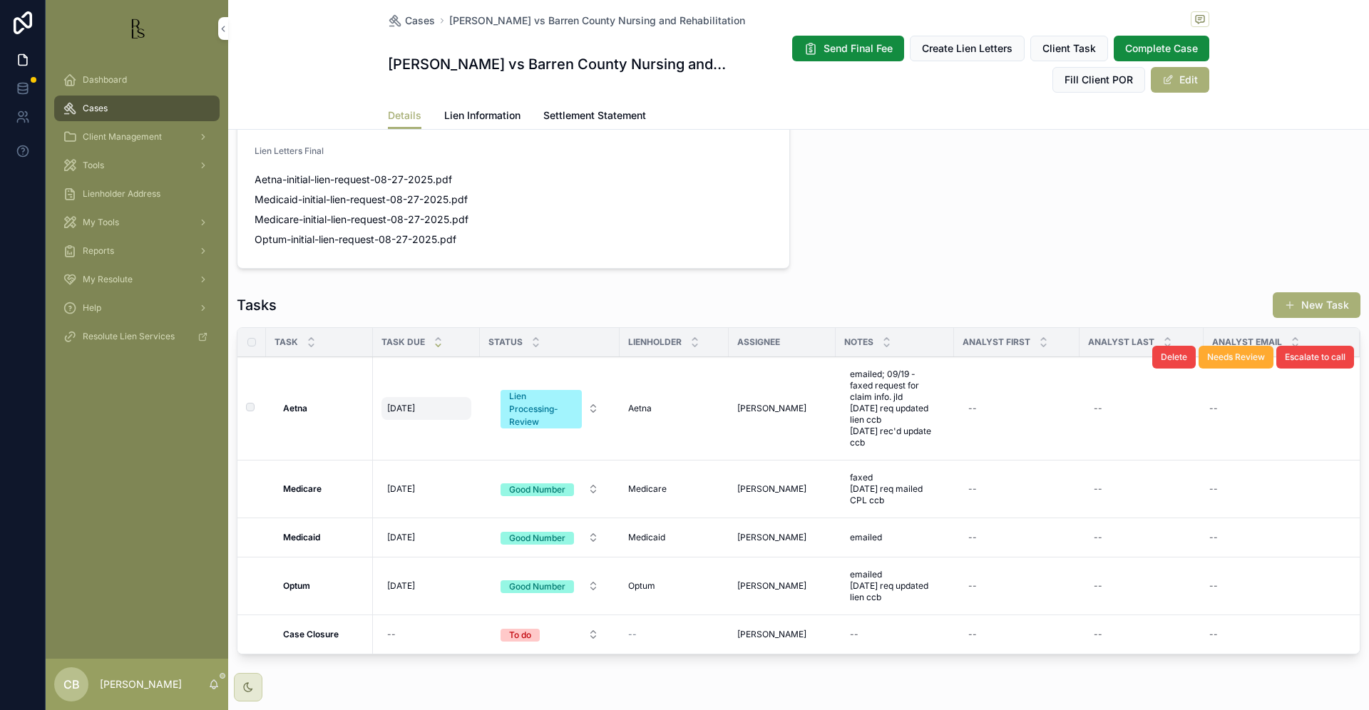
click at [411, 414] on span "[DATE]" at bounding box center [401, 408] width 28 height 11
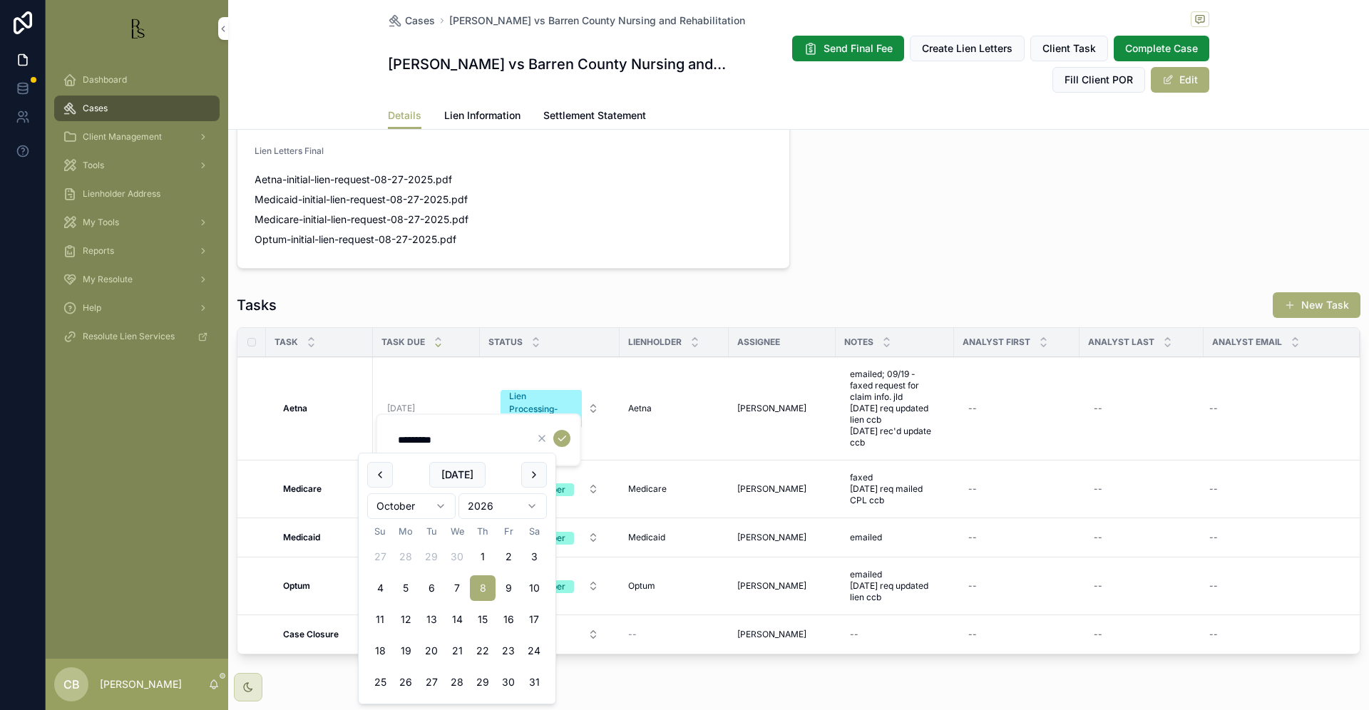
click at [440, 503] on html "Dashboard Cases Client Management Tools Lienholder Address My Tools Reports My …" at bounding box center [684, 355] width 1369 height 710
click at [480, 584] on button "8" at bounding box center [483, 588] width 26 height 26
type input "********"
click at [561, 437] on icon "scrollable content" at bounding box center [561, 438] width 11 height 11
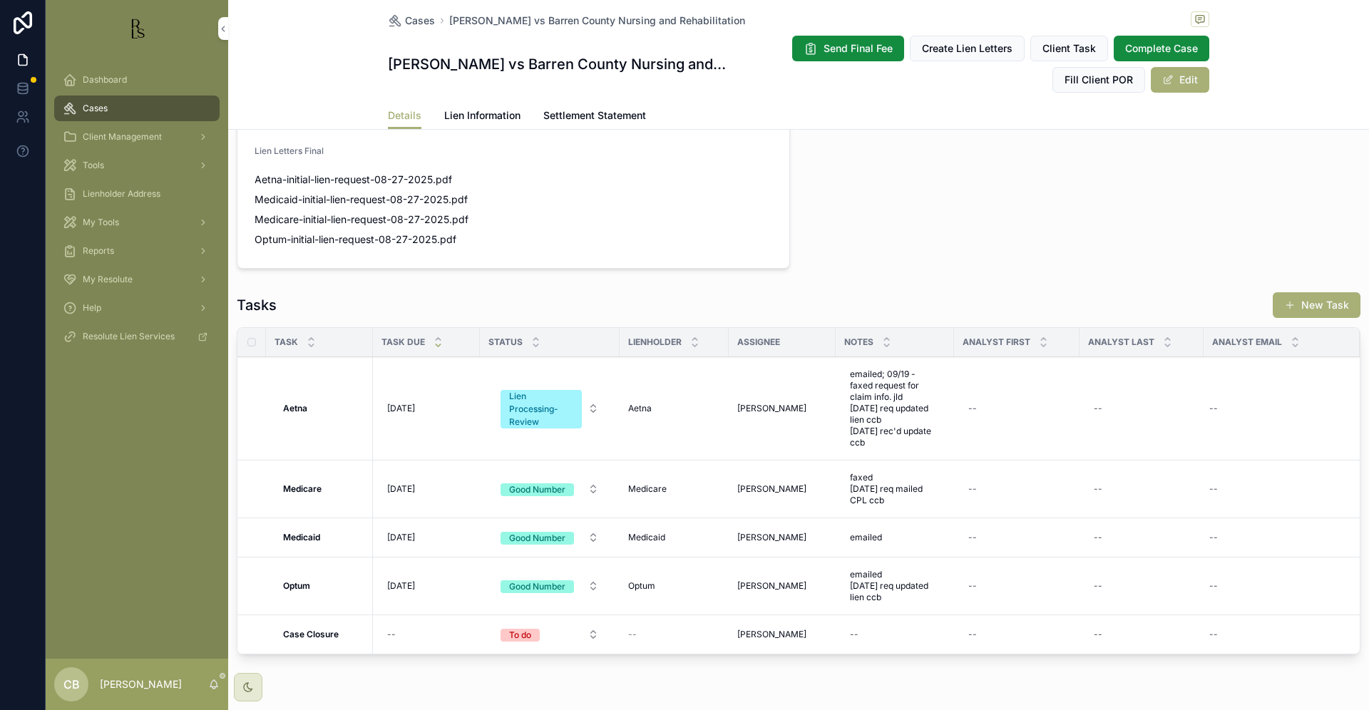
click at [478, 115] on span "Lien Information" at bounding box center [482, 115] width 76 height 14
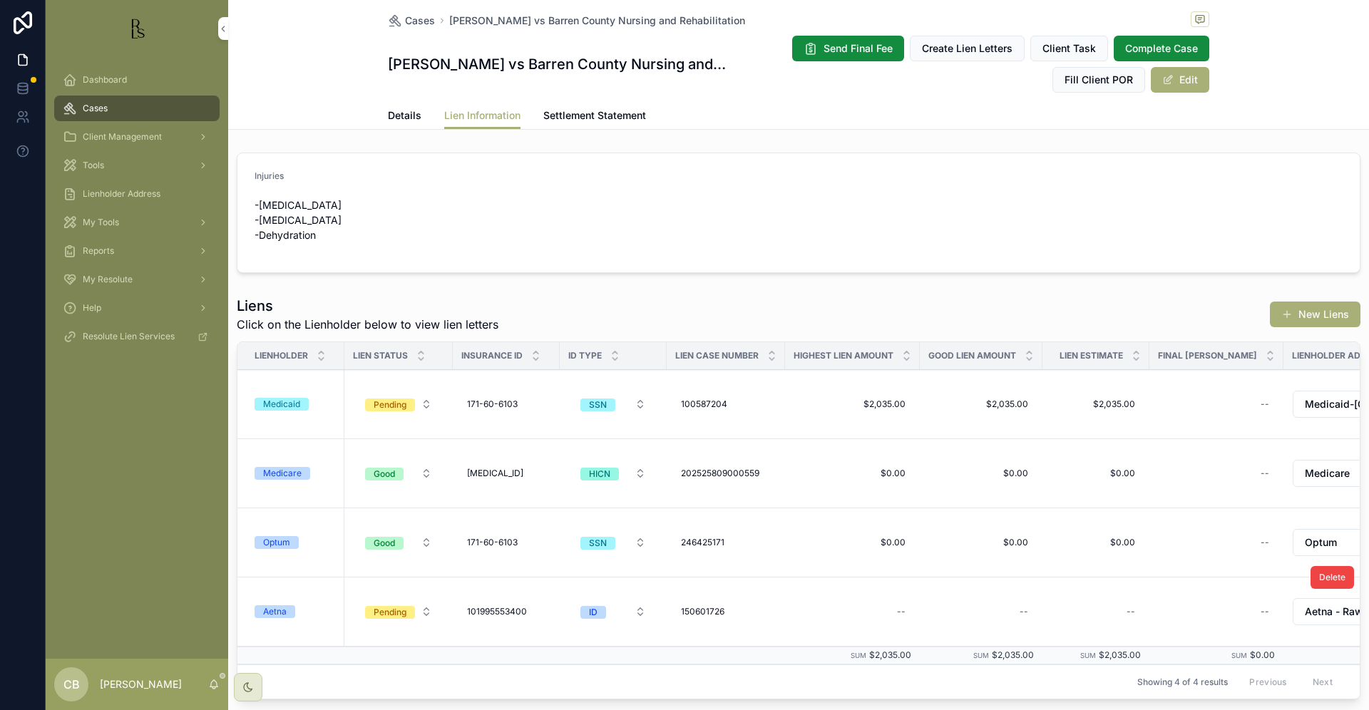
click at [282, 613] on div "Aetna" at bounding box center [275, 611] width 24 height 13
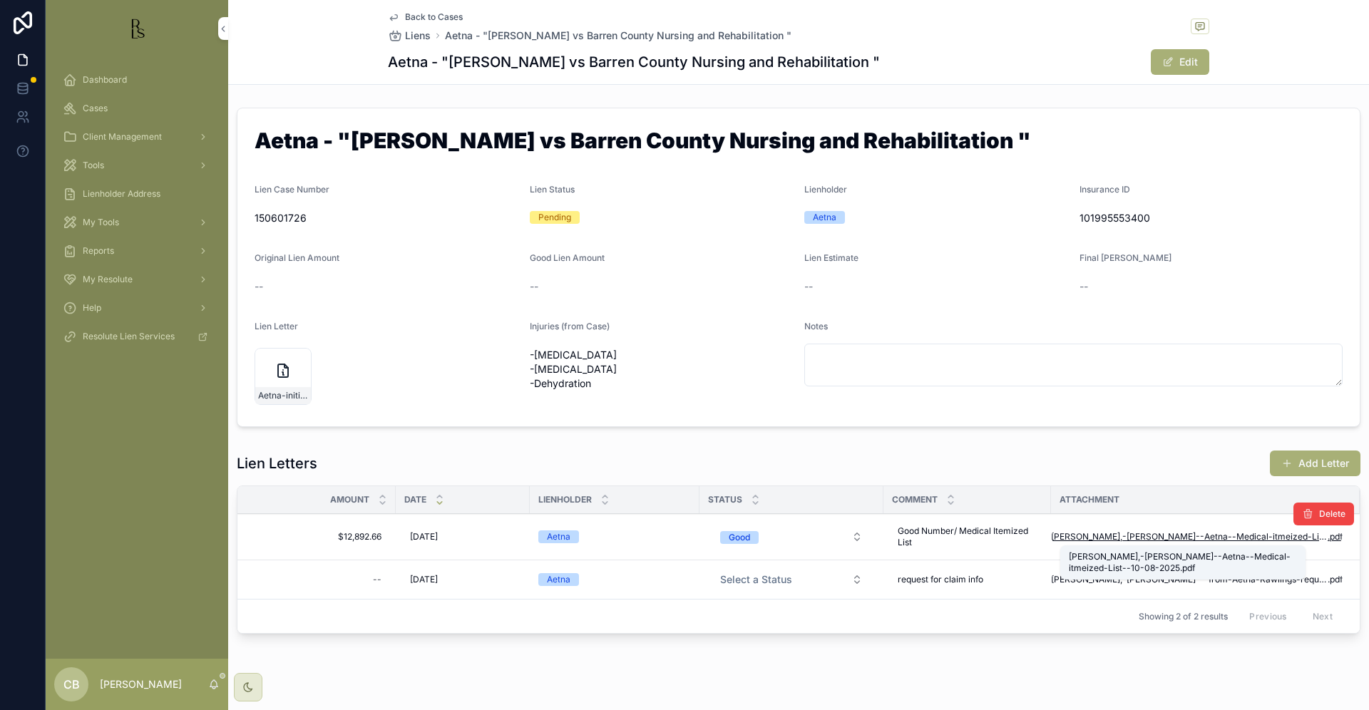
click at [1183, 535] on span "[PERSON_NAME],-[PERSON_NAME]--Aetna--Medical-itmeized-List--10-08-2025" at bounding box center [1189, 536] width 277 height 11
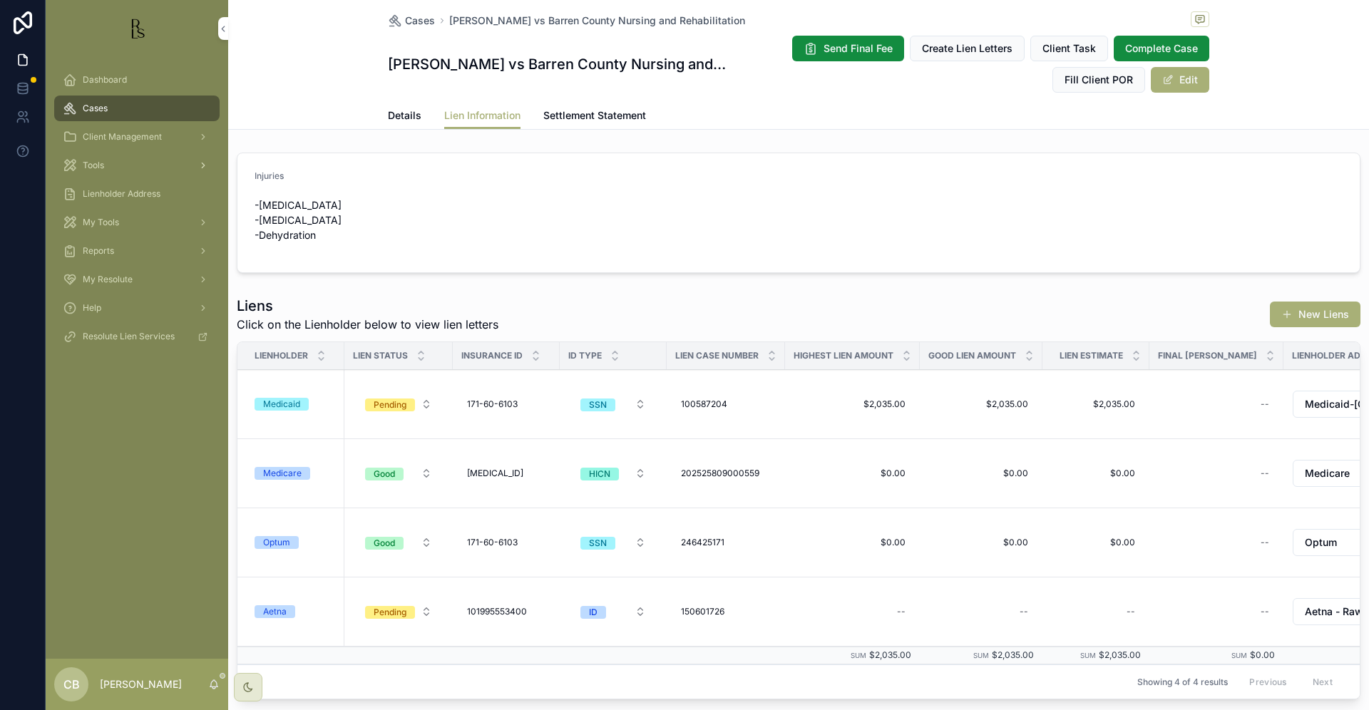
click at [96, 162] on span "Tools" at bounding box center [93, 165] width 21 height 11
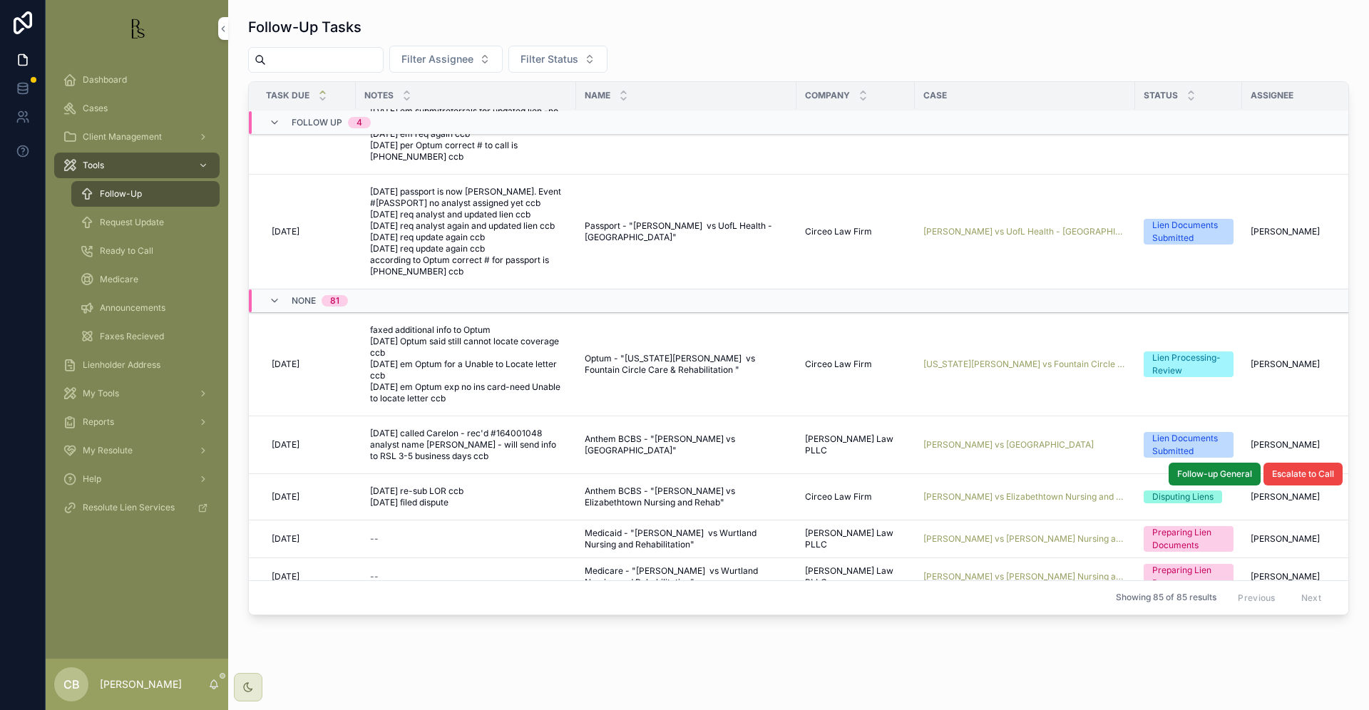
scroll to position [376, 0]
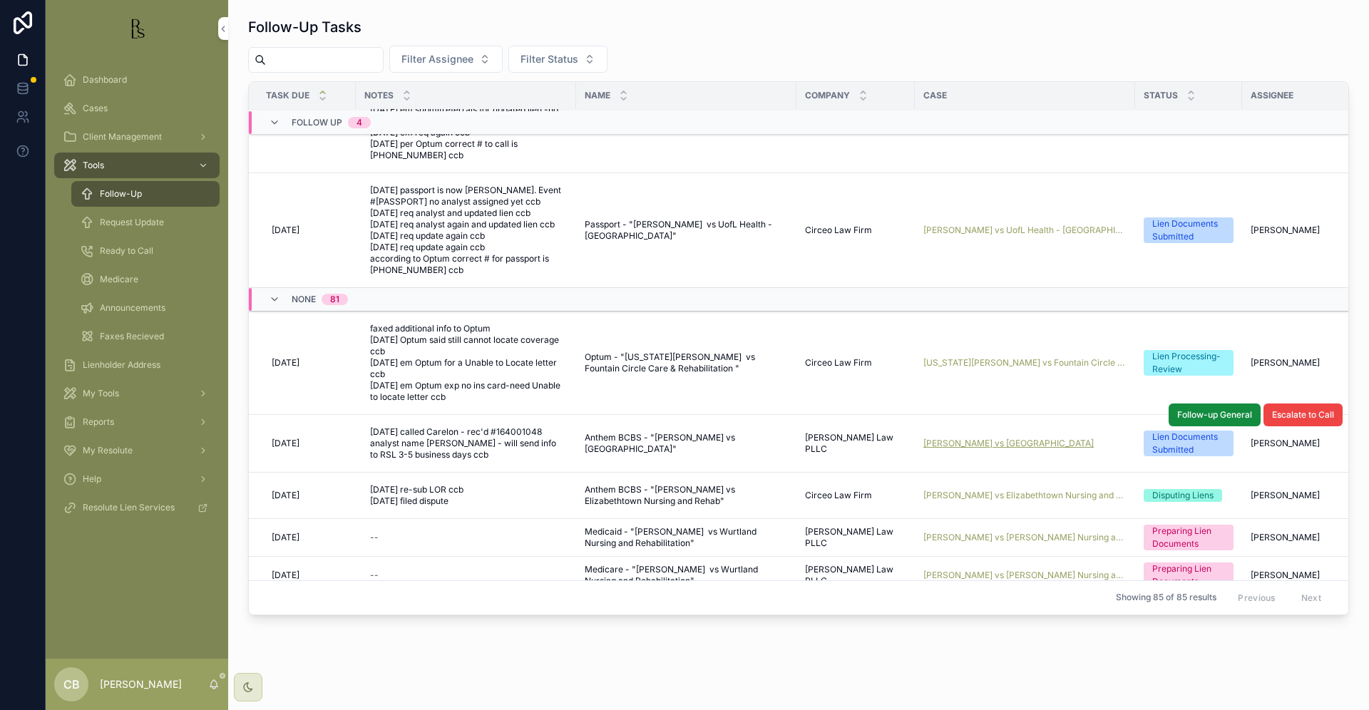
click at [999, 440] on span "[PERSON_NAME] vs [GEOGRAPHIC_DATA]" at bounding box center [1008, 443] width 170 height 11
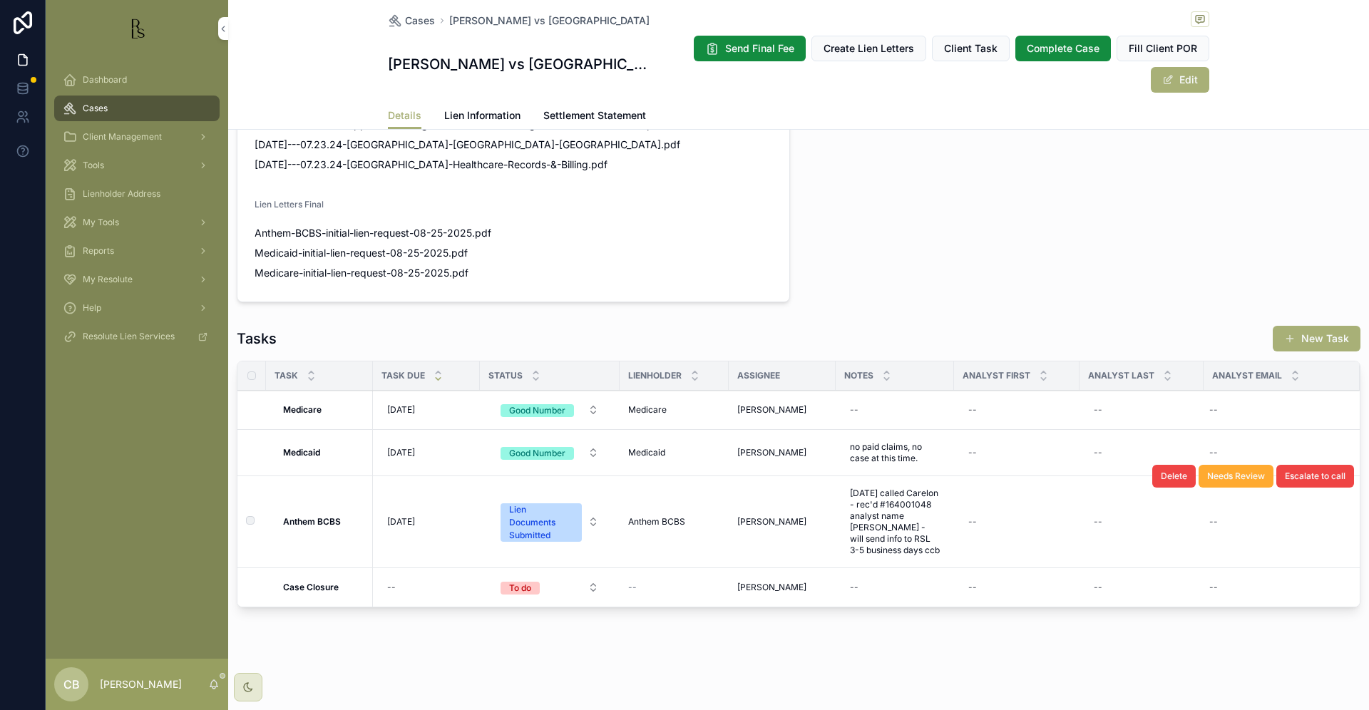
scroll to position [996, 0]
click at [491, 113] on span "Lien Information" at bounding box center [482, 115] width 76 height 14
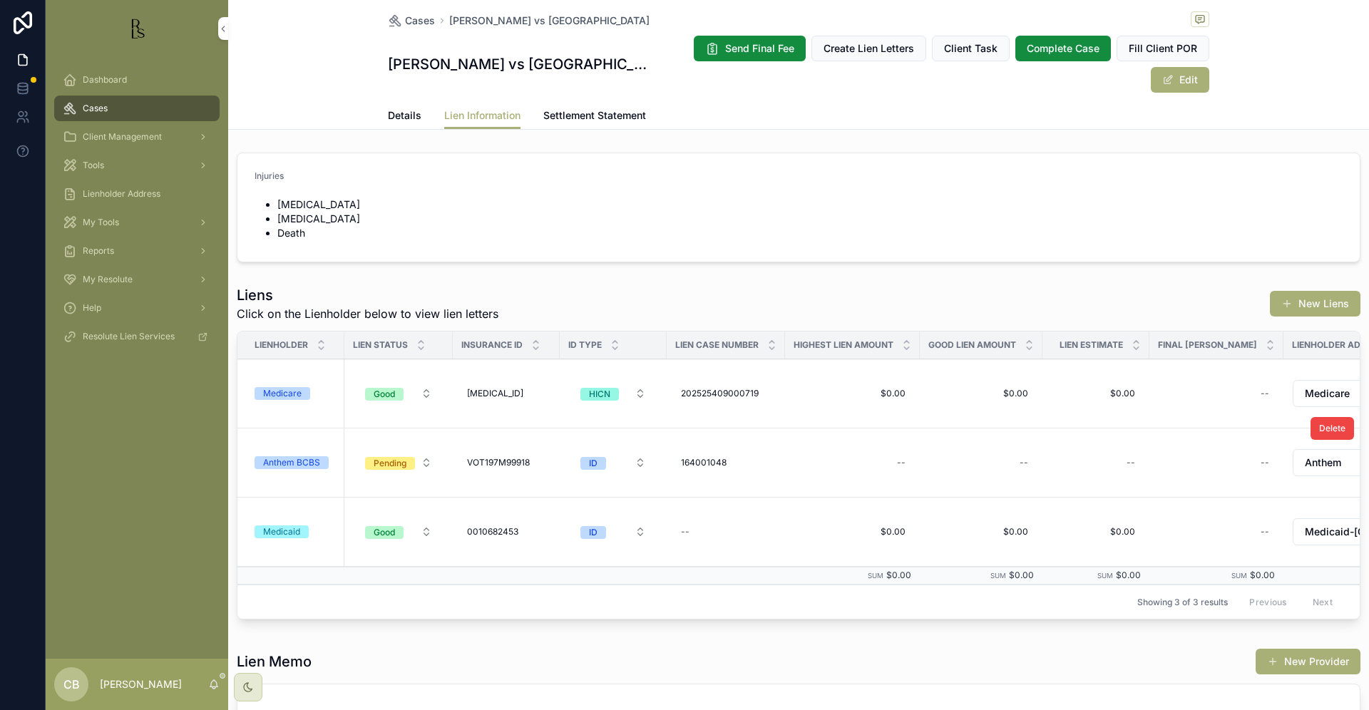
click at [304, 459] on div "Anthem BCBS" at bounding box center [291, 462] width 57 height 13
click at [404, 115] on span "Details" at bounding box center [405, 115] width 34 height 14
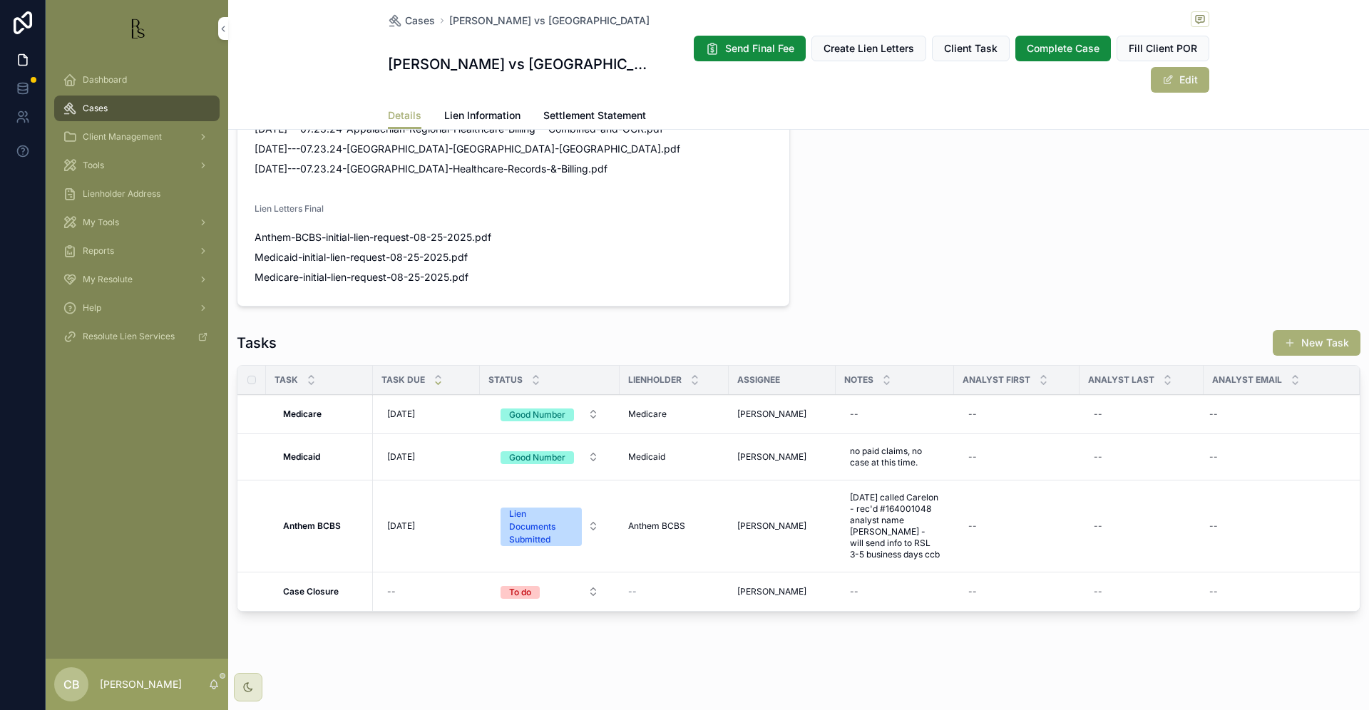
scroll to position [980, 0]
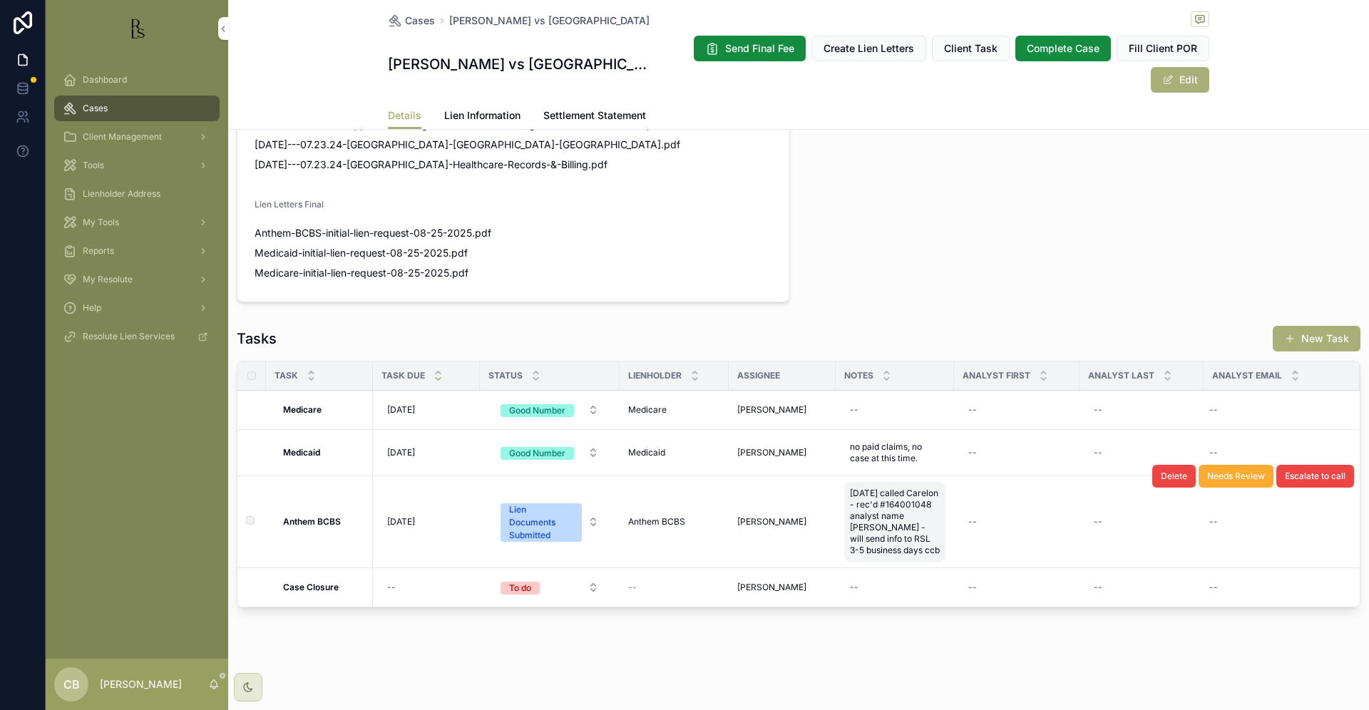
click at [911, 554] on span "[DATE] called Carelon - rec'd #164001048 analyst name [PERSON_NAME] - will send…" at bounding box center [895, 522] width 90 height 68
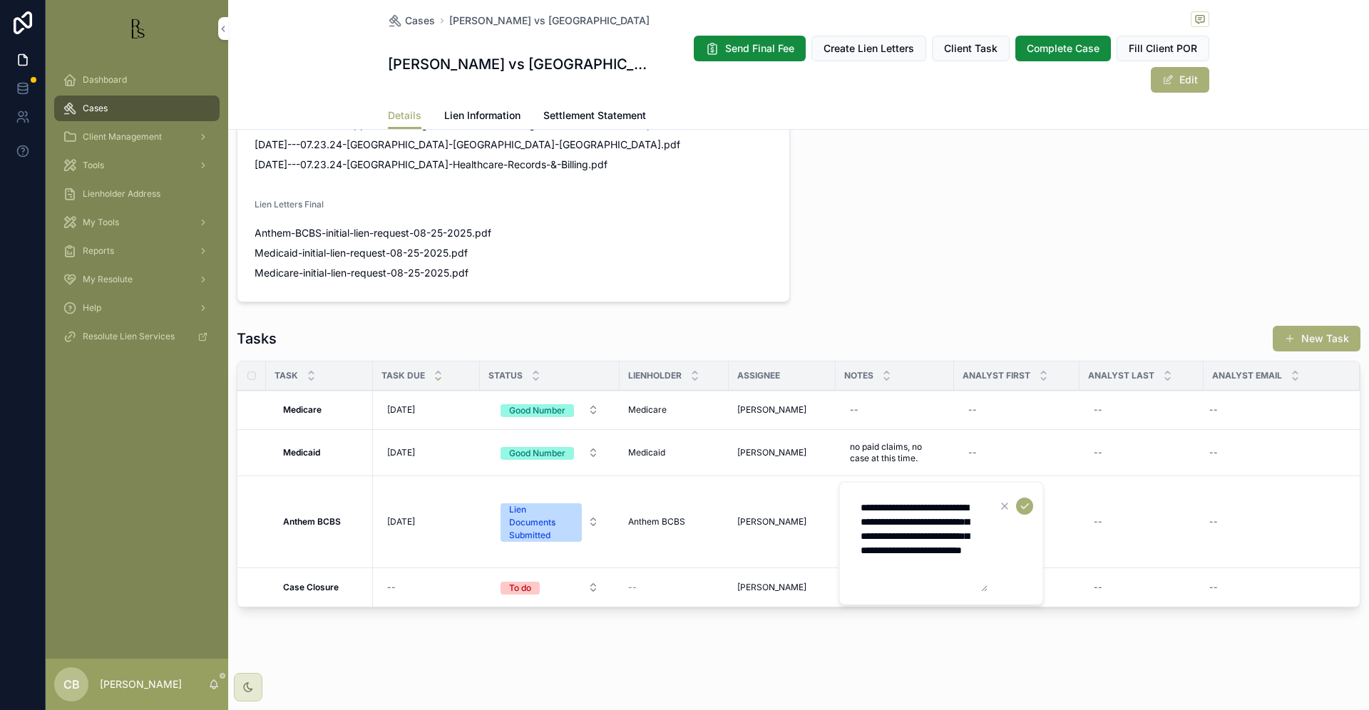
click at [919, 575] on textarea "**********" at bounding box center [919, 543] width 135 height 97
type textarea "**********"
click at [1021, 503] on icon "scrollable content" at bounding box center [1024, 505] width 11 height 11
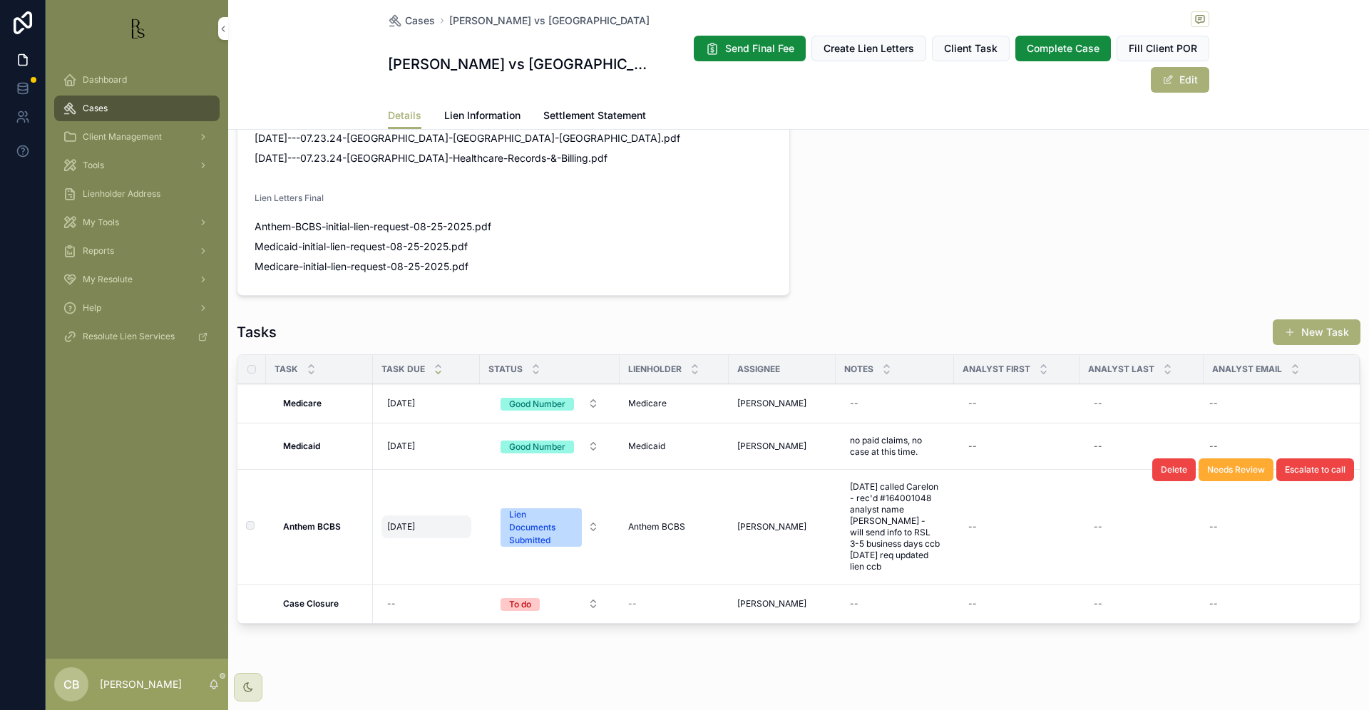
click at [408, 530] on span "[DATE]" at bounding box center [401, 526] width 28 height 11
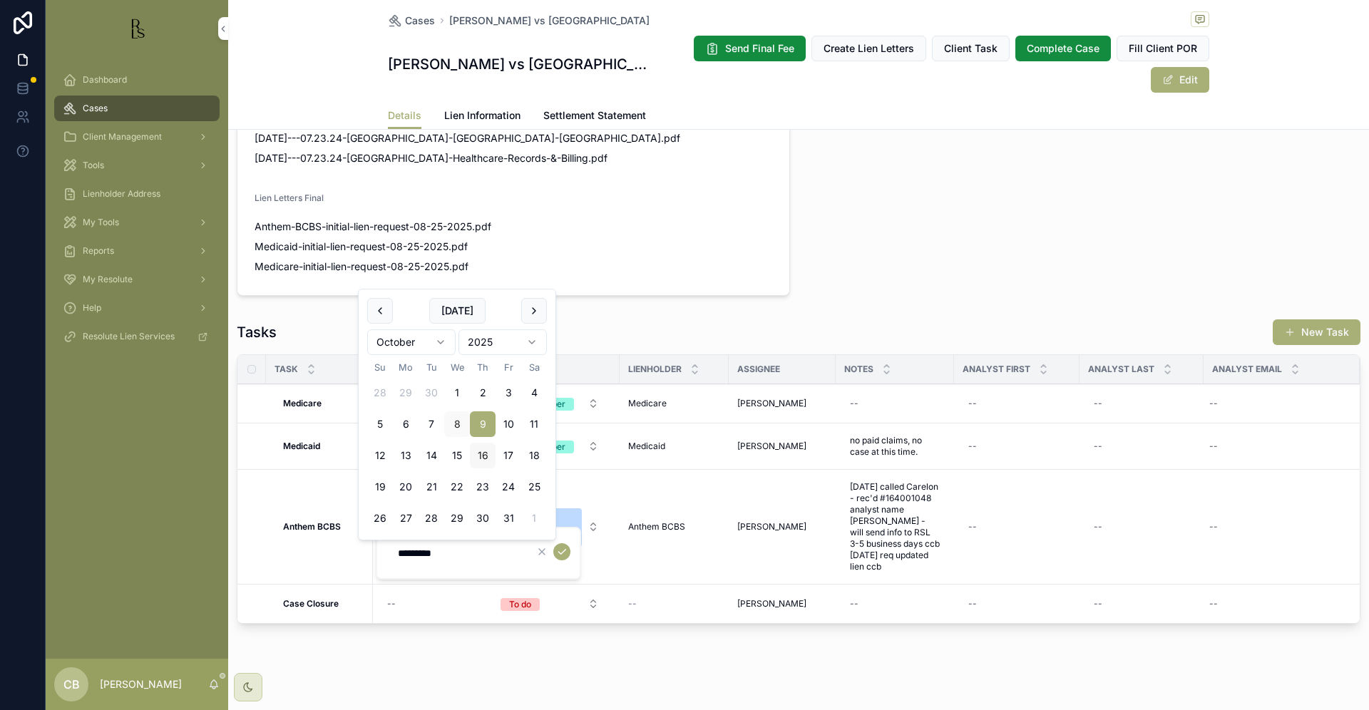
click at [480, 450] on button "16" at bounding box center [483, 456] width 26 height 26
type input "**********"
click at [563, 552] on icon "scrollable content" at bounding box center [561, 551] width 11 height 11
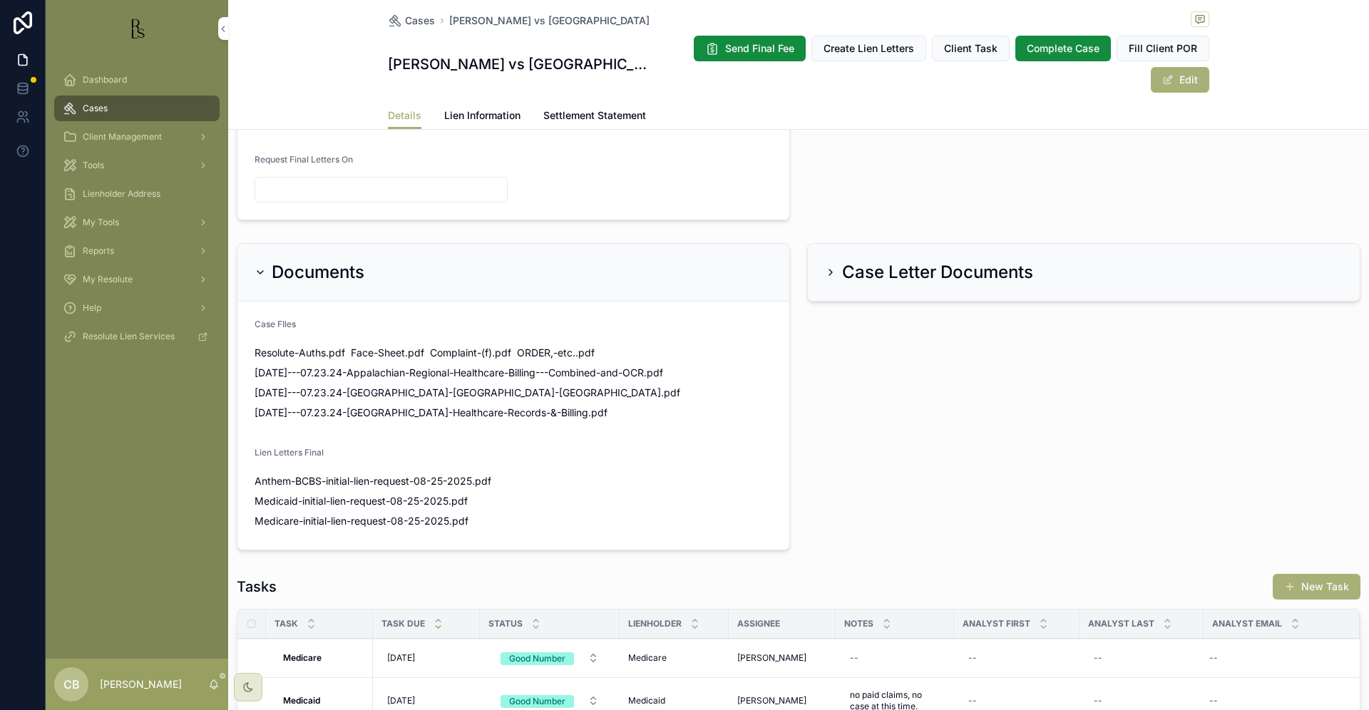
scroll to position [722, 0]
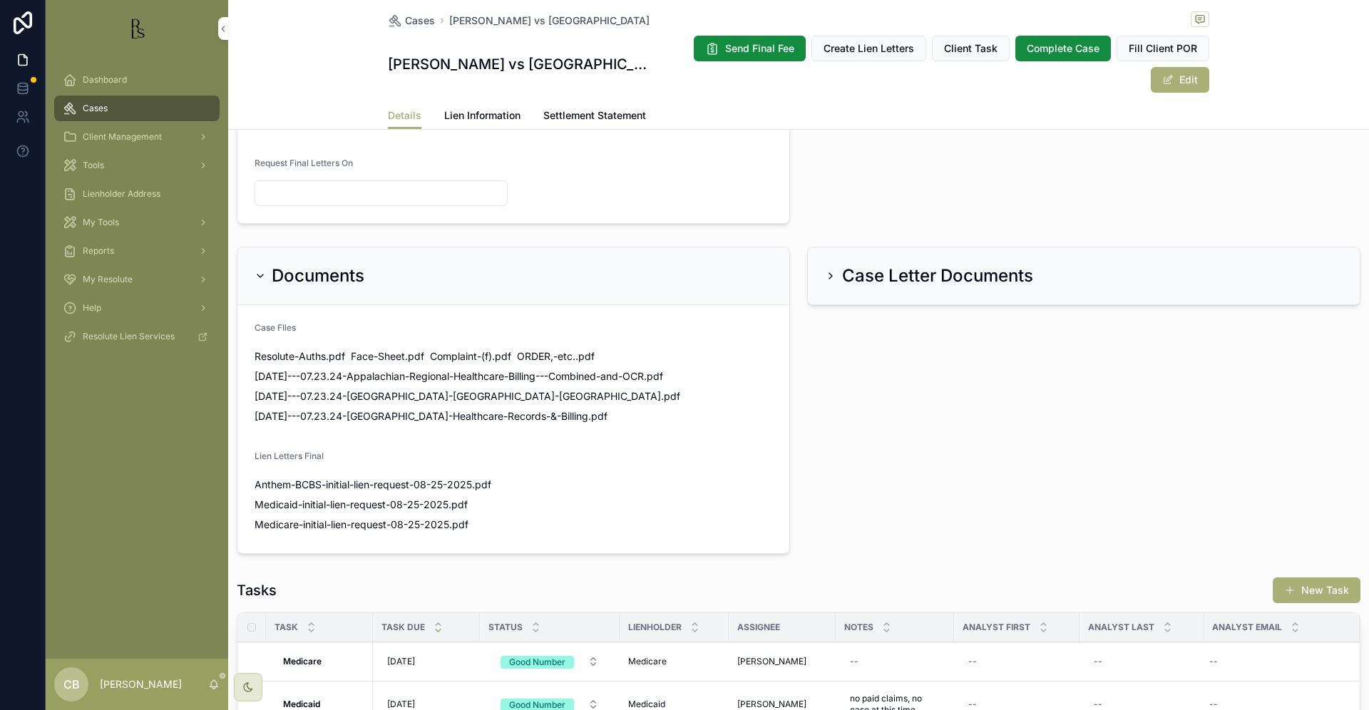
click at [99, 110] on span "Cases" at bounding box center [95, 108] width 25 height 11
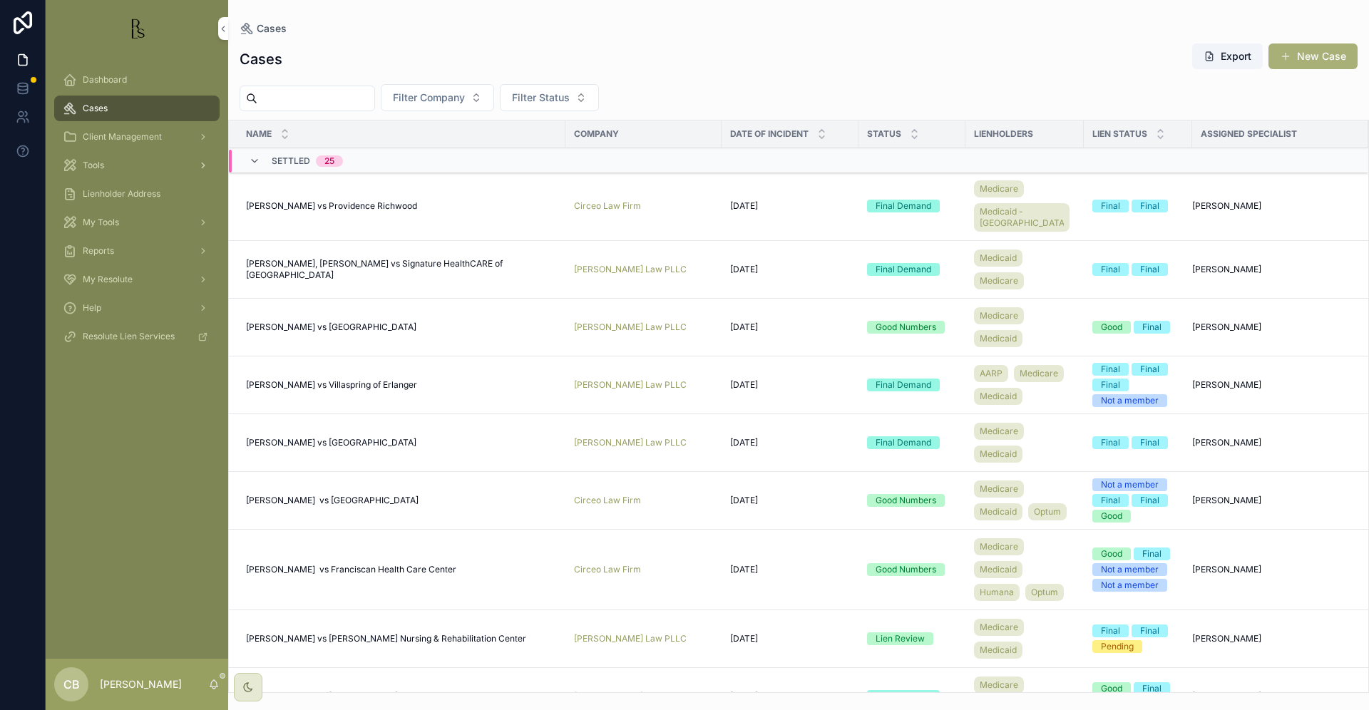
click at [97, 165] on span "Tools" at bounding box center [93, 165] width 21 height 11
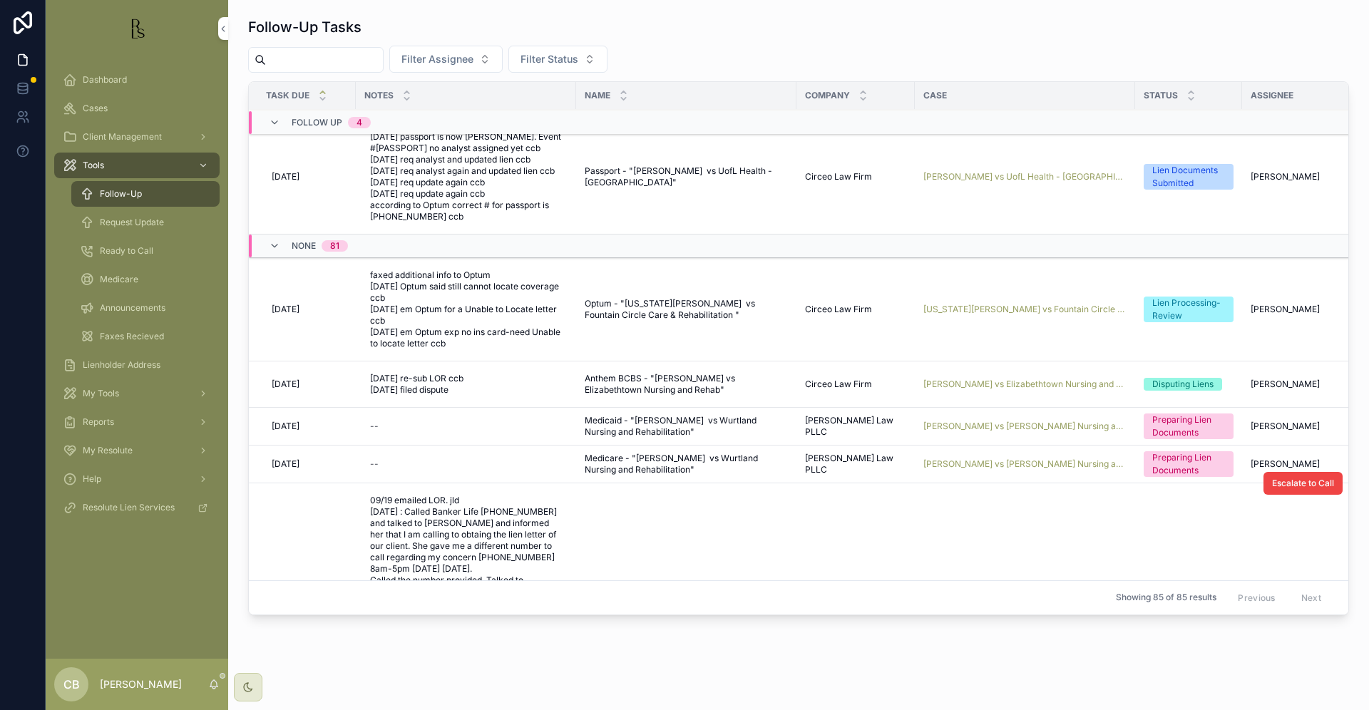
scroll to position [431, 0]
click at [1026, 460] on span "[PERSON_NAME] vs [PERSON_NAME] Nursing and Rehabilitation" at bounding box center [1024, 461] width 203 height 11
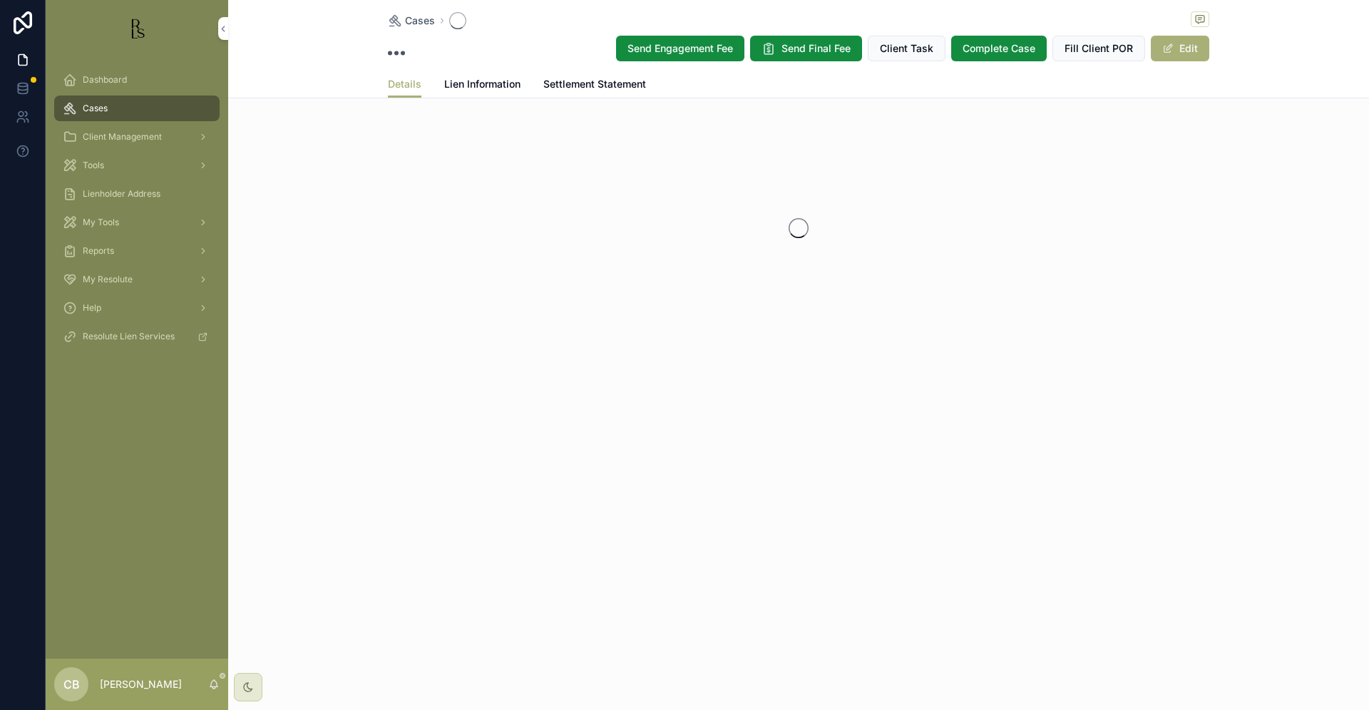
click at [1026, 460] on div "Cases Send Engagement Fee Send Final Fee Client Task Complete Case Fill Client …" at bounding box center [798, 355] width 1140 height 710
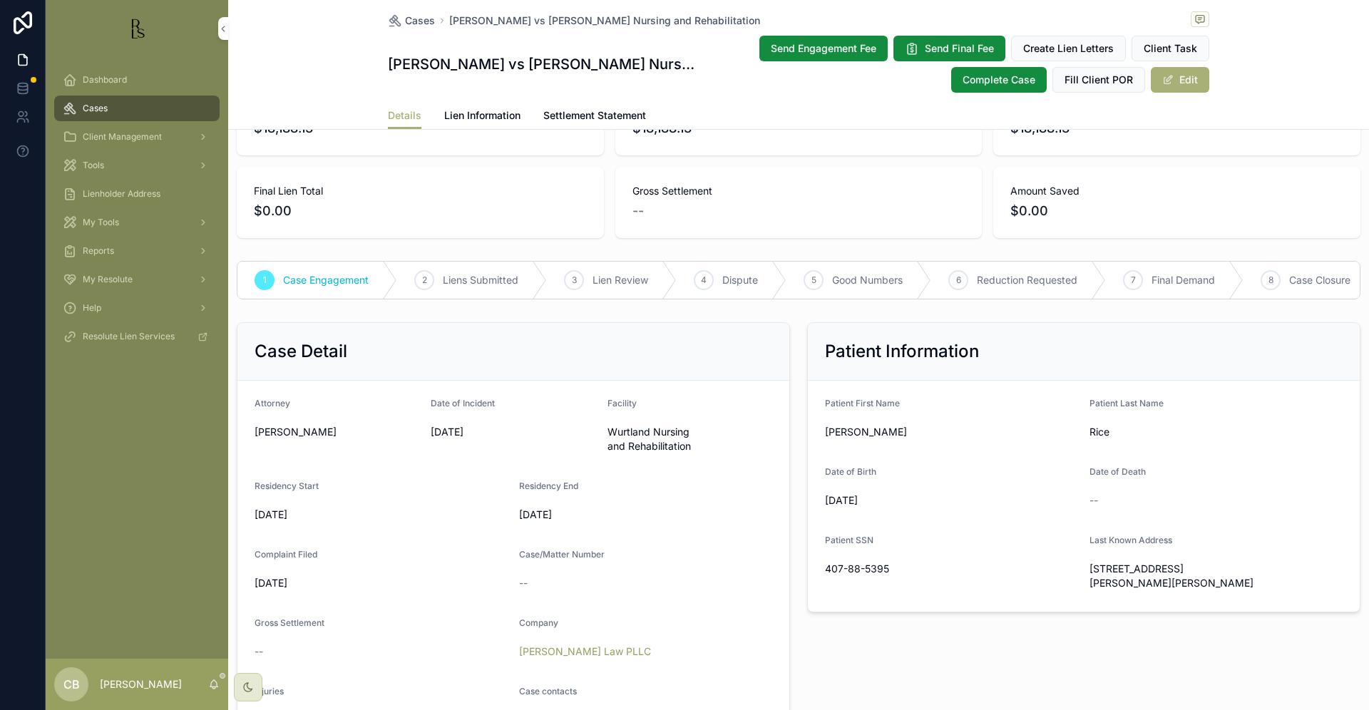
scroll to position [151, 0]
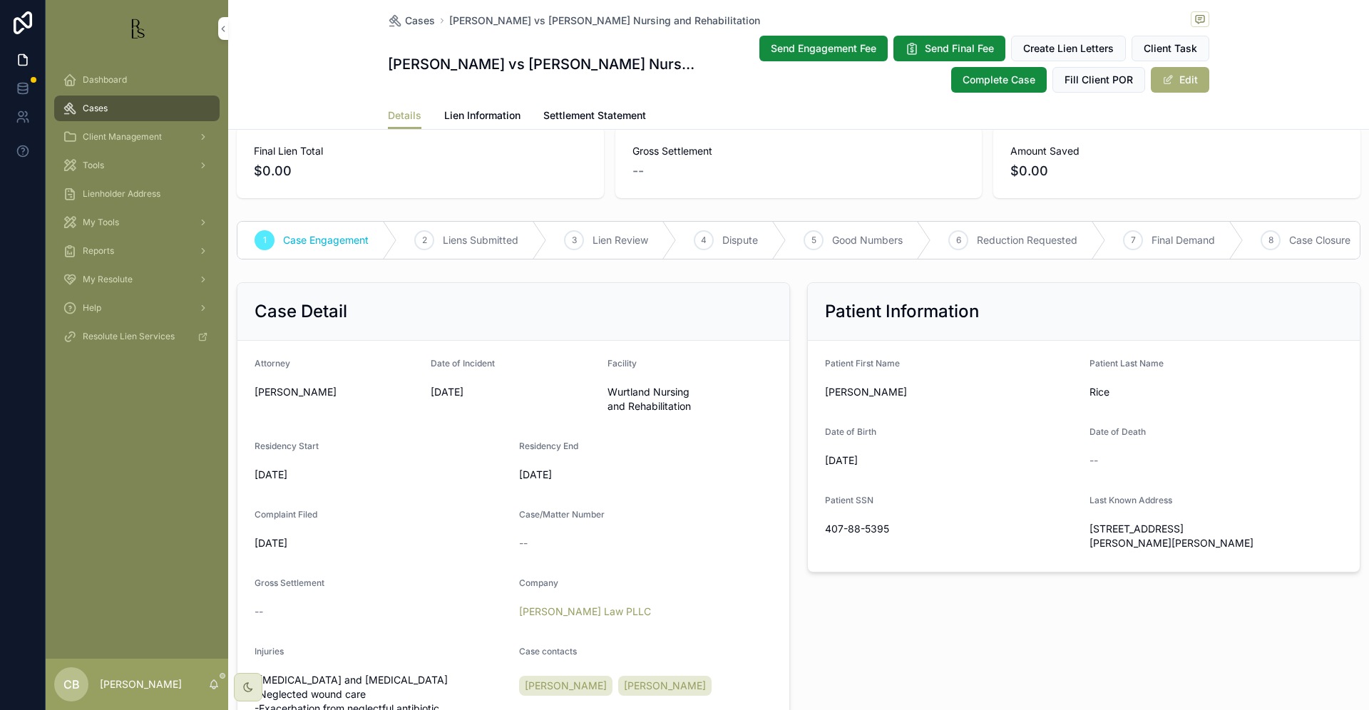
click at [486, 110] on span "Lien Information" at bounding box center [482, 115] width 76 height 14
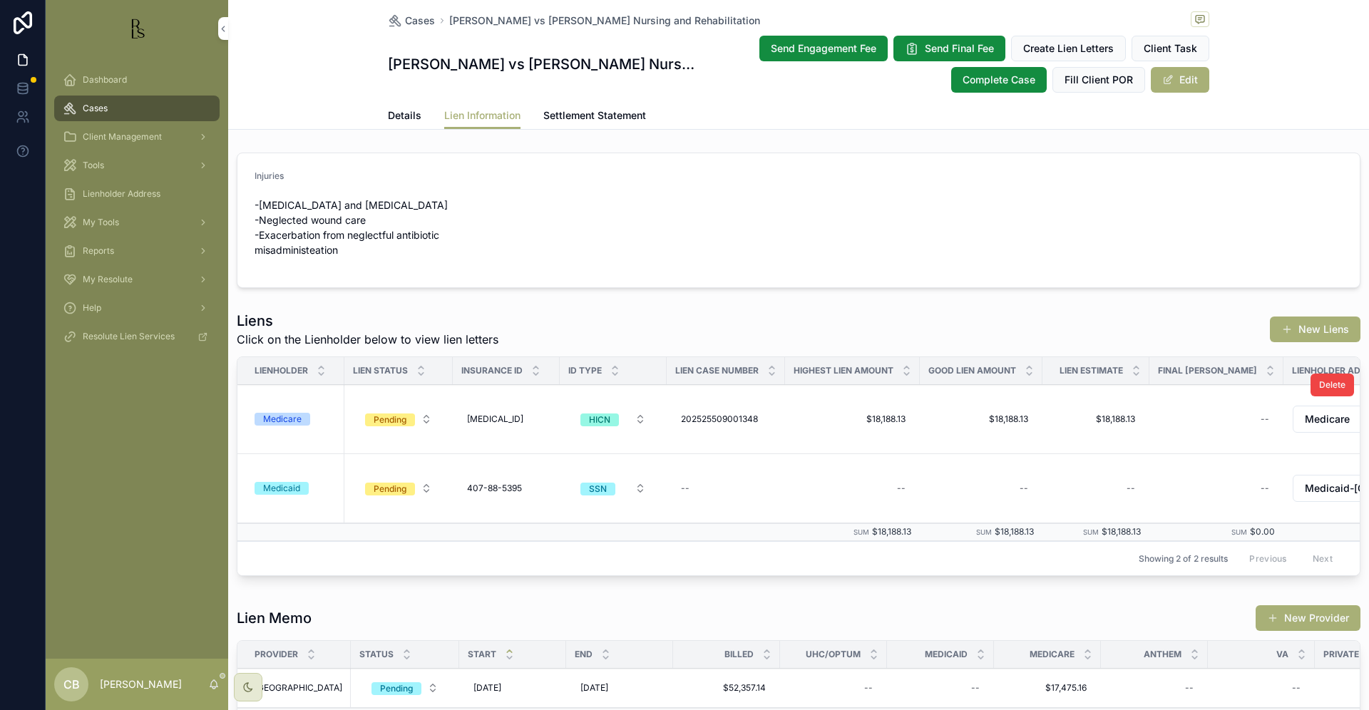
click at [297, 421] on div "Medicare" at bounding box center [282, 419] width 38 height 13
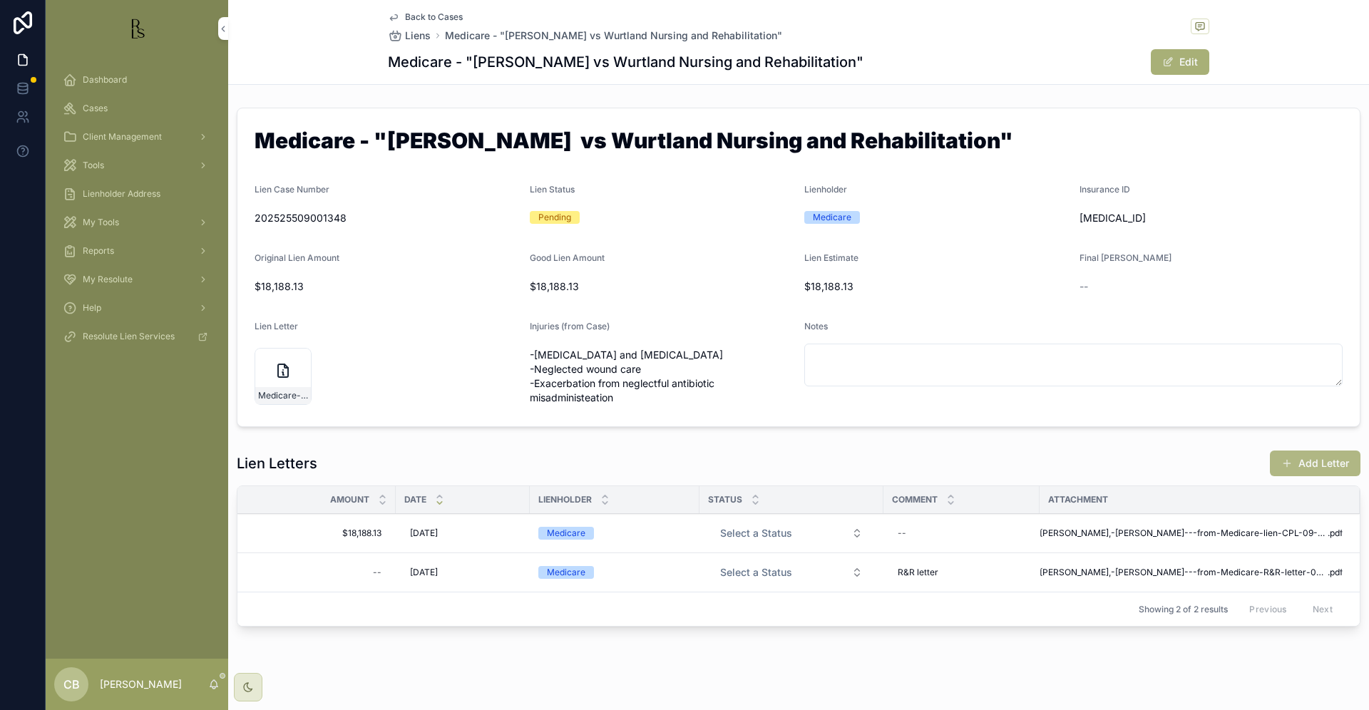
click at [1309, 462] on button "Add Letter" at bounding box center [1314, 463] width 91 height 26
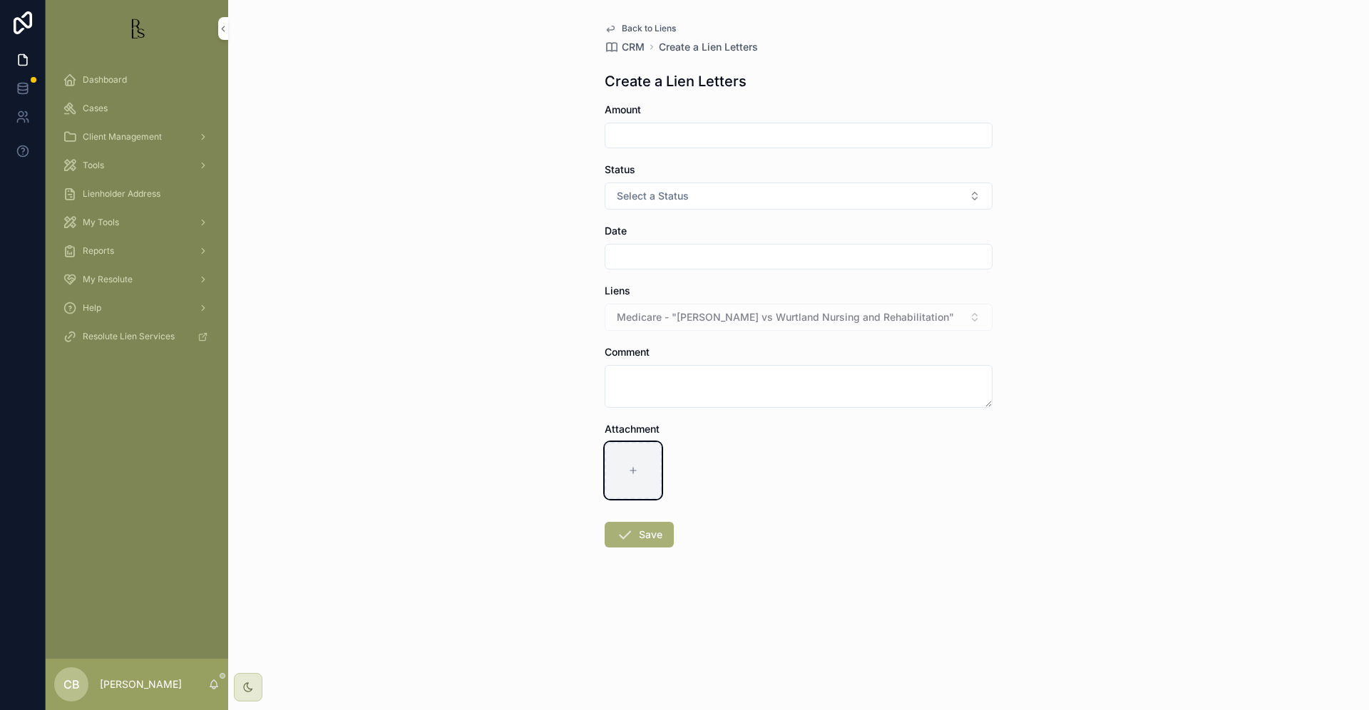
click at [633, 469] on icon "scrollable content" at bounding box center [633, 471] width 0 height 6
type input "**********"
drag, startPoint x: 624, startPoint y: 128, endPoint x: 639, endPoint y: 140, distance: 19.8
click at [624, 128] on input "scrollable content" at bounding box center [798, 135] width 386 height 20
type input "**********"
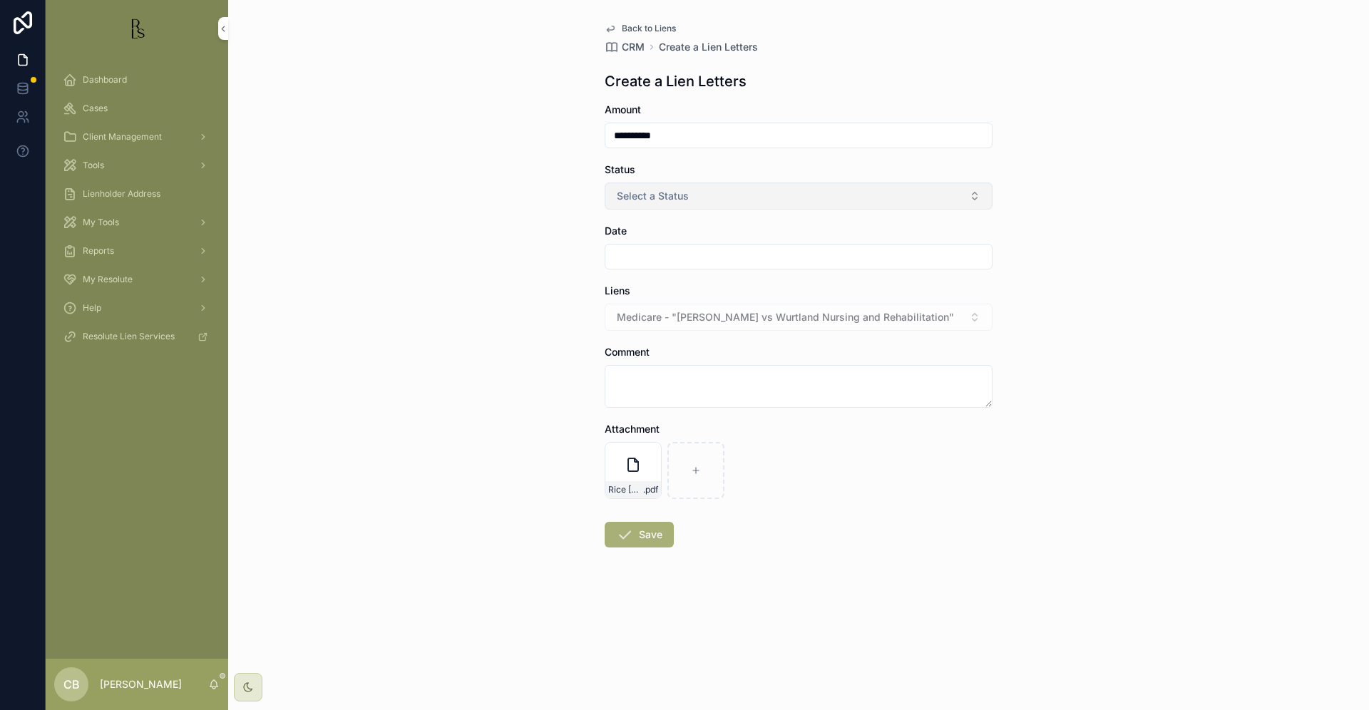
click at [653, 192] on span "Select a Status" at bounding box center [653, 196] width 72 height 14
click at [724, 273] on div "Good" at bounding box center [723, 274] width 21 height 13
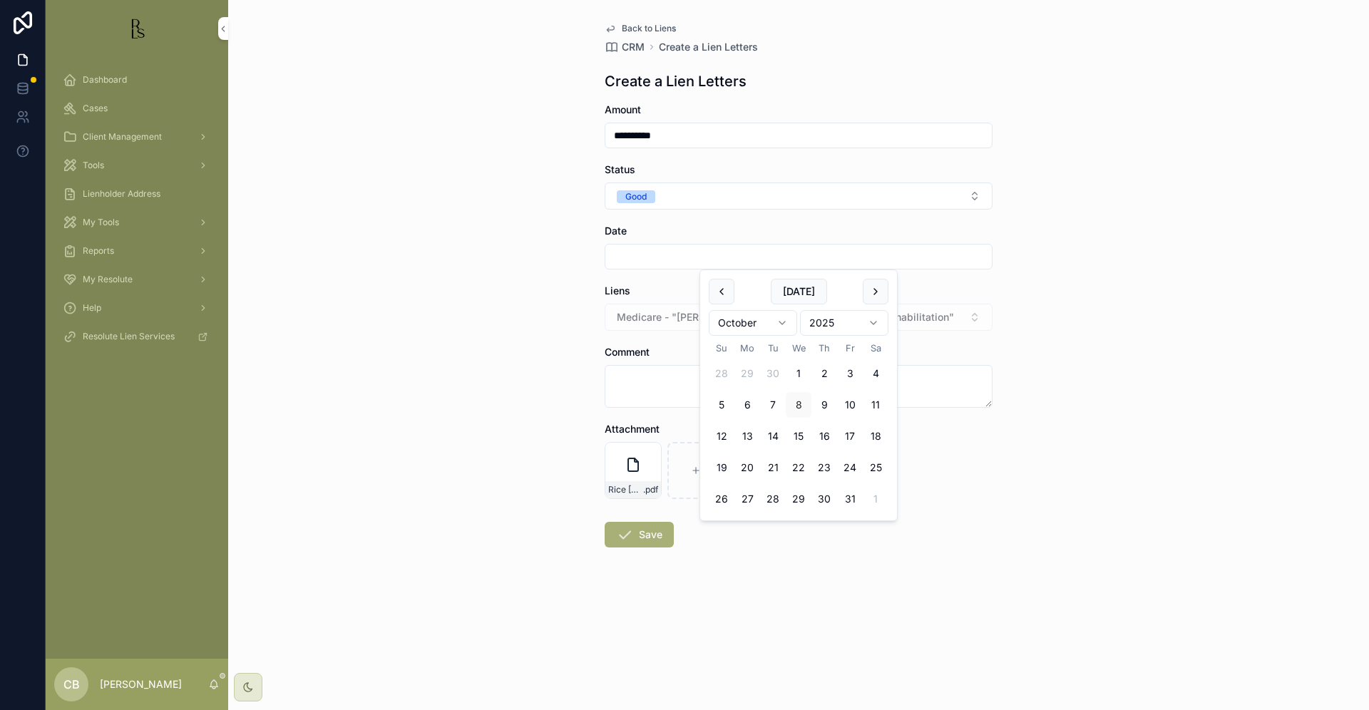
click at [678, 257] on input "scrollable content" at bounding box center [798, 257] width 386 height 20
click at [797, 402] on button "8" at bounding box center [798, 405] width 26 height 26
type input "*********"
click at [647, 536] on button "Save" at bounding box center [638, 535] width 69 height 26
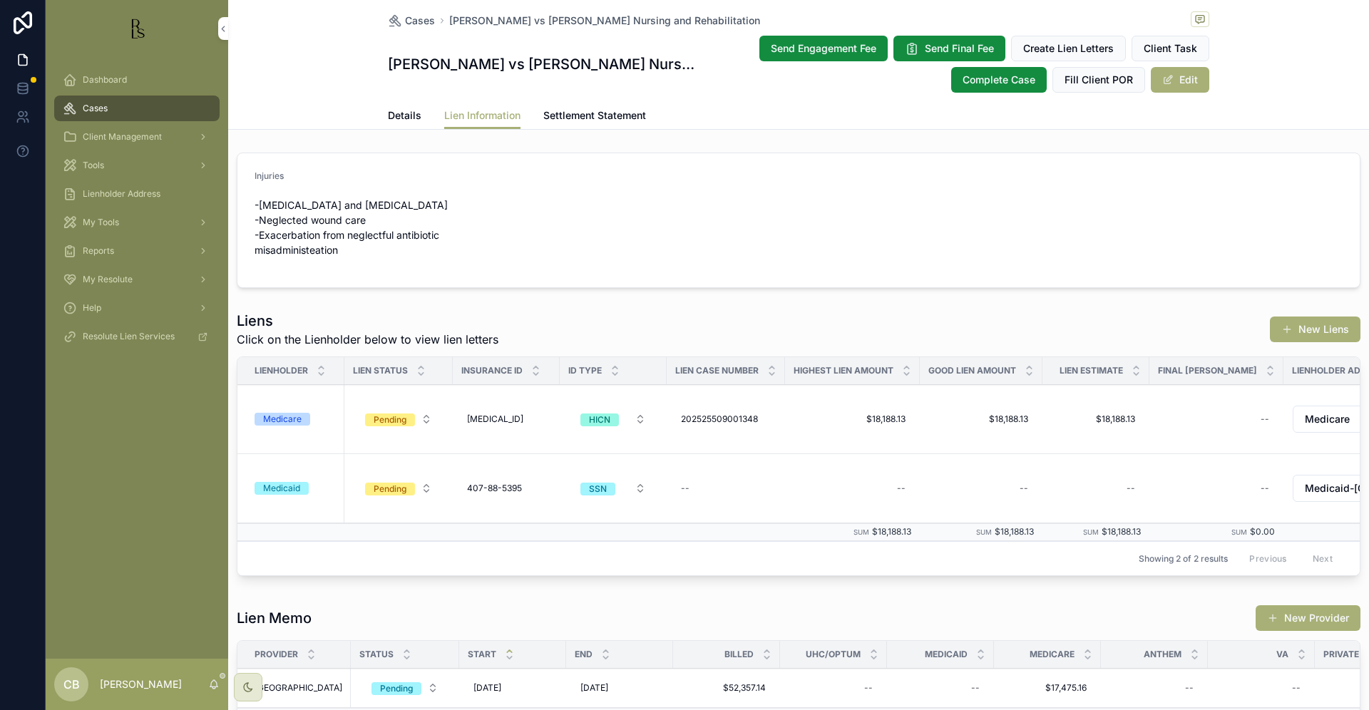
click at [402, 112] on span "Details" at bounding box center [405, 115] width 34 height 14
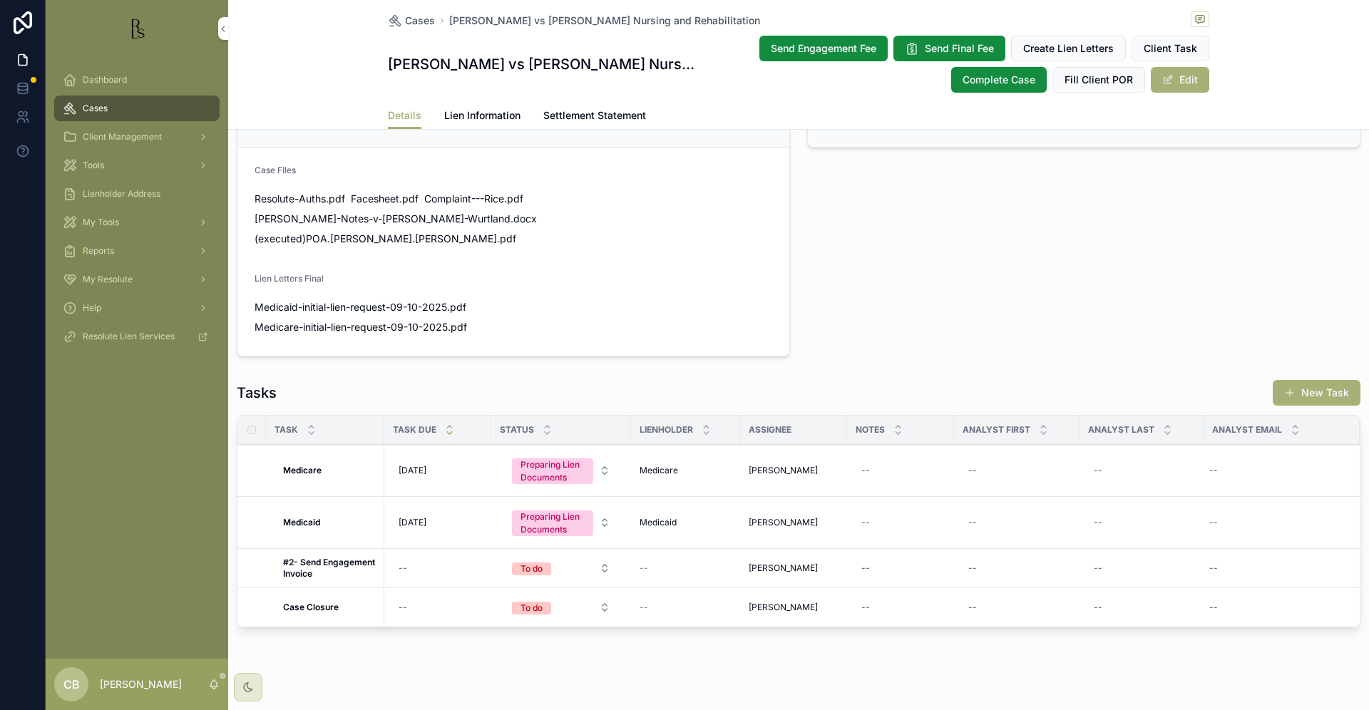
click at [470, 112] on span "Lien Information" at bounding box center [482, 115] width 76 height 14
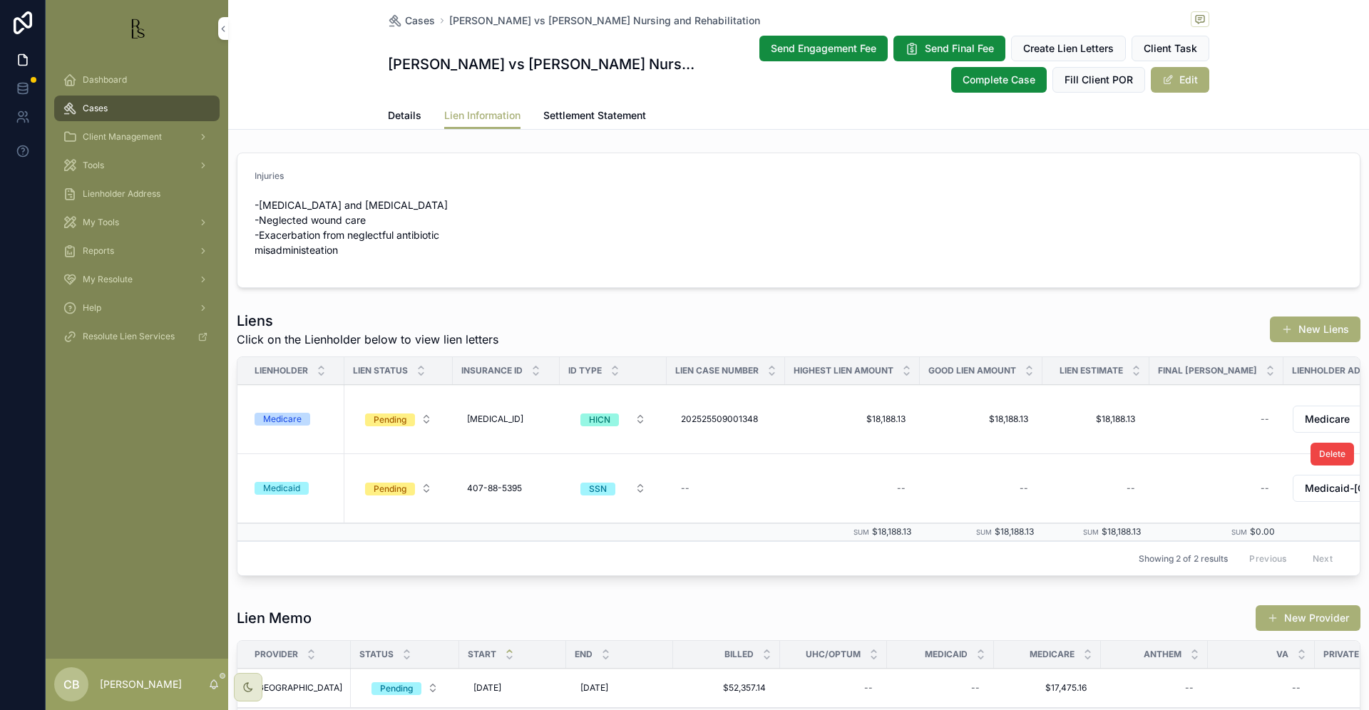
click at [283, 489] on div "Medicaid" at bounding box center [281, 488] width 37 height 13
click at [391, 113] on span "Details" at bounding box center [405, 115] width 34 height 14
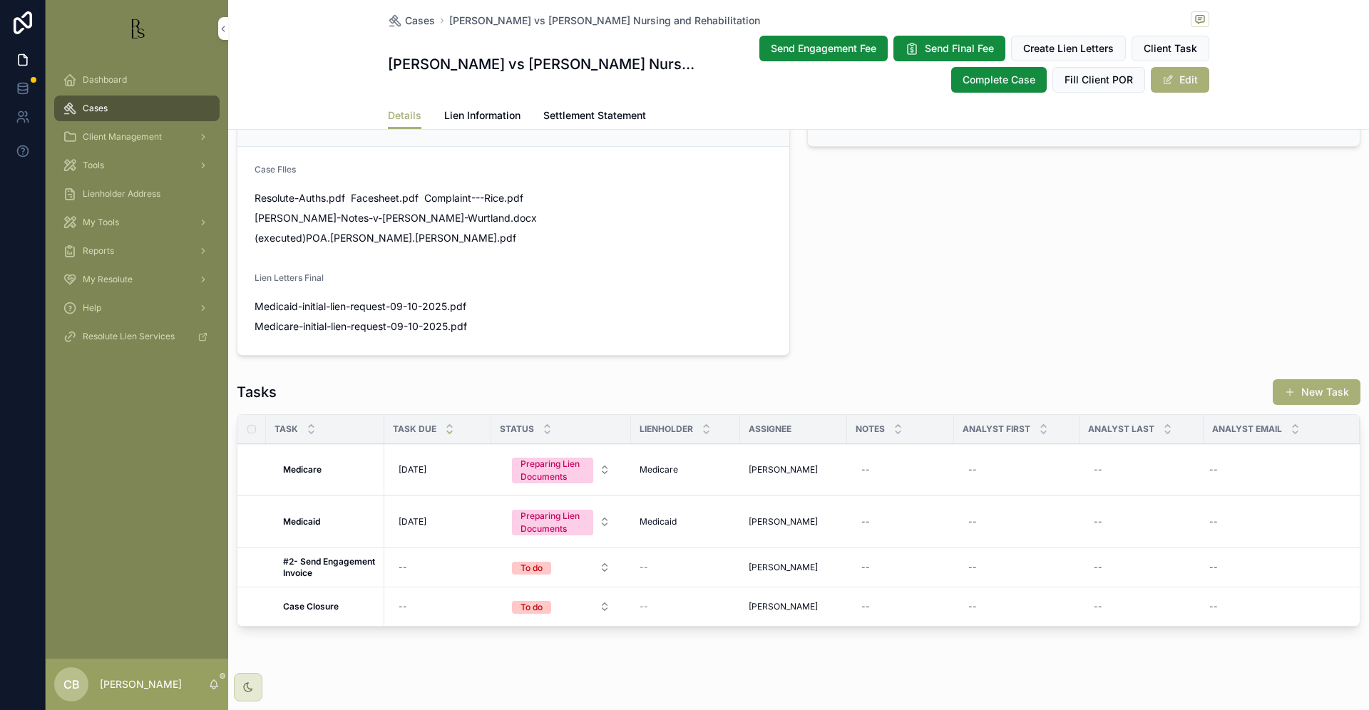
scroll to position [908, 0]
click at [471, 113] on span "Lien Information" at bounding box center [482, 115] width 76 height 14
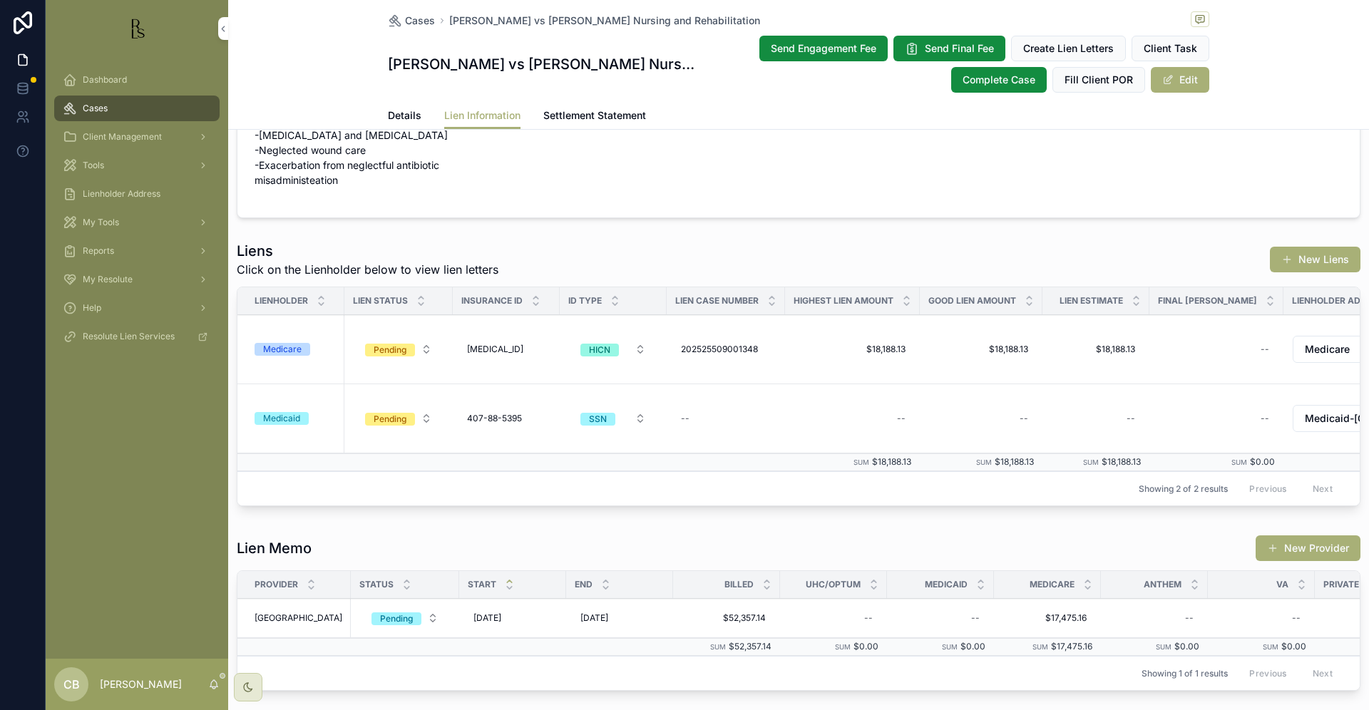
scroll to position [72, 0]
click at [282, 344] on div "Medicare" at bounding box center [282, 347] width 38 height 13
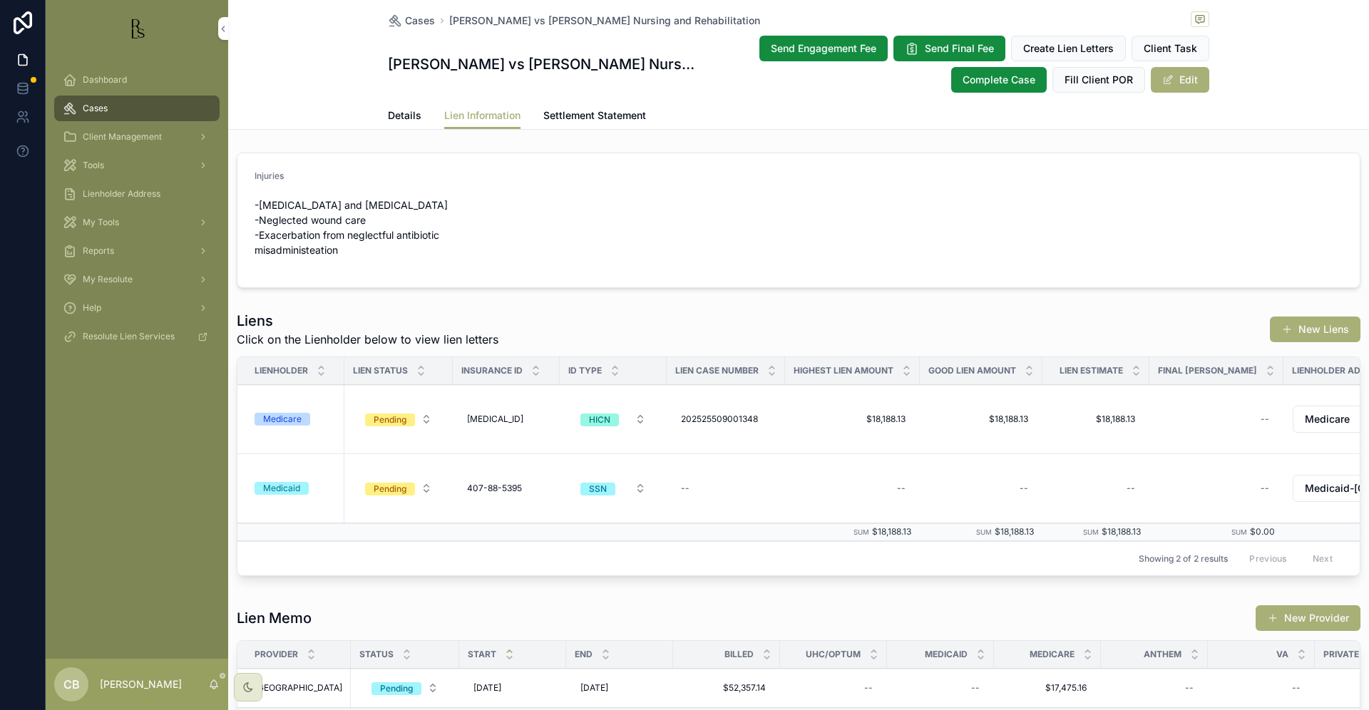
click at [403, 117] on span "Details" at bounding box center [405, 115] width 34 height 14
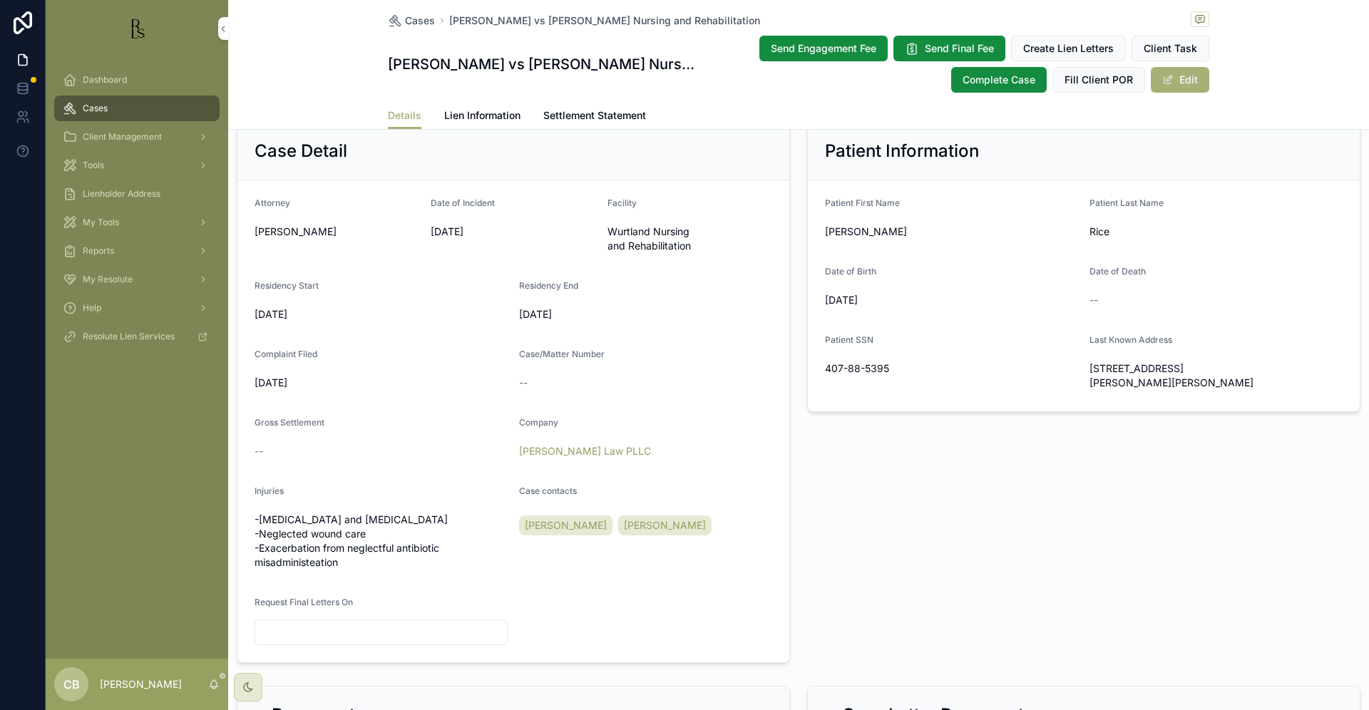
scroll to position [312, 0]
click at [401, 113] on span "Details" at bounding box center [405, 115] width 34 height 14
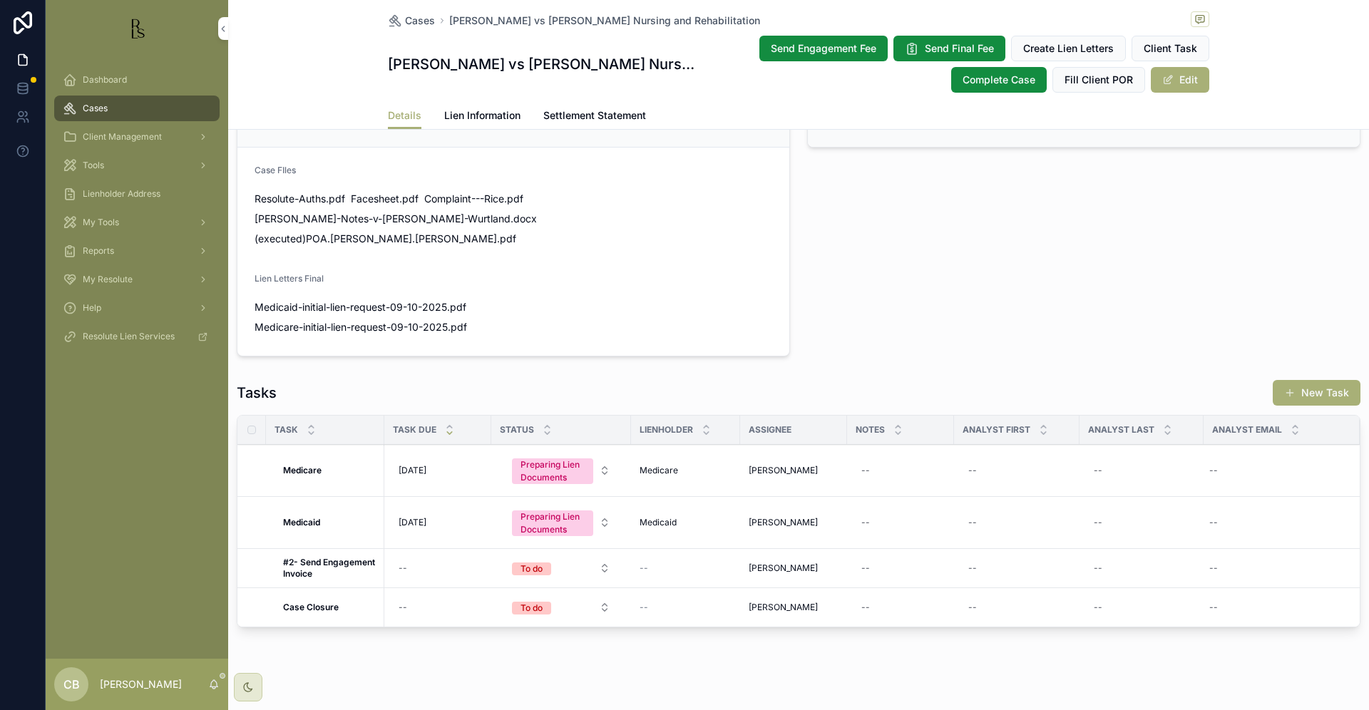
scroll to position [0, 0]
click at [867, 465] on div "--" at bounding box center [865, 470] width 9 height 11
type textarea "**********"
click at [1038, 470] on icon "scrollable content" at bounding box center [1035, 469] width 11 height 11
click at [875, 511] on div "--" at bounding box center [905, 522] width 101 height 23
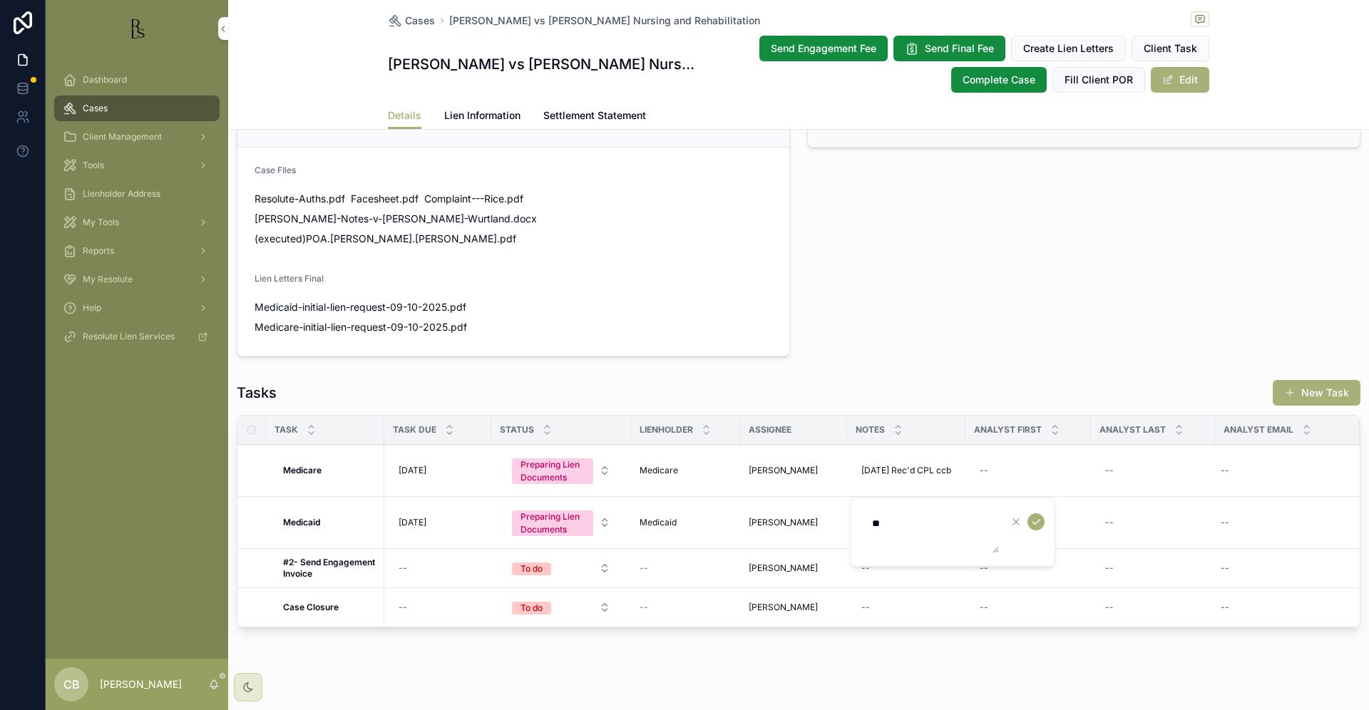
type textarea "***"
click at [884, 511] on div "--" at bounding box center [905, 522] width 101 height 23
drag, startPoint x: 892, startPoint y: 518, endPoint x: 905, endPoint y: 520, distance: 12.2
click at [893, 518] on textarea "***" at bounding box center [930, 531] width 135 height 43
type textarea "**********"
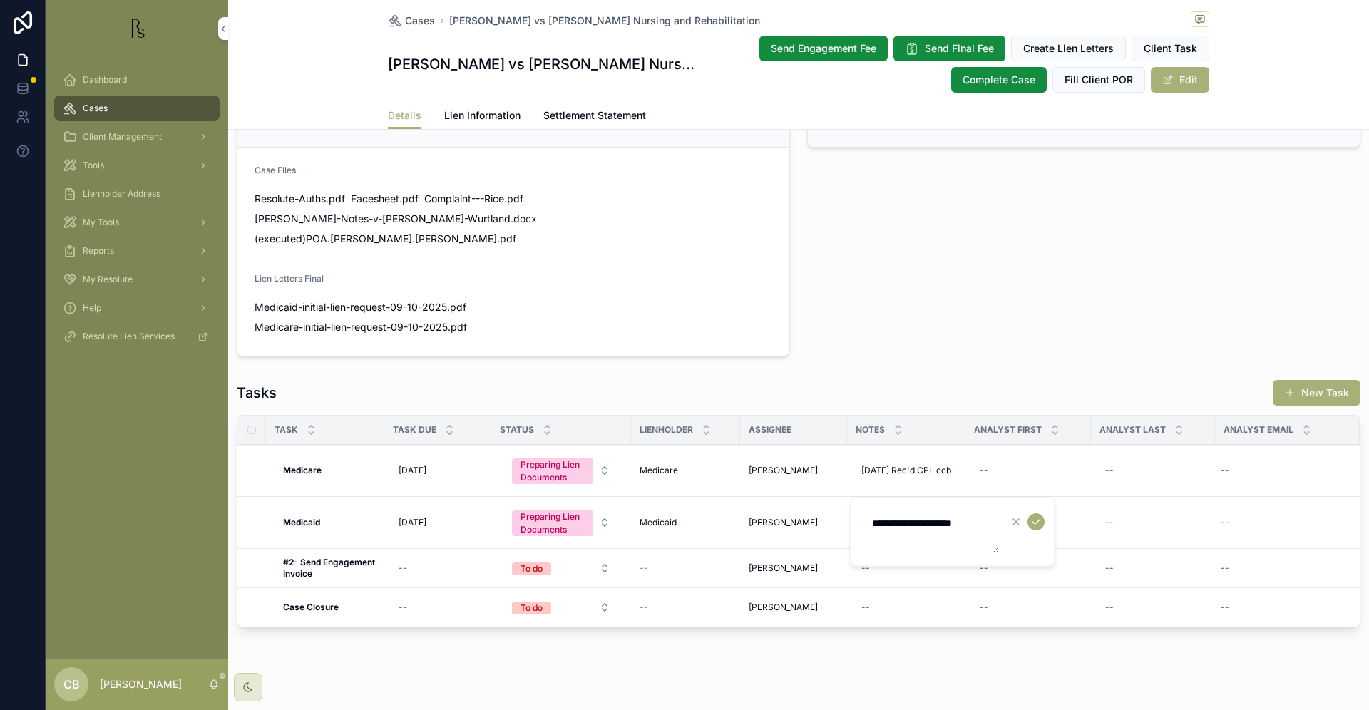
click at [1039, 520] on icon "scrollable content" at bounding box center [1035, 521] width 11 height 11
click at [418, 465] on span "[DATE]" at bounding box center [412, 470] width 28 height 11
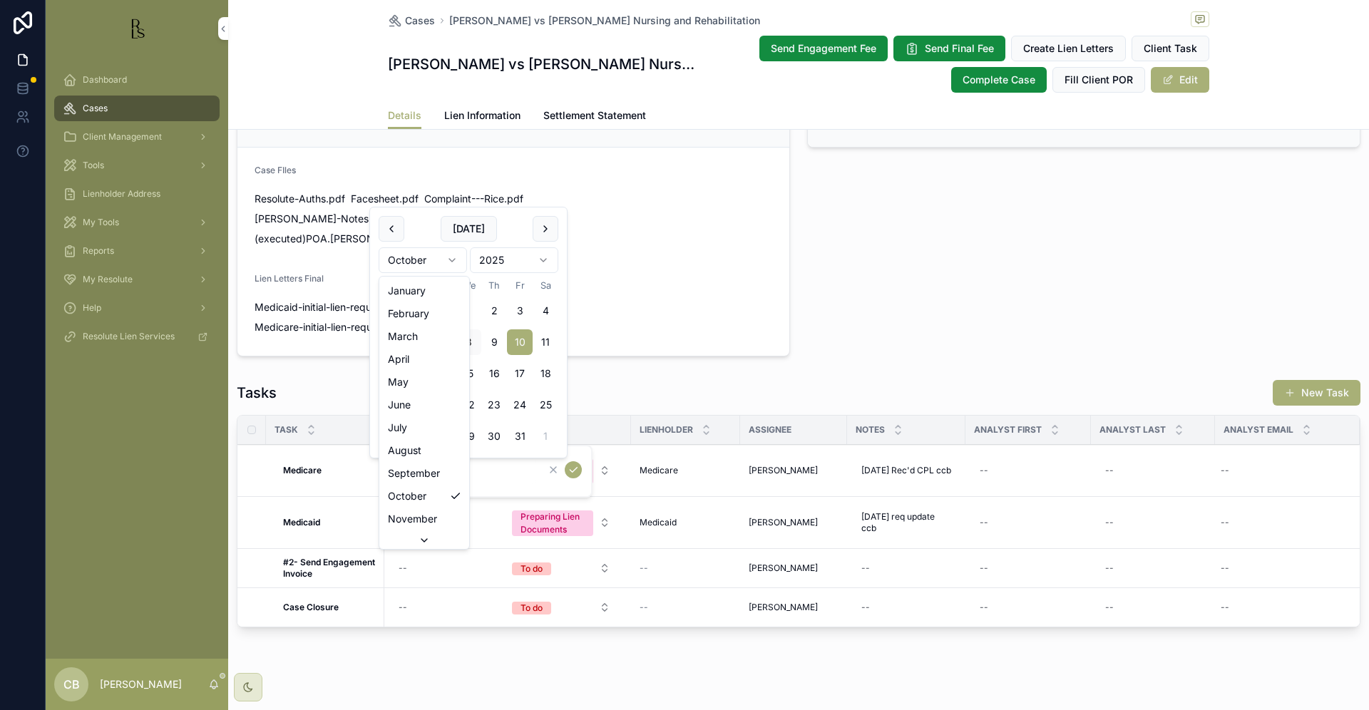
click at [450, 257] on html "Dashboard Cases Client Management Tools Lienholder Address My Tools Reports My …" at bounding box center [684, 355] width 1369 height 710
click at [519, 338] on button "10" at bounding box center [520, 342] width 26 height 26
click at [461, 468] on input "*********" at bounding box center [468, 471] width 135 height 20
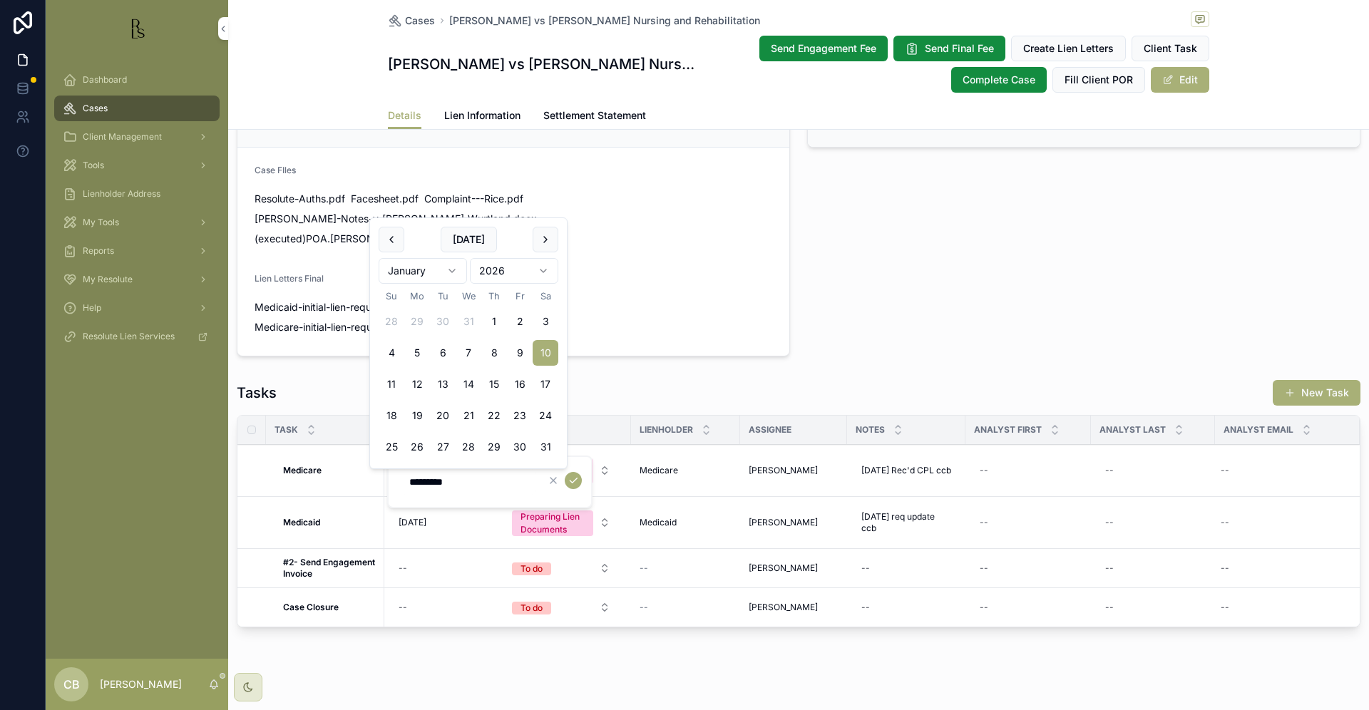
type input "*********"
click at [571, 478] on icon "scrollable content" at bounding box center [572, 480] width 11 height 11
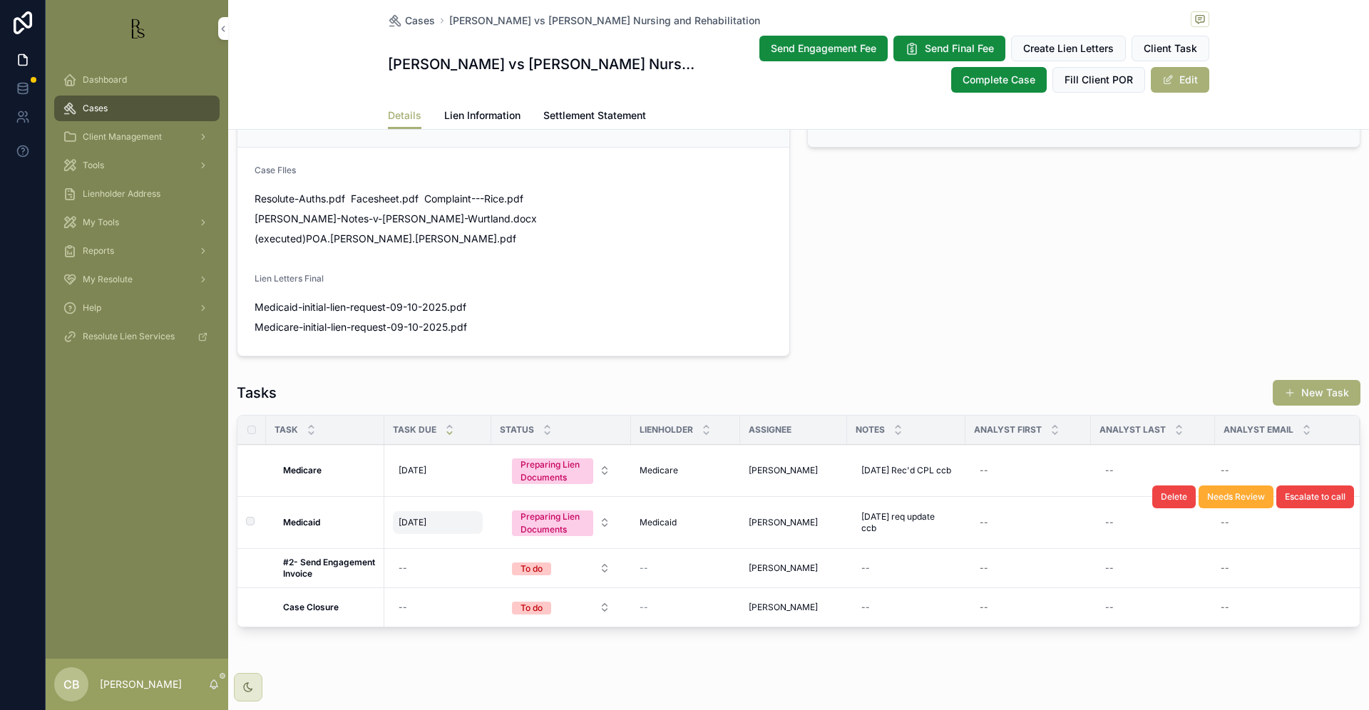
click at [443, 512] on div "[DATE] [DATE]" at bounding box center [438, 522] width 90 height 23
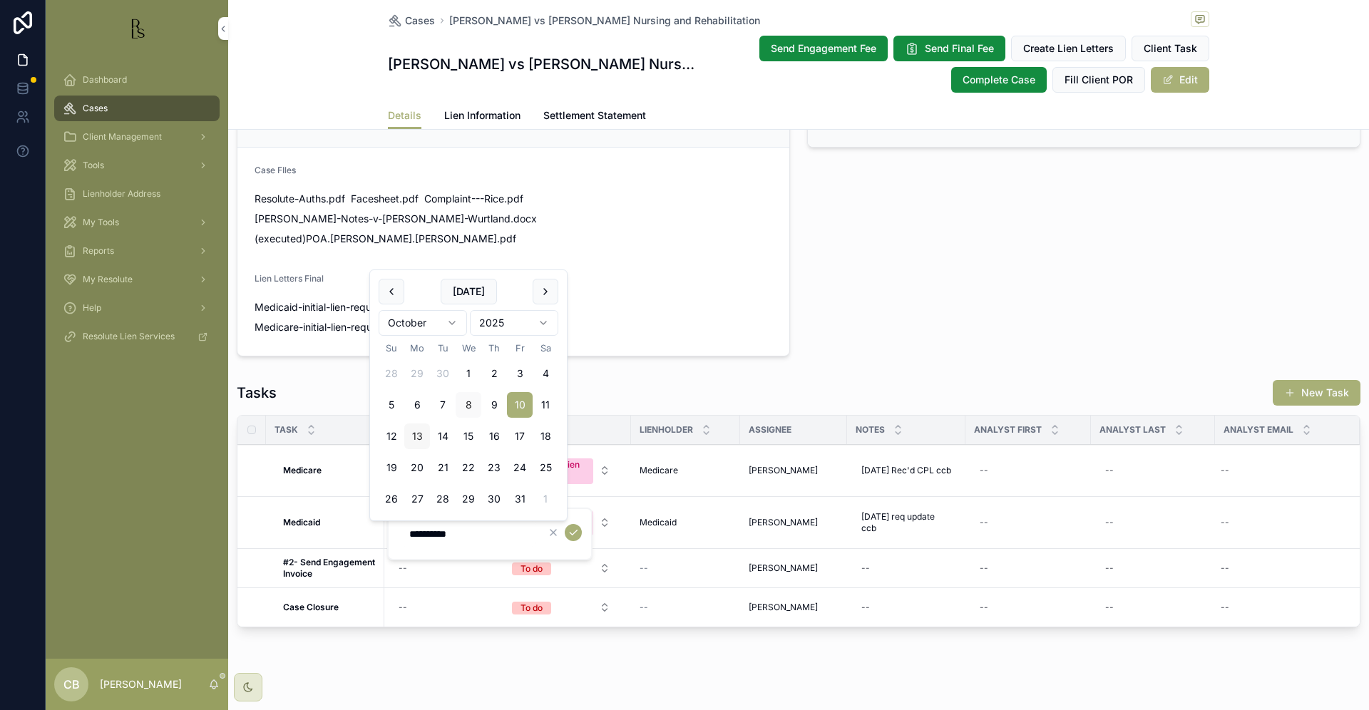
click at [420, 431] on button "13" at bounding box center [417, 436] width 26 height 26
type input "**********"
click at [575, 532] on icon "scrollable content" at bounding box center [573, 532] width 7 height 5
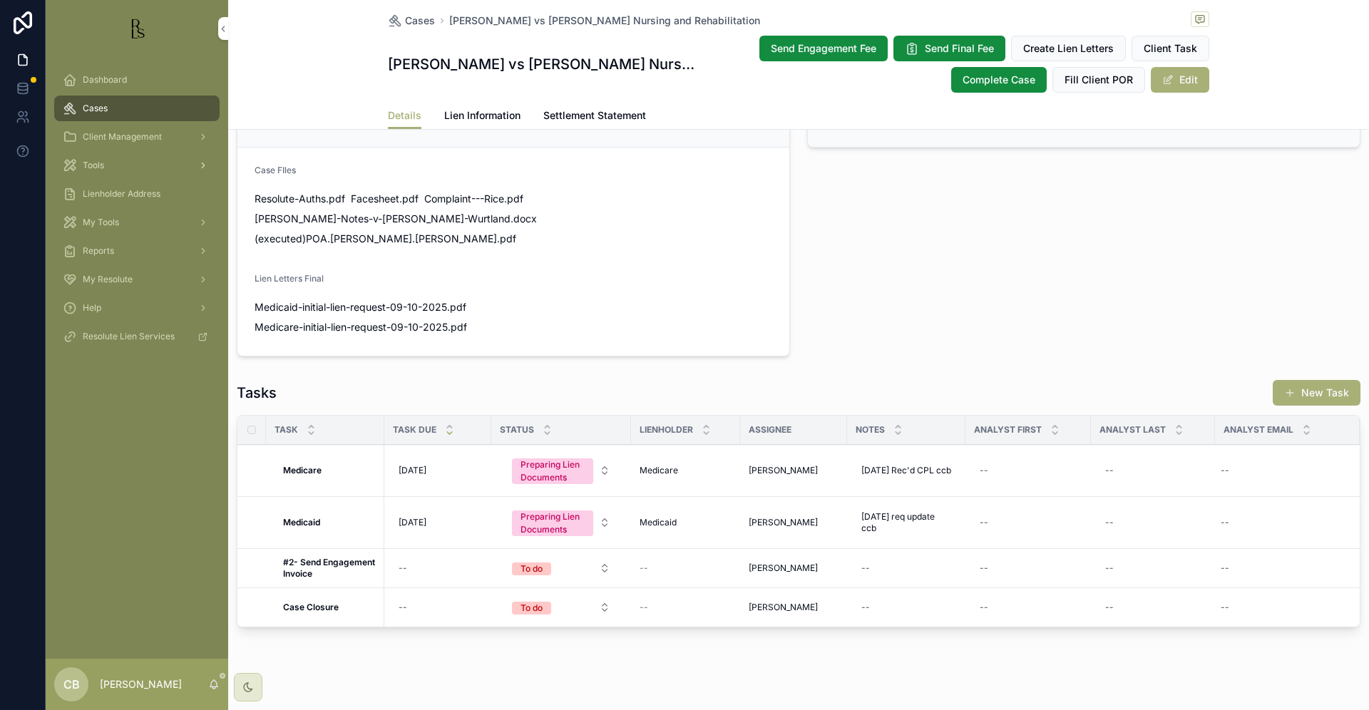
click at [97, 164] on span "Tools" at bounding box center [93, 165] width 21 height 11
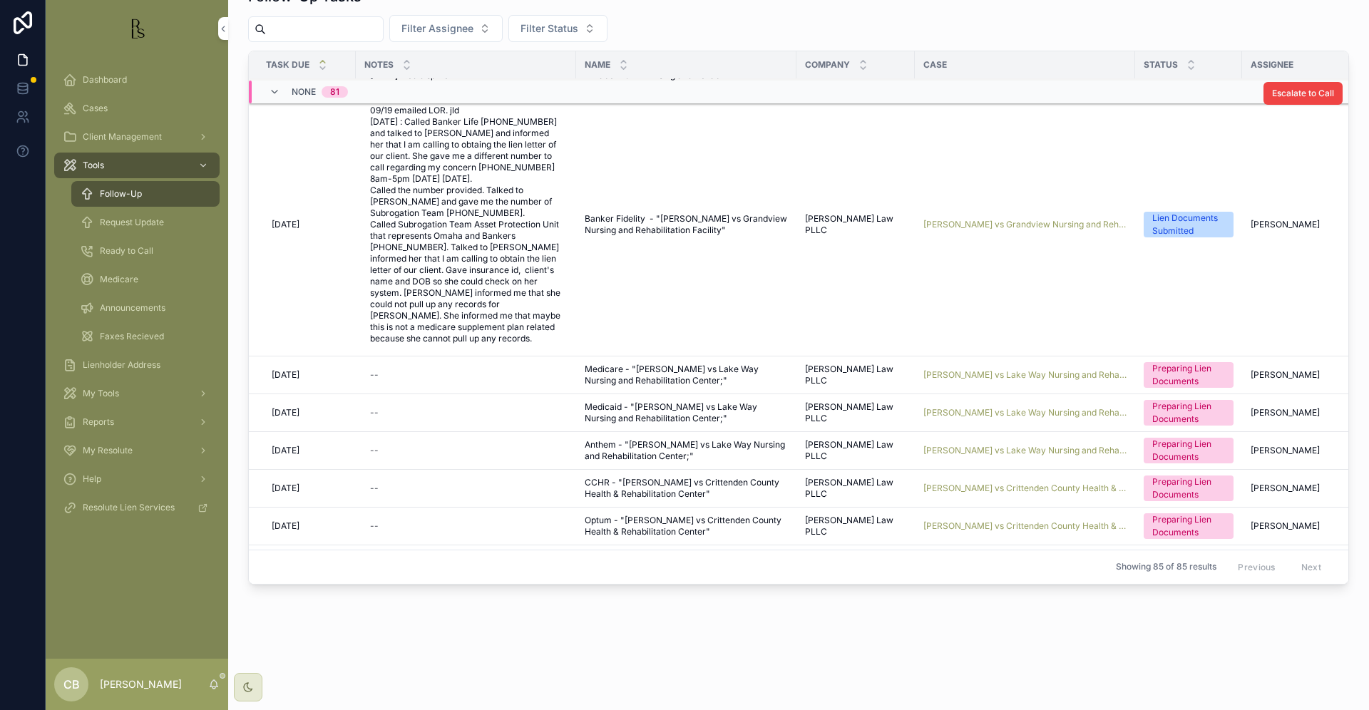
scroll to position [718, 0]
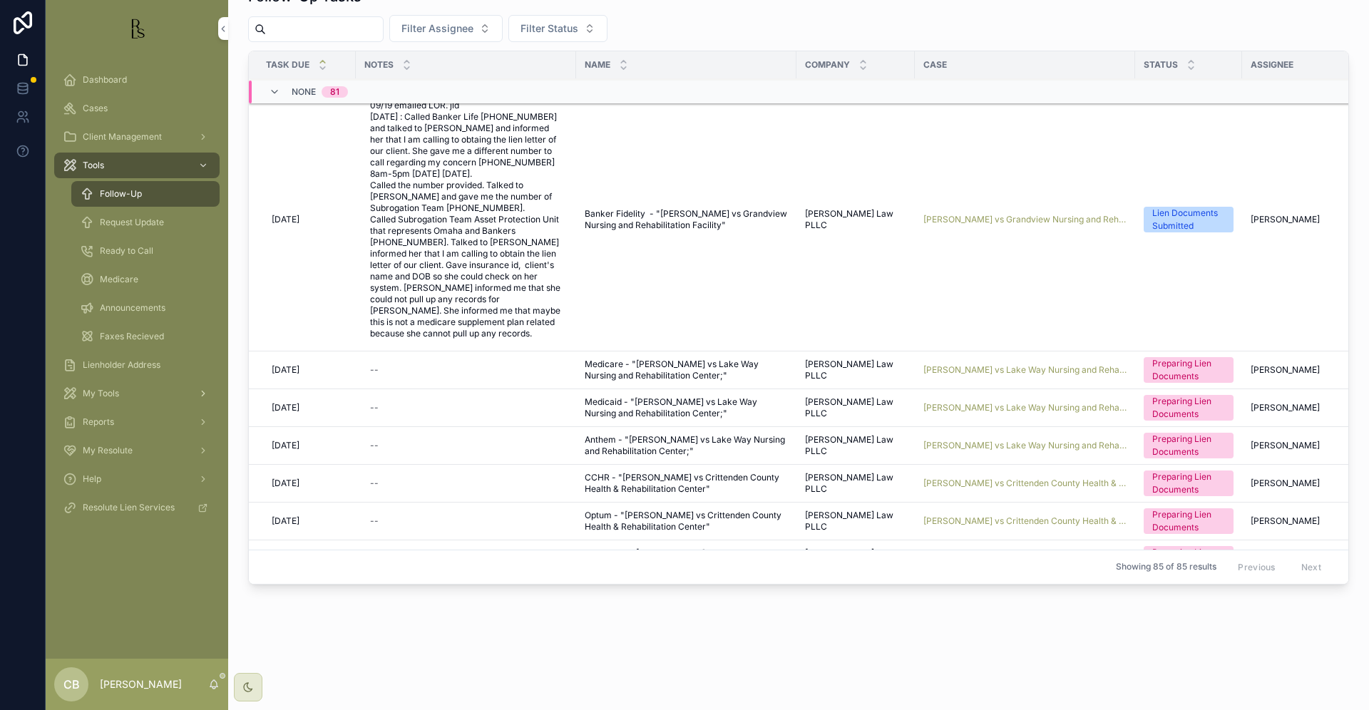
click at [996, 366] on span "[PERSON_NAME] vs Lake Way Nursing and Rehabilitation Center;" at bounding box center [1024, 369] width 203 height 11
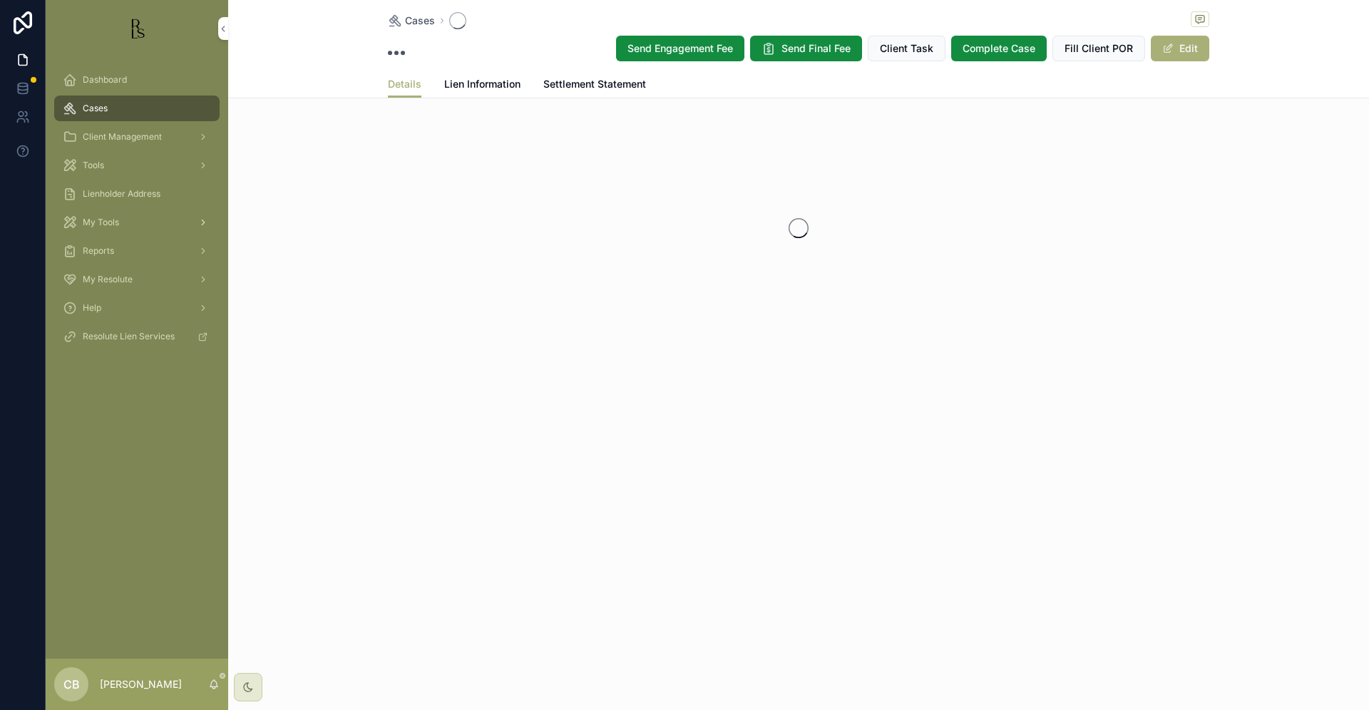
click at [996, 366] on div "Cases Send Engagement Fee Send Final Fee Client Task Complete Case Fill Client …" at bounding box center [798, 216] width 1140 height 432
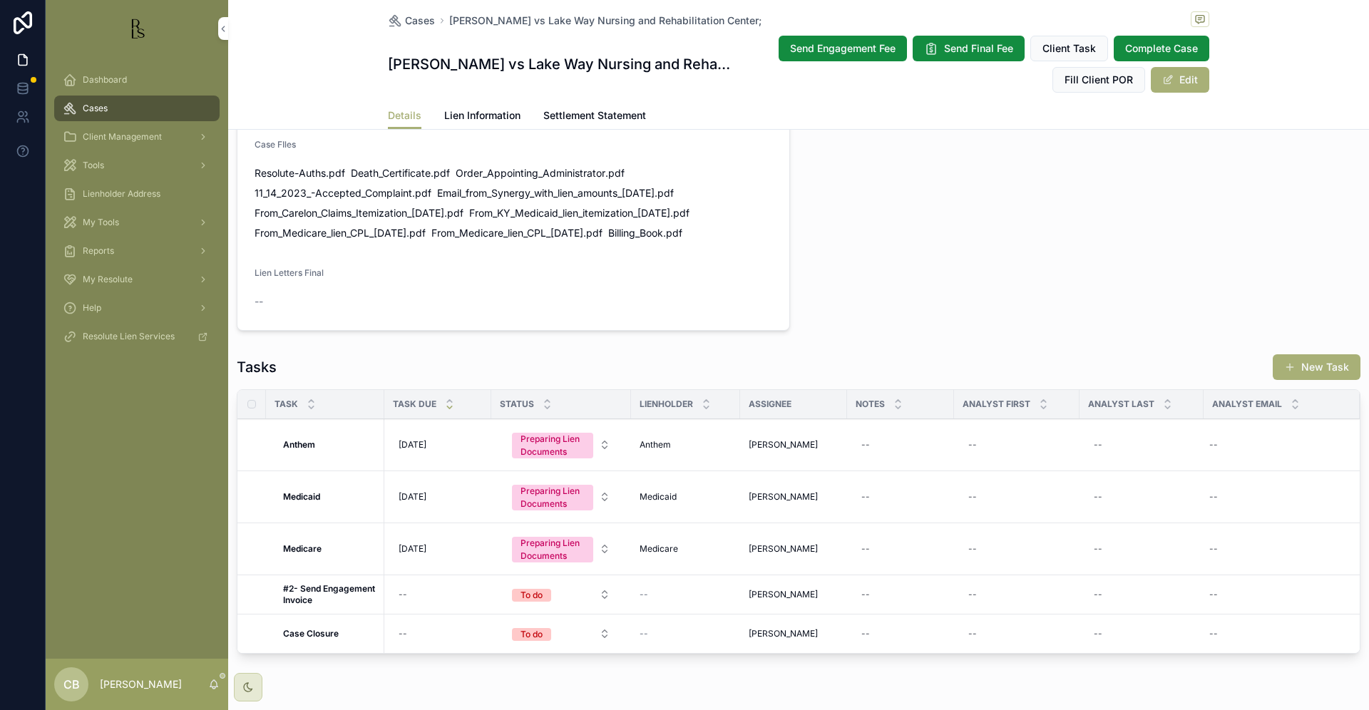
scroll to position [1007, 0]
click at [487, 111] on span "Lien Information" at bounding box center [482, 115] width 76 height 14
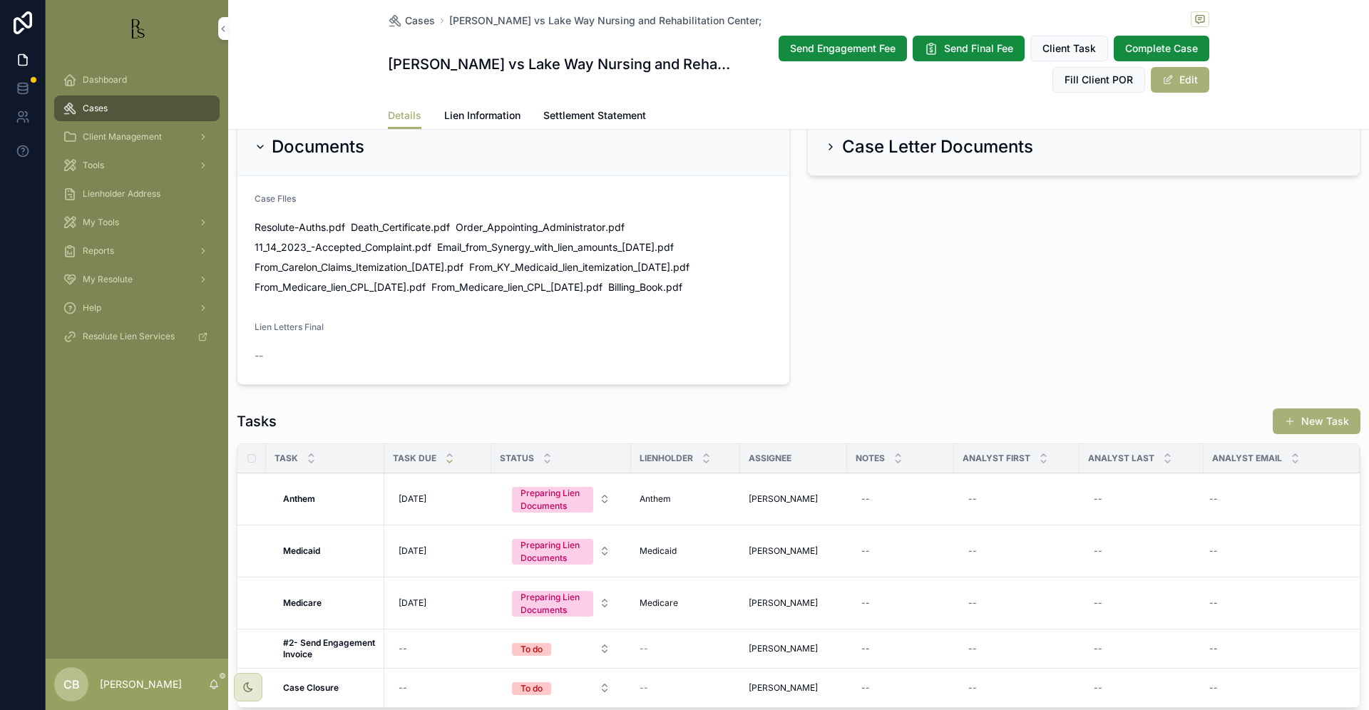
scroll to position [947, 0]
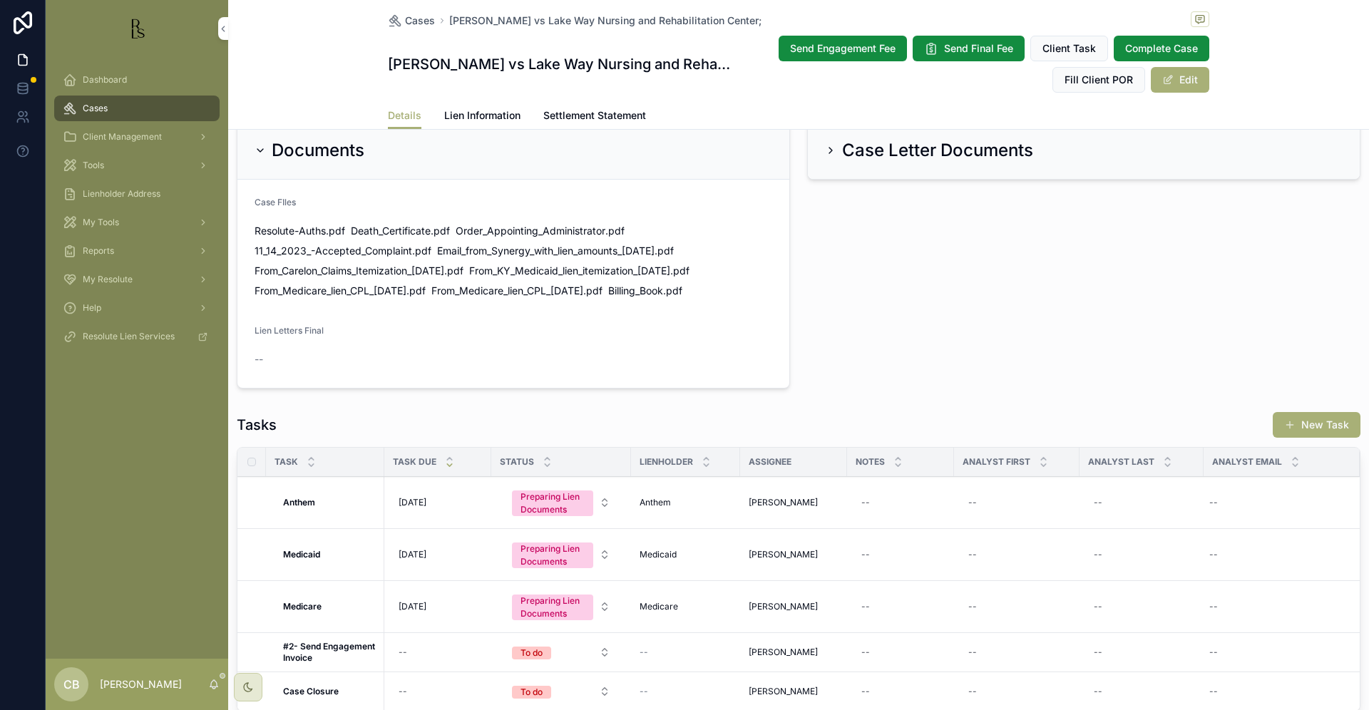
click at [478, 110] on span "Lien Information" at bounding box center [482, 115] width 76 height 14
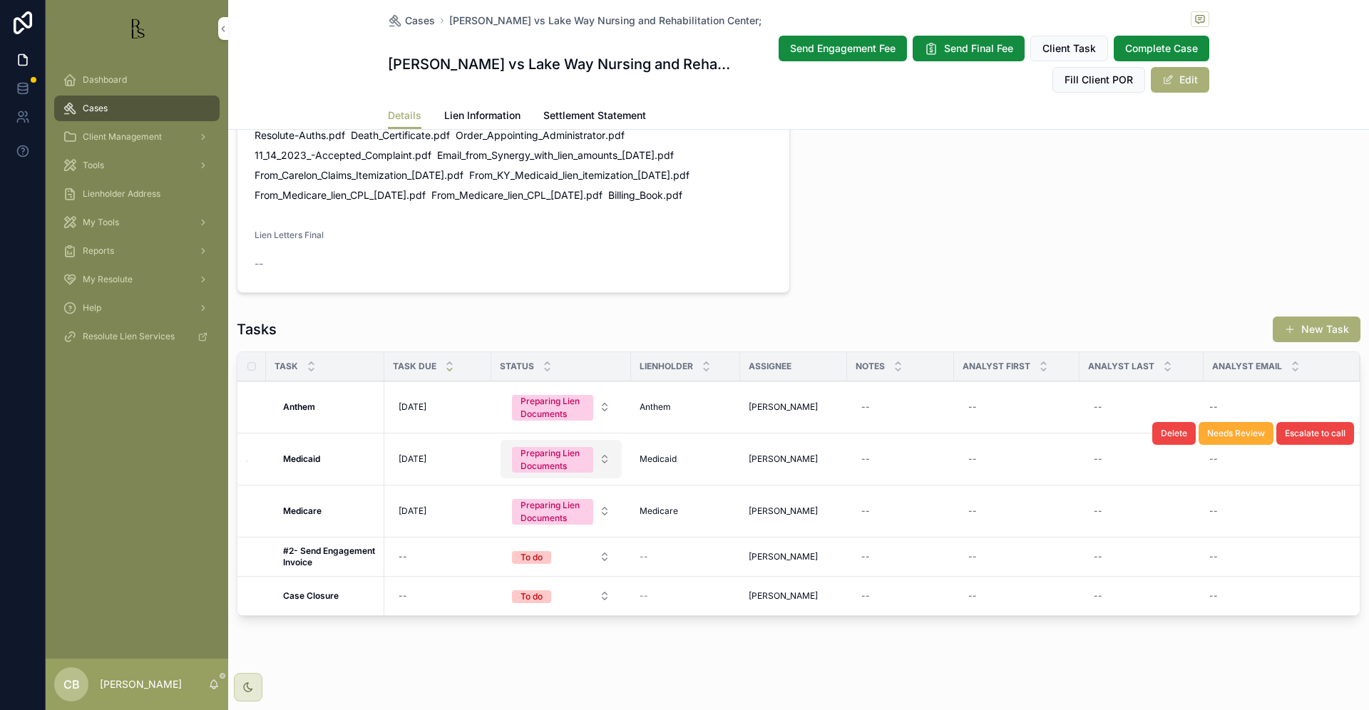
scroll to position [1041, 0]
click at [482, 111] on span "Lien Information" at bounding box center [482, 115] width 76 height 14
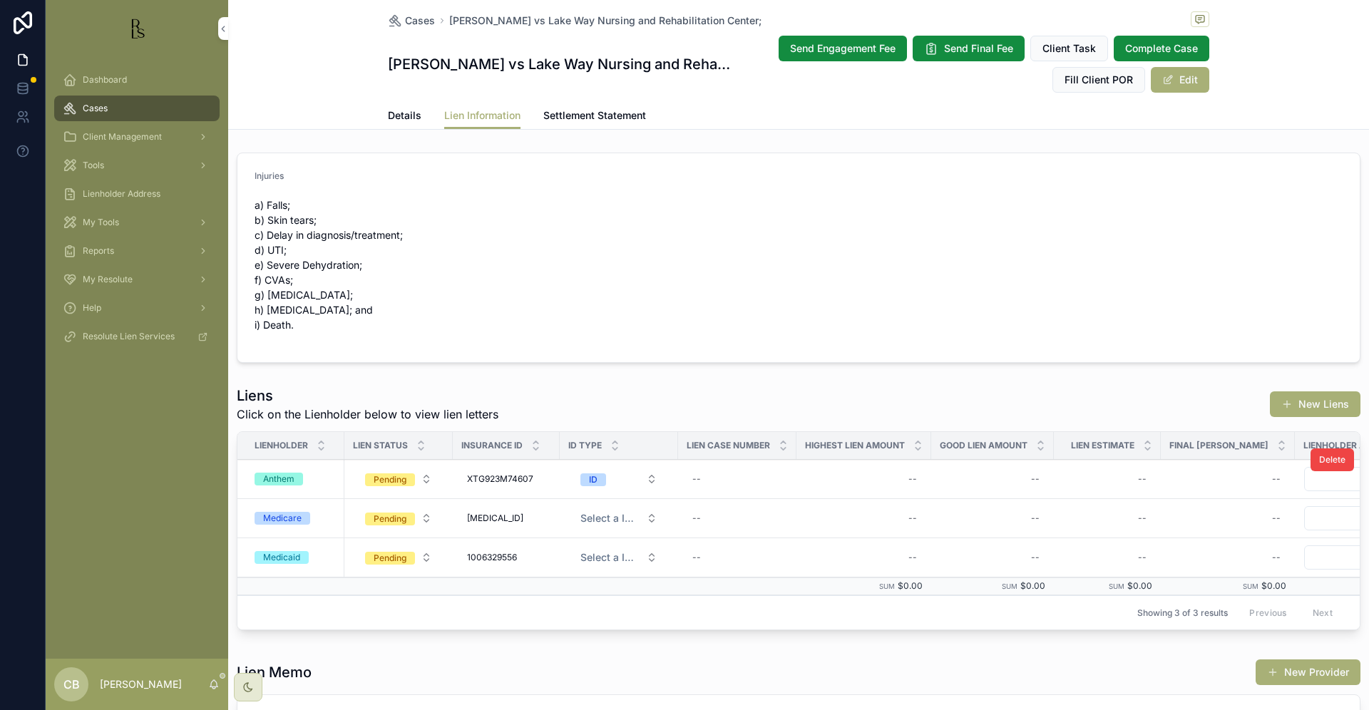
click at [278, 475] on div "Anthem" at bounding box center [278, 479] width 31 height 13
click at [398, 112] on span "Details" at bounding box center [405, 115] width 34 height 14
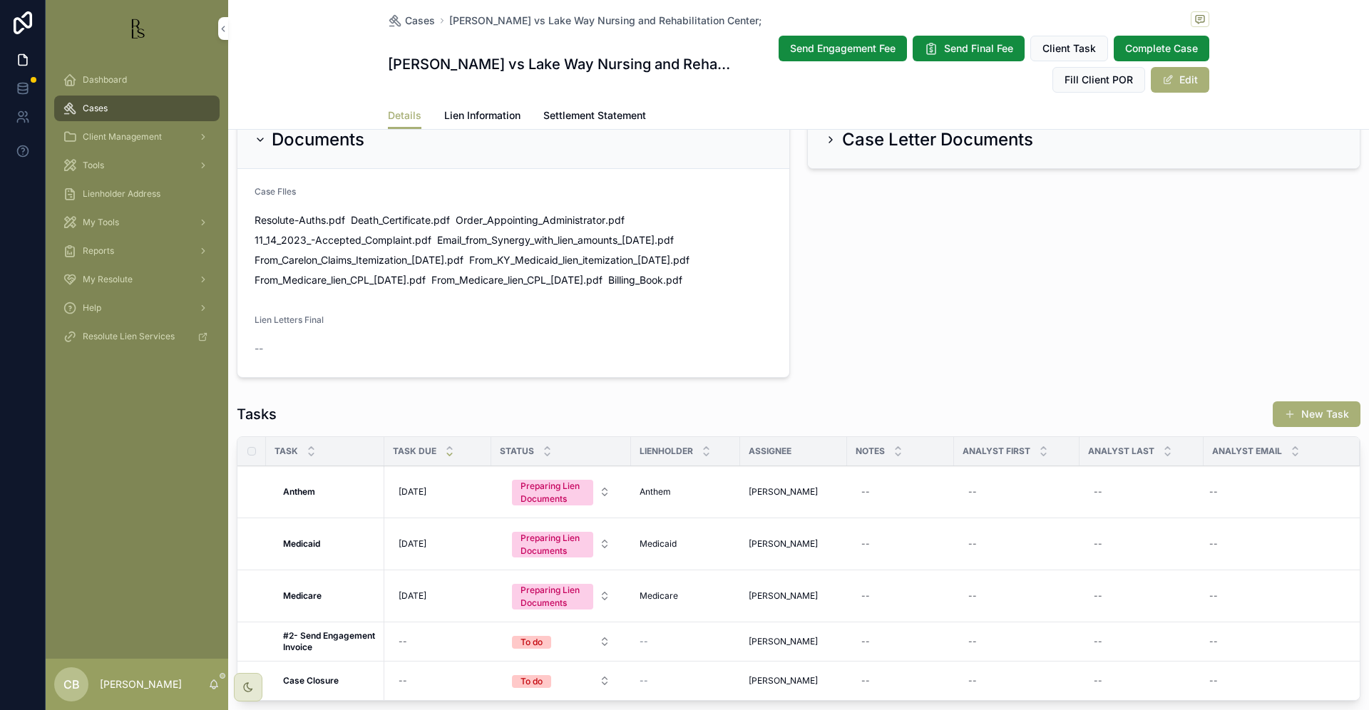
scroll to position [957, 0]
click at [366, 257] on span "From_Carelon_Claims_Itemization_[DATE]" at bounding box center [349, 261] width 190 height 14
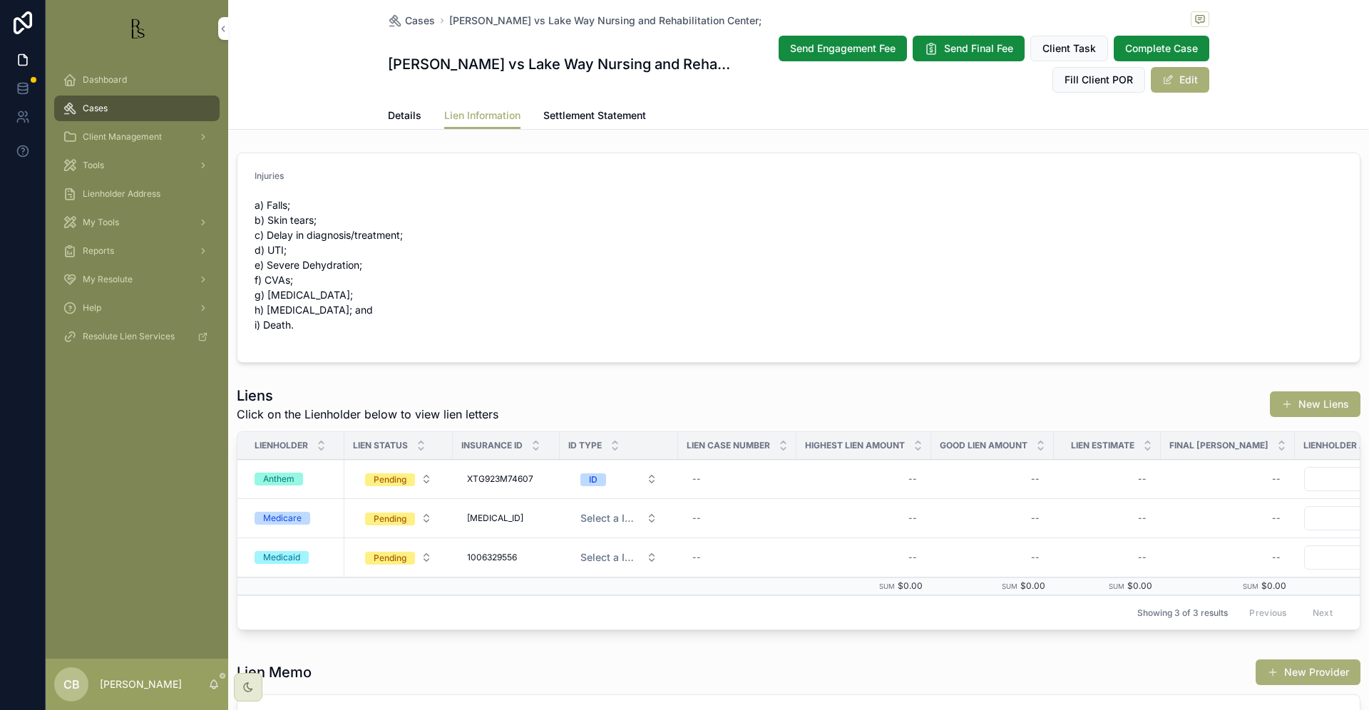
click at [396, 111] on span "Details" at bounding box center [405, 115] width 34 height 14
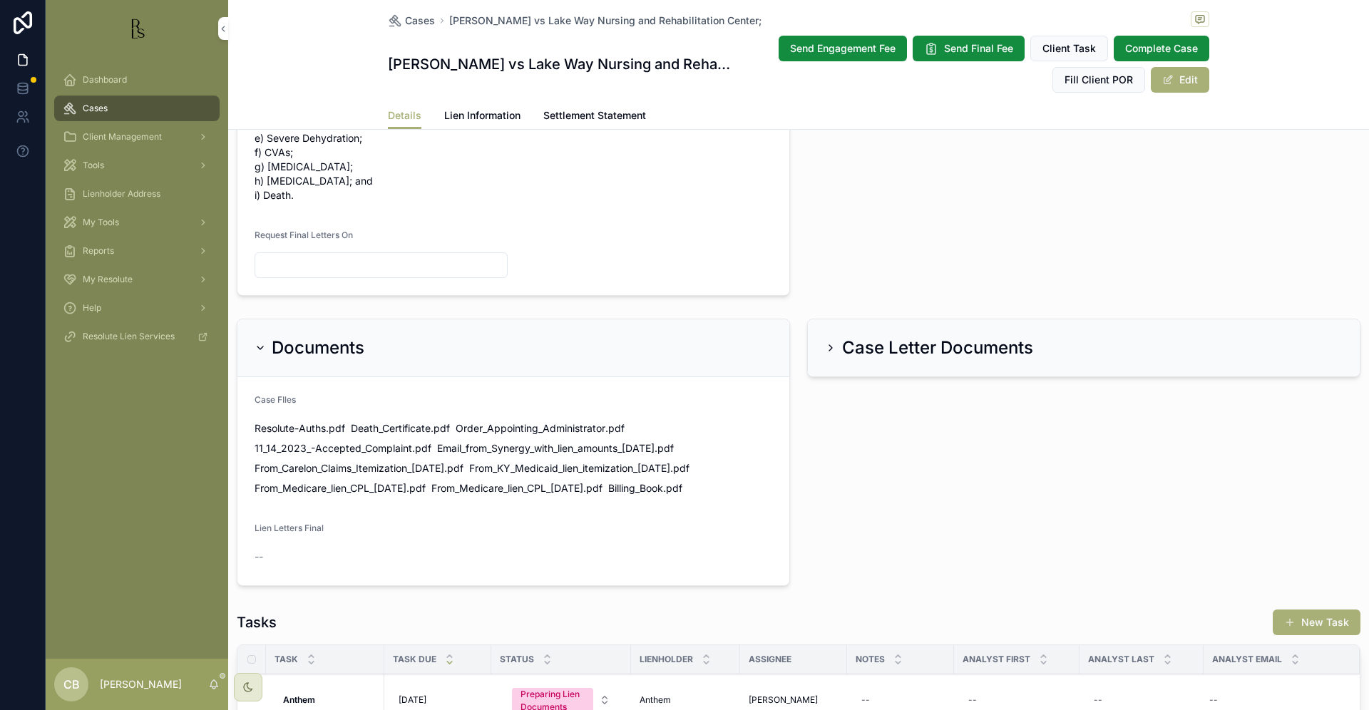
scroll to position [756, 0]
